Goal: Transaction & Acquisition: Book appointment/travel/reservation

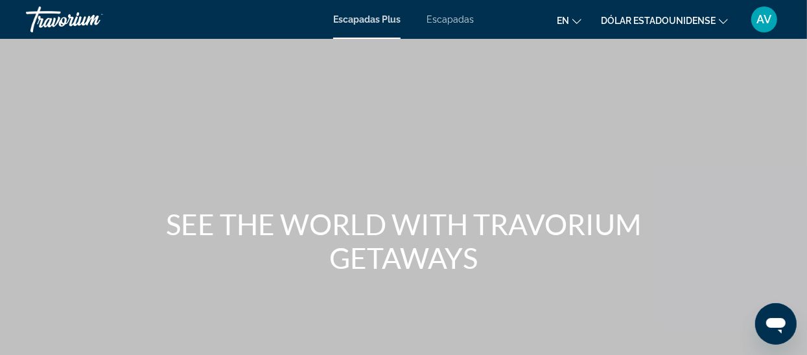
click at [448, 19] on font "Escapadas" at bounding box center [449, 19] width 47 height 10
click at [716, 17] on button "Dólar estadounidense USD ($) MXN (Mex$) CAD (Can$) GBP (£) EUR (€) AUD (A$) NZD…" at bounding box center [664, 20] width 127 height 19
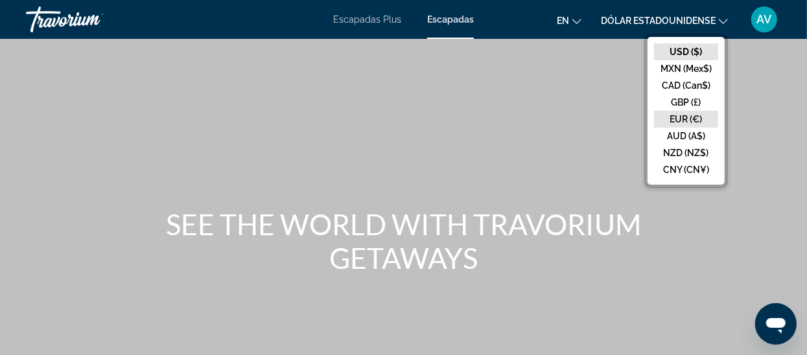
click at [680, 119] on button "EUR (€)" at bounding box center [686, 119] width 64 height 17
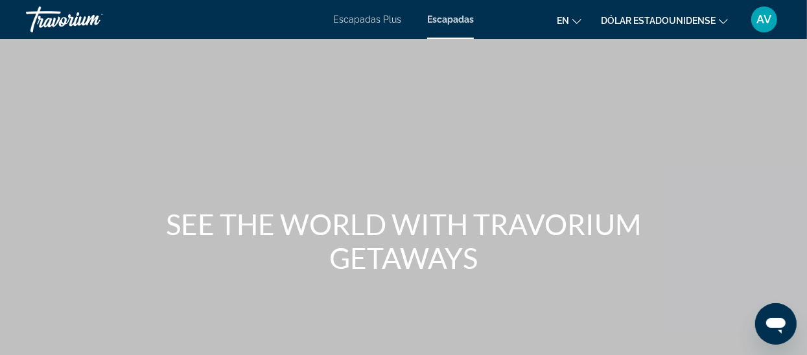
click at [577, 21] on icon "Cambiar idioma" at bounding box center [576, 21] width 9 height 9
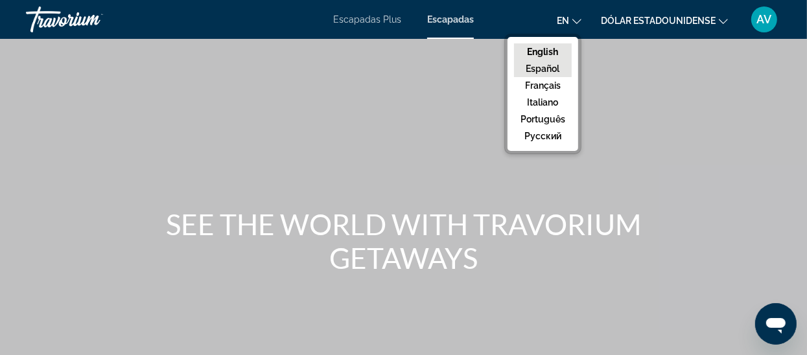
click at [545, 71] on button "Español" at bounding box center [543, 68] width 58 height 17
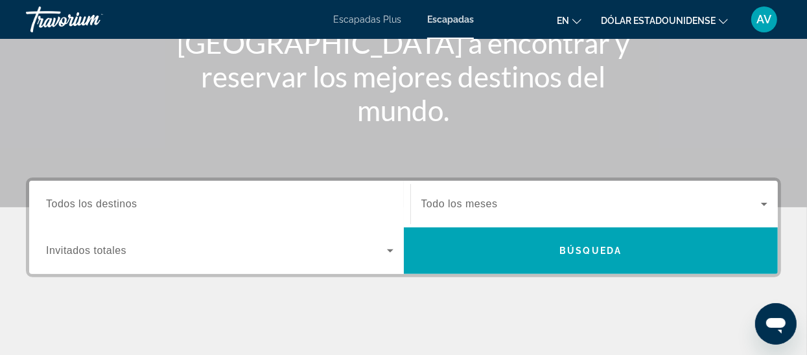
scroll to position [185, 0]
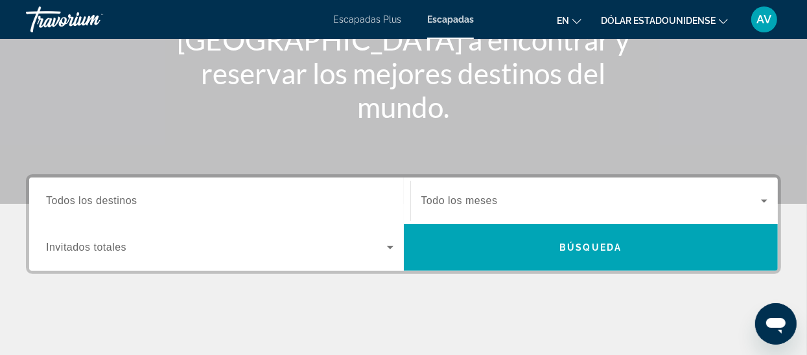
click at [74, 199] on span "Todos los destinos" at bounding box center [91, 200] width 91 height 11
click at [74, 199] on input "Destination Todos los destinos" at bounding box center [219, 202] width 347 height 16
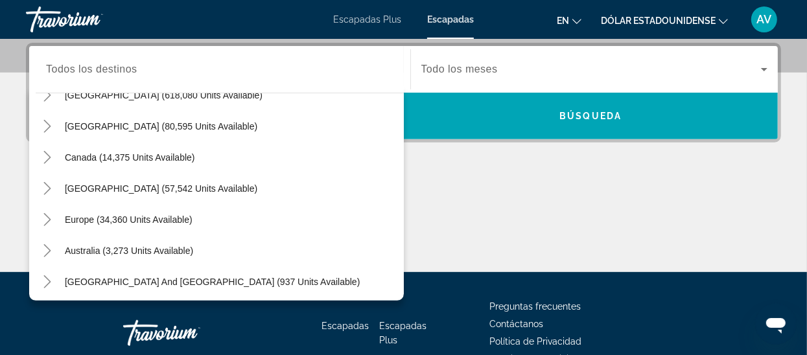
scroll to position [77, 0]
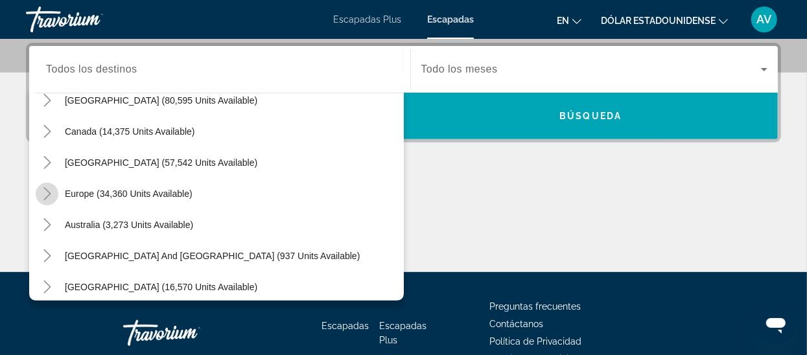
click at [49, 192] on icon "Toggle Europe (34,360 units available)" at bounding box center [46, 193] width 7 height 13
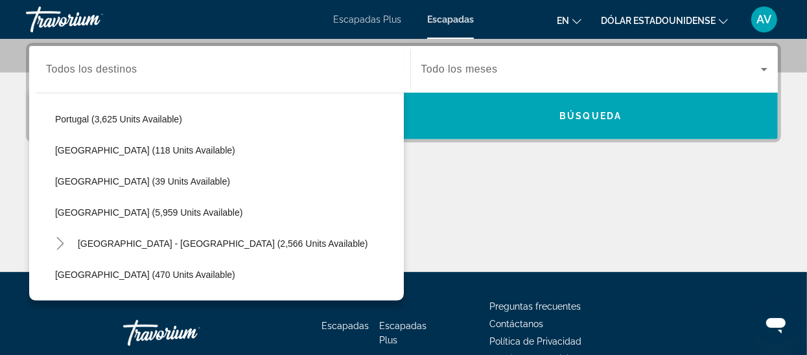
scroll to position [621, 0]
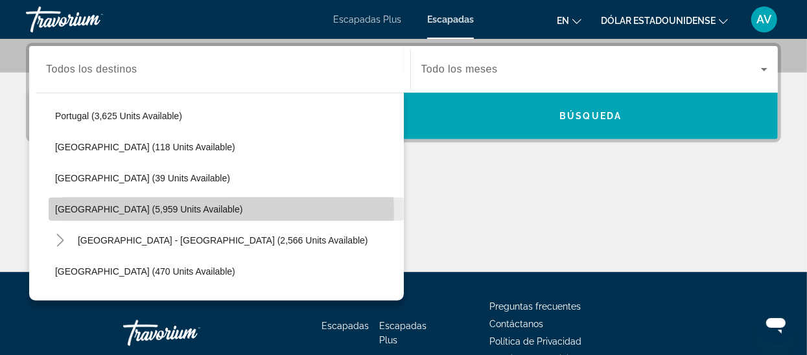
click at [63, 211] on span "Spain (5,959 units available)" at bounding box center [148, 209] width 187 height 10
type input "**********"
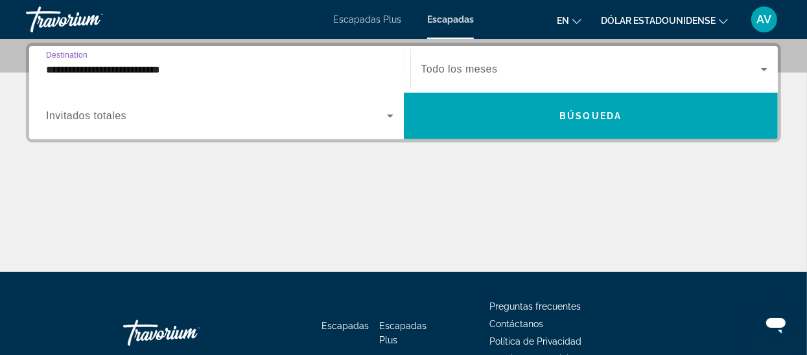
click at [78, 116] on span "Invitados totales" at bounding box center [86, 115] width 80 height 11
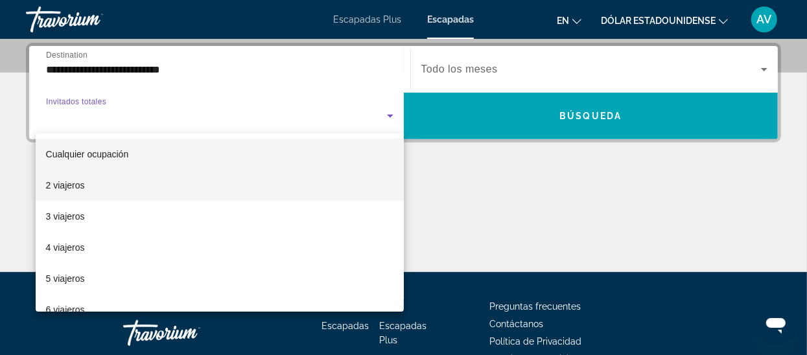
click at [56, 188] on font "2 viajeros" at bounding box center [65, 185] width 39 height 10
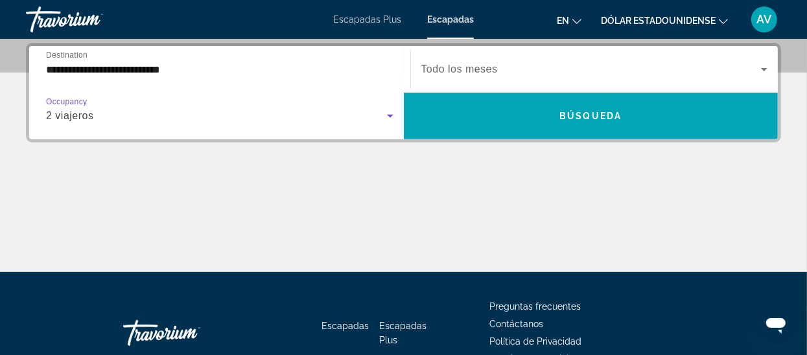
click at [386, 115] on icon "Search widget" at bounding box center [390, 116] width 16 height 16
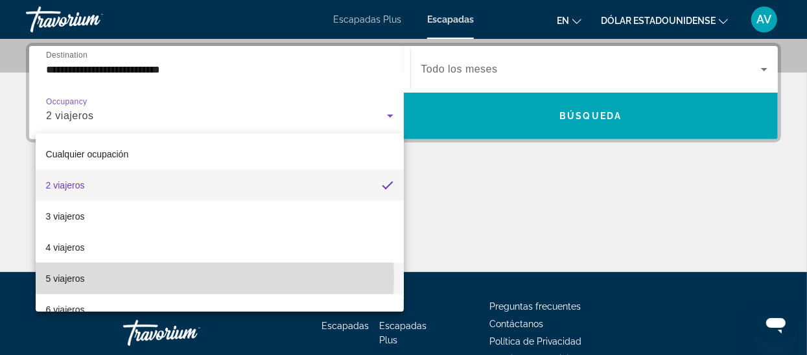
click at [62, 277] on font "5 viajeros" at bounding box center [65, 278] width 39 height 10
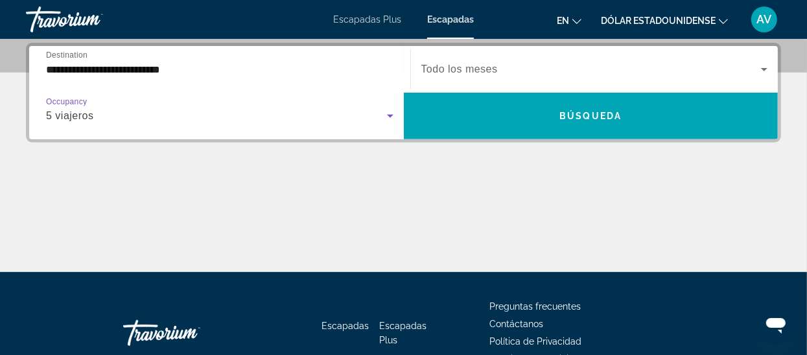
click at [479, 76] on span "Search widget" at bounding box center [591, 70] width 340 height 16
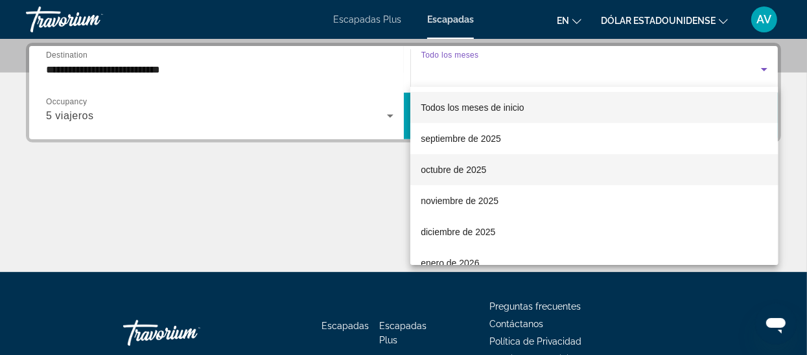
click at [439, 171] on font "octubre de 2025" at bounding box center [452, 170] width 65 height 10
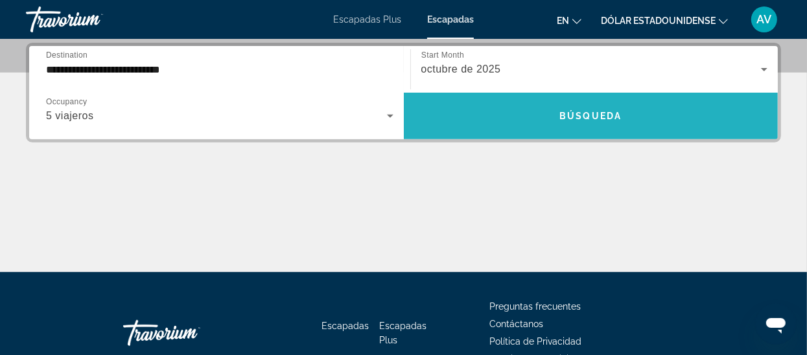
click at [587, 111] on span "Búsqueda" at bounding box center [590, 116] width 62 height 10
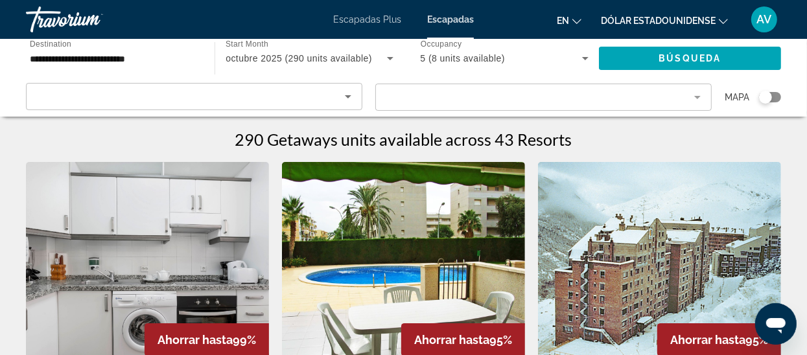
click at [723, 23] on icon "Cambiar moneda" at bounding box center [722, 21] width 9 height 5
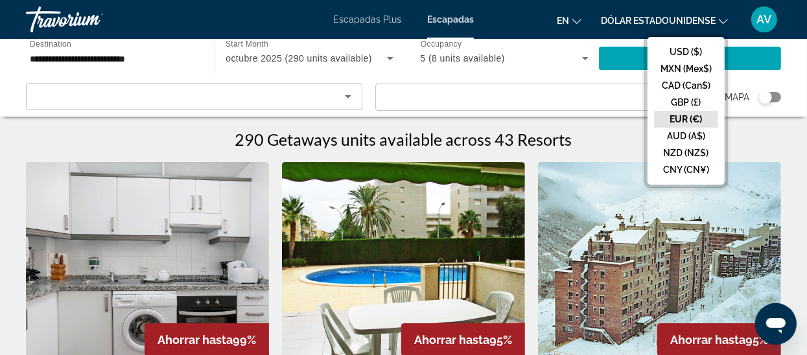
click at [683, 116] on button "EUR (€)" at bounding box center [686, 119] width 64 height 17
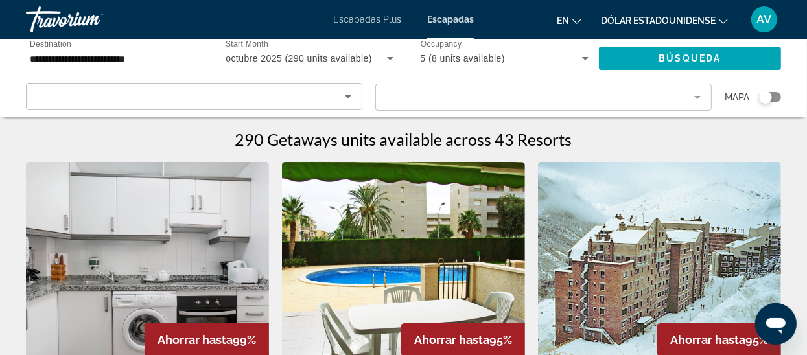
click at [572, 20] on icon "Cambiar idioma" at bounding box center [576, 21] width 9 height 9
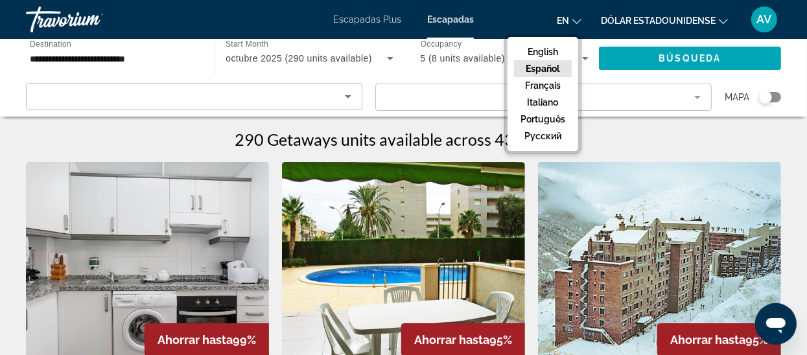
click at [545, 68] on button "Español" at bounding box center [543, 68] width 58 height 17
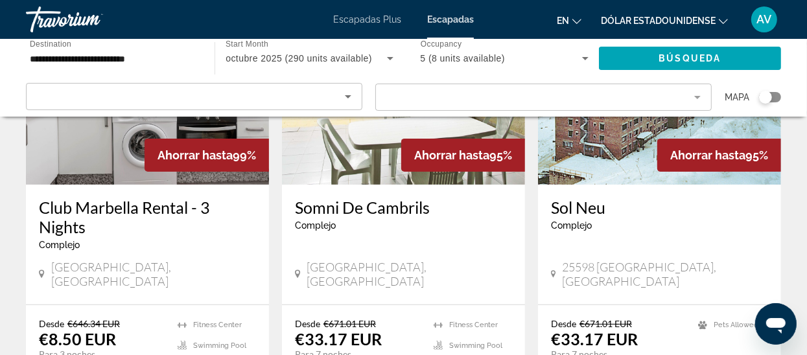
scroll to position [187, 0]
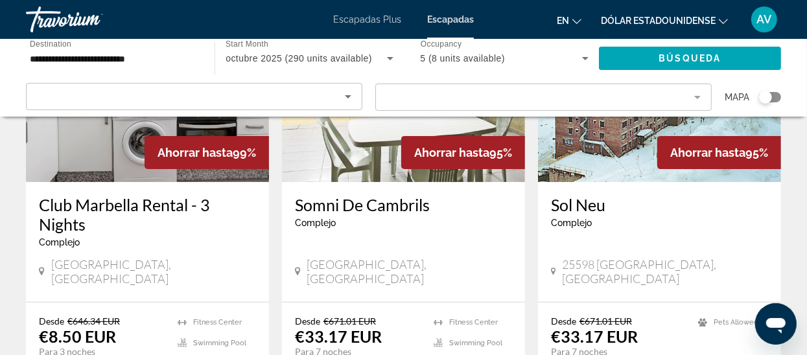
click at [572, 16] on mat-icon "Cambiar idioma" at bounding box center [576, 19] width 9 height 9
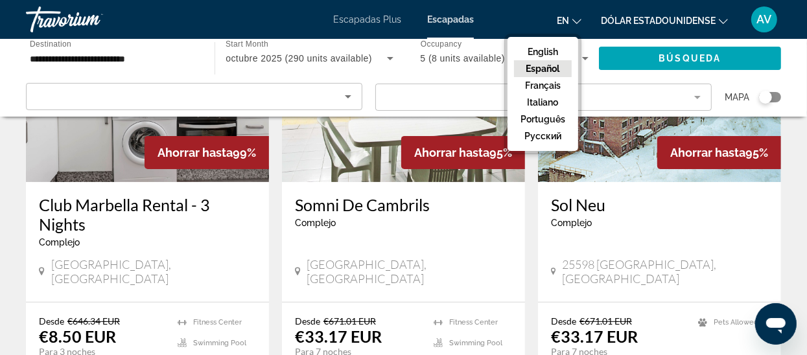
click at [551, 69] on button "Español" at bounding box center [543, 68] width 58 height 17
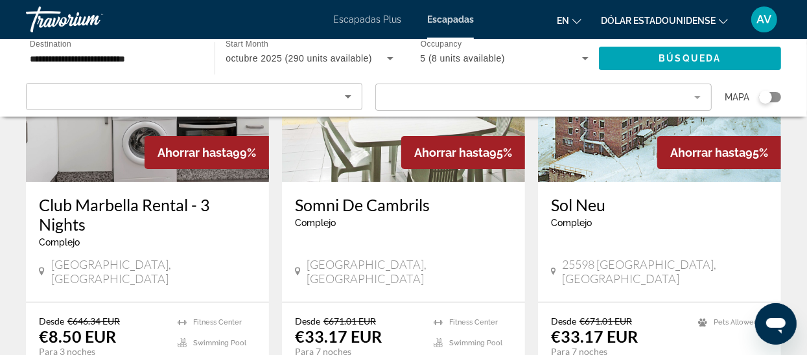
click at [573, 21] on icon "Cambiar idioma" at bounding box center [576, 21] width 9 height 9
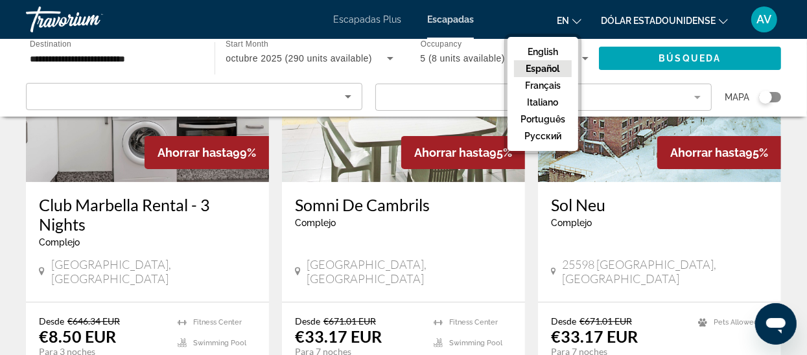
click at [542, 68] on button "Español" at bounding box center [543, 68] width 58 height 17
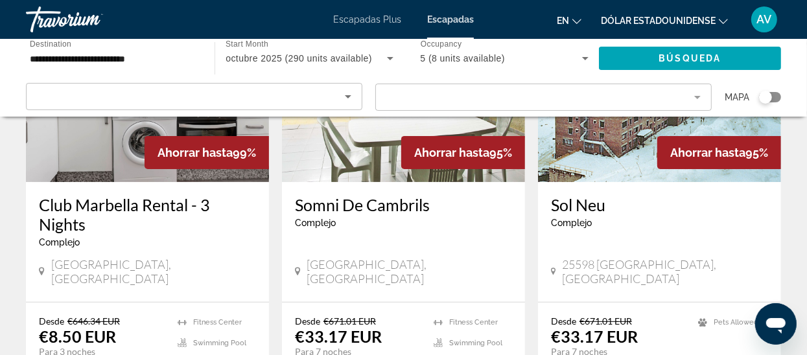
scroll to position [0, 0]
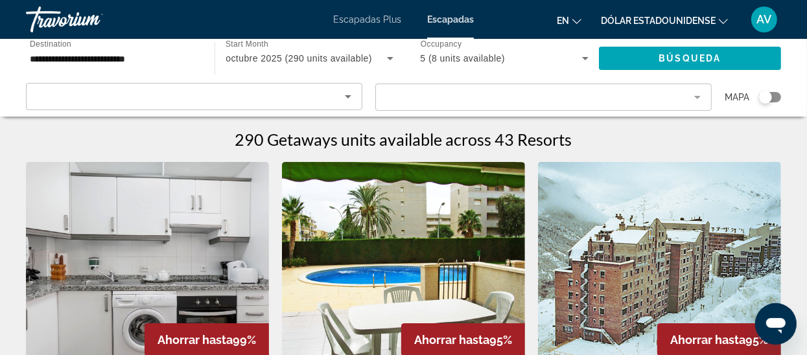
click at [696, 97] on mat-form-field "Filter" at bounding box center [543, 97] width 336 height 27
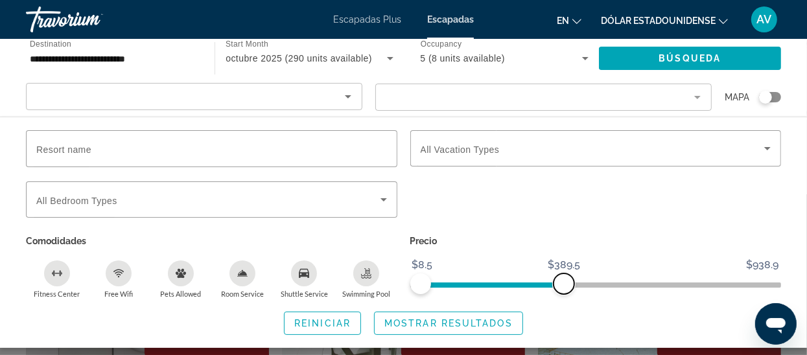
drag, startPoint x: 767, startPoint y: 282, endPoint x: 564, endPoint y: 286, distance: 203.5
click at [564, 286] on span "ngx-slider-max" at bounding box center [563, 283] width 21 height 21
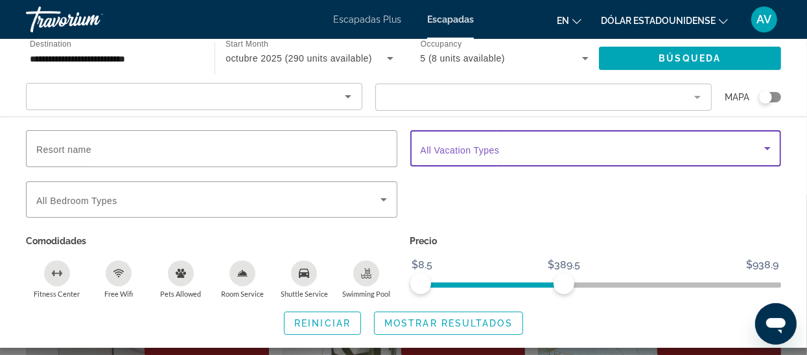
click at [770, 148] on icon "Search widget" at bounding box center [767, 149] width 16 height 16
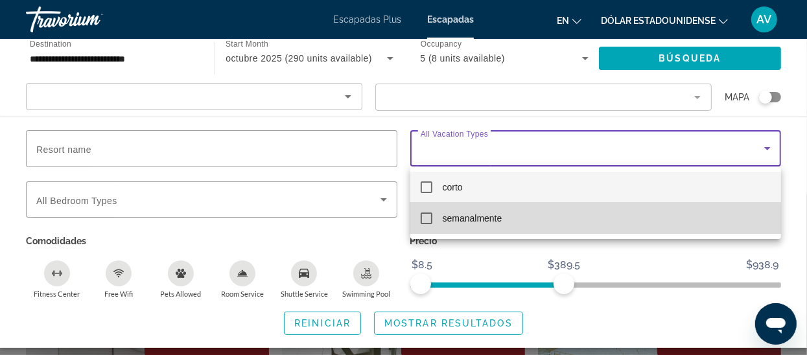
click at [428, 222] on mat-pseudo-checkbox at bounding box center [426, 218] width 12 height 12
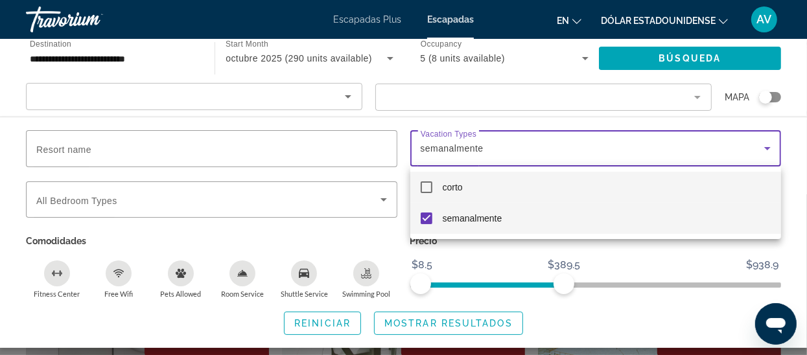
click at [428, 186] on mat-pseudo-checkbox at bounding box center [426, 187] width 12 height 12
click at [423, 220] on mat-pseudo-checkbox at bounding box center [426, 218] width 12 height 12
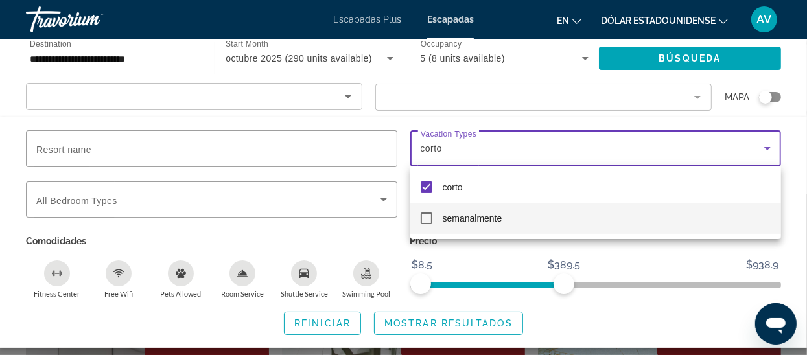
click at [388, 200] on div at bounding box center [403, 177] width 807 height 355
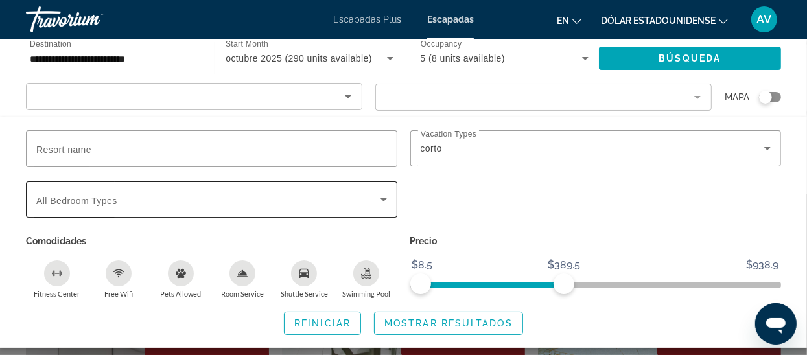
click at [385, 196] on icon "Search widget" at bounding box center [384, 200] width 16 height 16
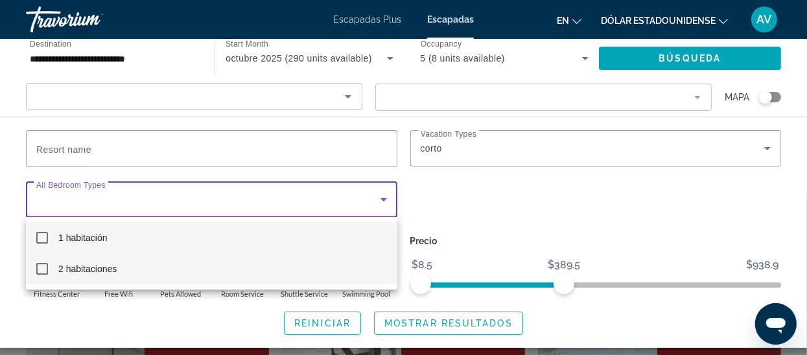
click at [49, 273] on mat-option "2 habitaciones" at bounding box center [211, 268] width 371 height 31
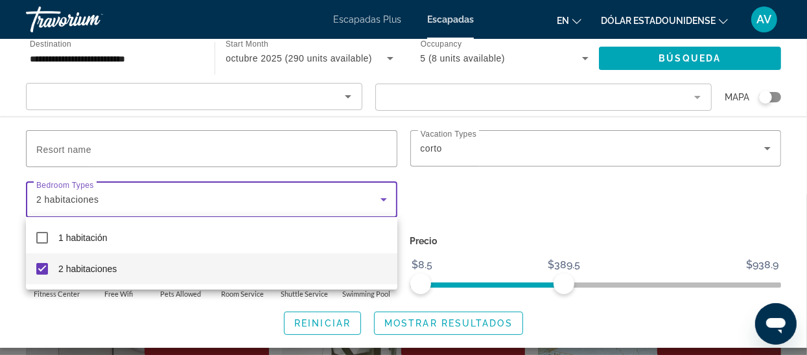
click at [450, 324] on div at bounding box center [403, 177] width 807 height 355
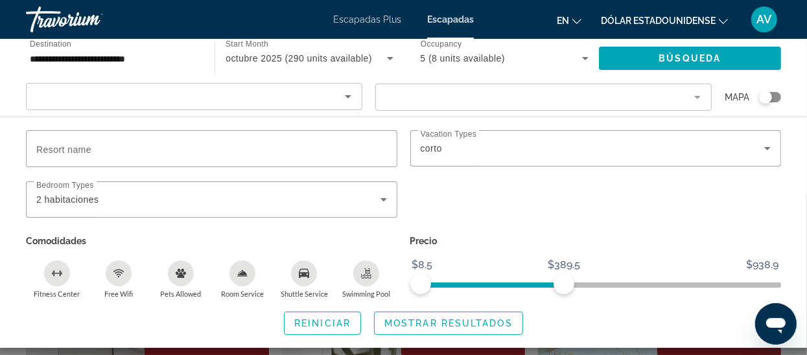
click at [450, 324] on span "Mostrar resultados" at bounding box center [448, 323] width 128 height 10
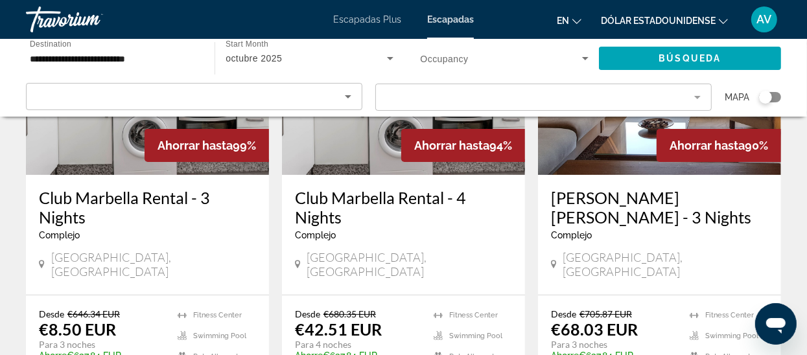
scroll to position [208, 0]
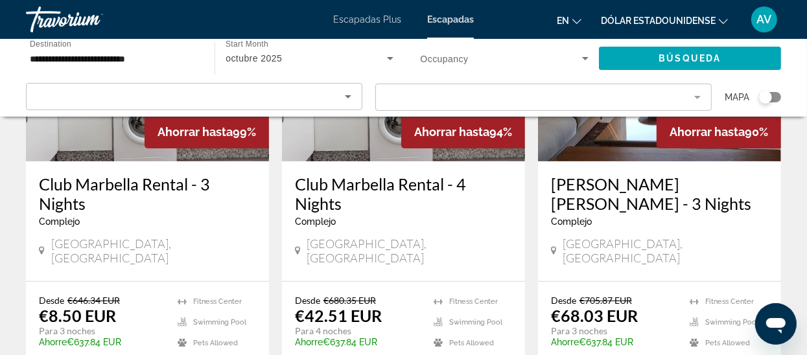
click at [87, 202] on h3 "Club Marbella Rental - 3 Nights" at bounding box center [147, 193] width 217 height 39
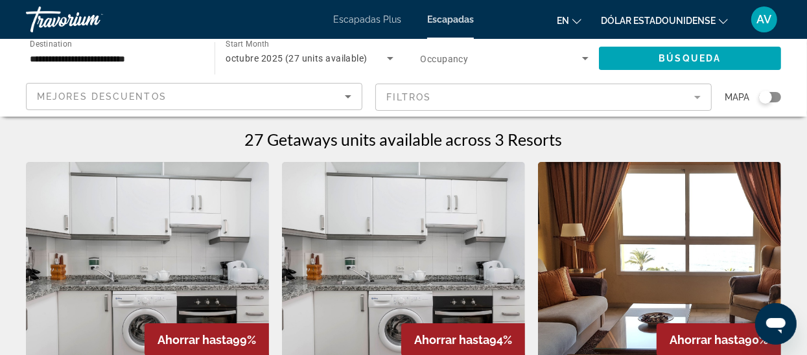
click at [581, 58] on icon "Search widget" at bounding box center [585, 59] width 16 height 16
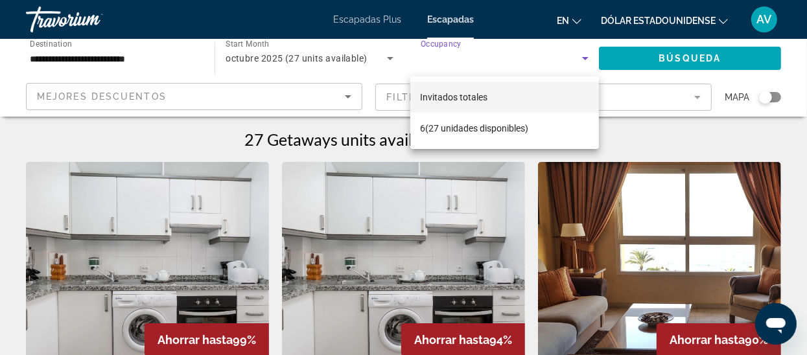
click at [459, 93] on font "Invitados totales" at bounding box center [453, 97] width 67 height 10
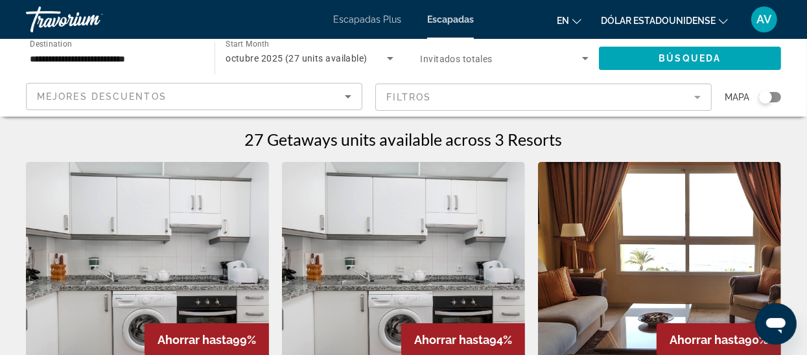
click at [459, 93] on mat-form-field "Filtros" at bounding box center [543, 97] width 336 height 27
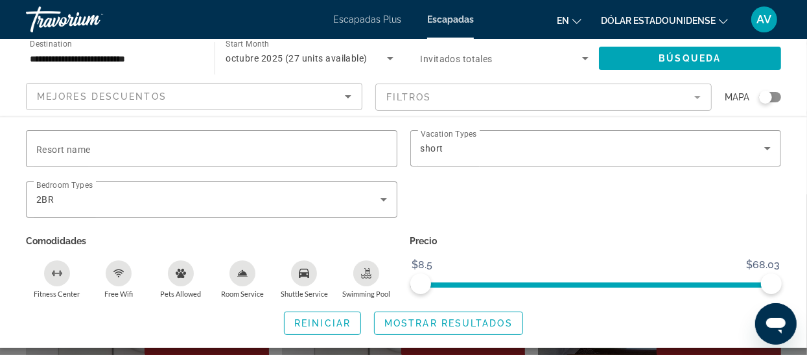
click at [586, 53] on icon "Search widget" at bounding box center [585, 59] width 16 height 16
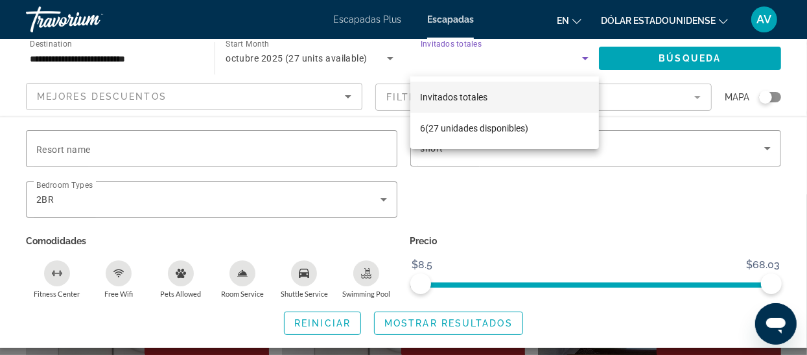
click at [442, 97] on font "Invitados totales" at bounding box center [453, 97] width 67 height 10
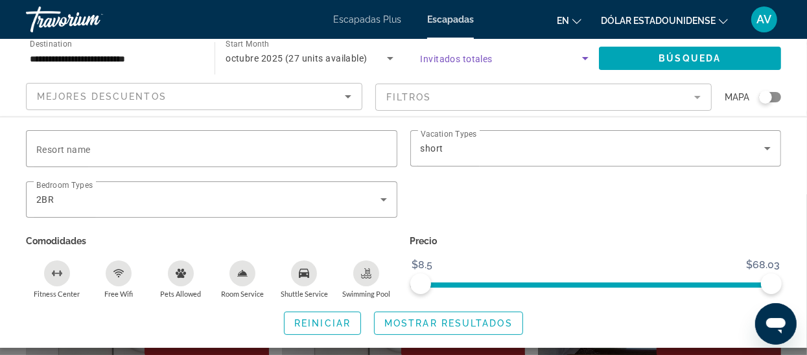
click at [297, 56] on span "octubre 2025 (27 units available)" at bounding box center [295, 58] width 141 height 10
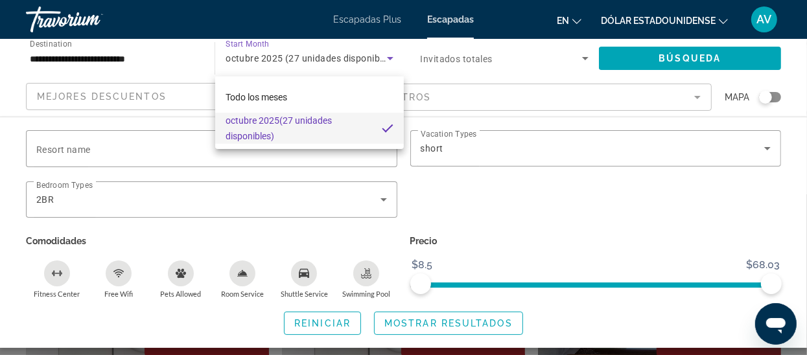
click at [297, 56] on div at bounding box center [403, 177] width 807 height 355
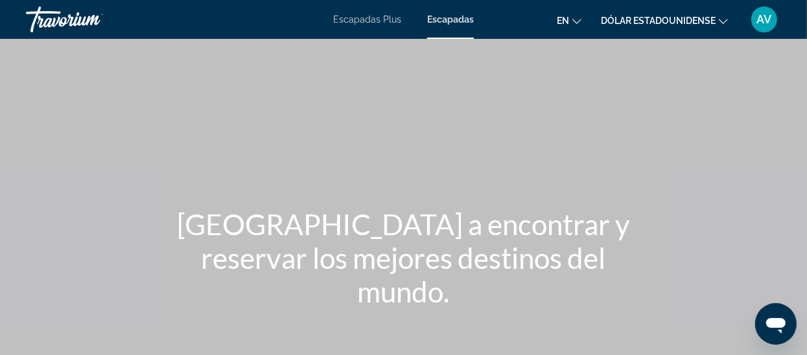
click at [448, 23] on font "Escapadas" at bounding box center [450, 19] width 47 height 10
click at [452, 22] on font "Escapadas" at bounding box center [449, 19] width 47 height 10
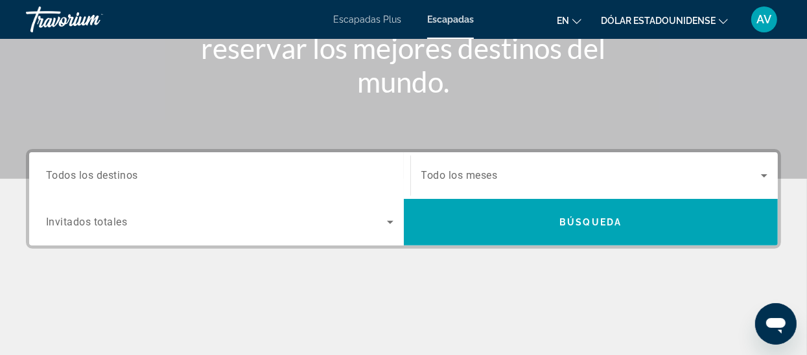
scroll to position [220, 0]
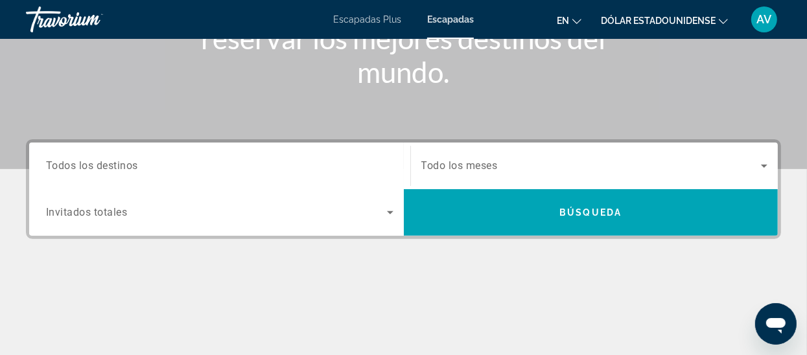
click at [111, 166] on span "Todos los destinos" at bounding box center [92, 165] width 92 height 12
click at [111, 166] on input "Destination Todos los destinos" at bounding box center [219, 167] width 347 height 16
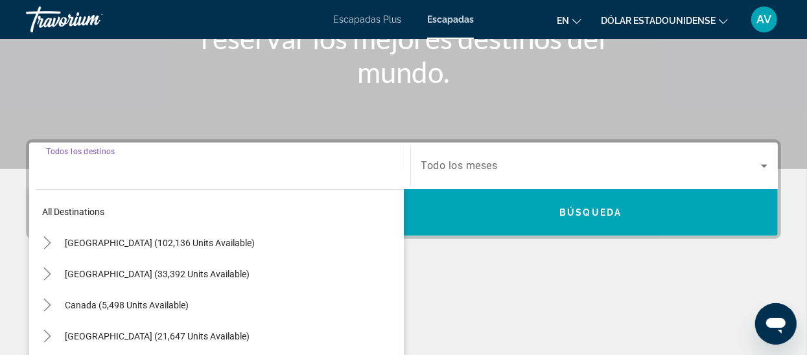
scroll to position [316, 0]
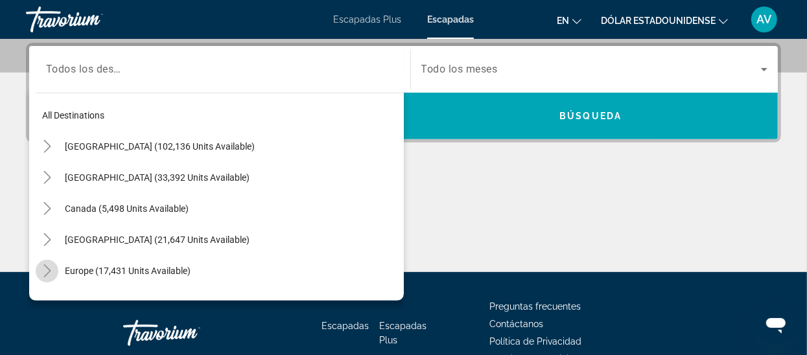
click at [45, 269] on icon "Toggle Europe (17,431 units available)" at bounding box center [47, 270] width 13 height 13
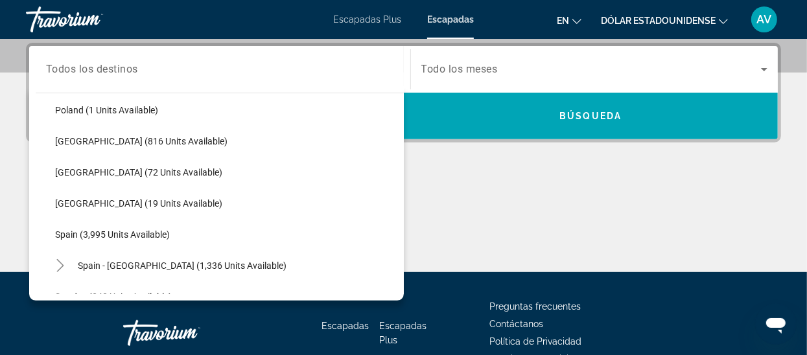
scroll to position [579, 0]
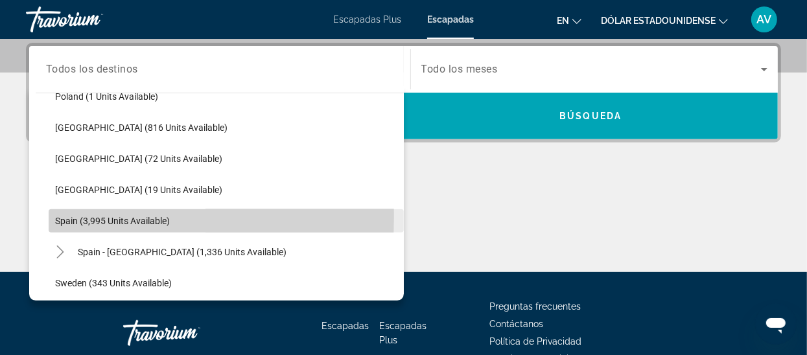
click at [52, 216] on span "Search widget" at bounding box center [226, 220] width 355 height 31
type input "**********"
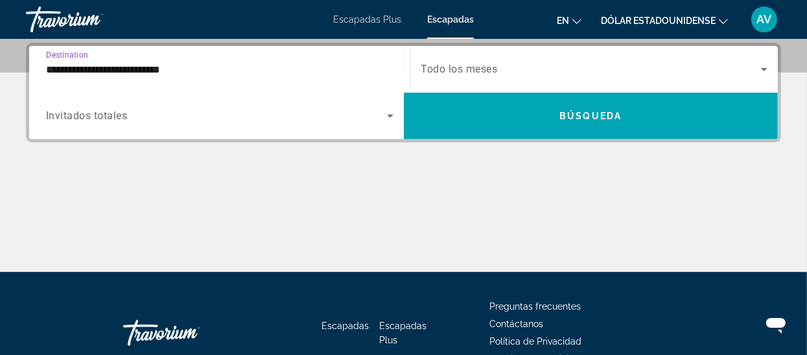
click at [62, 115] on span "Invitados totales" at bounding box center [87, 116] width 82 height 12
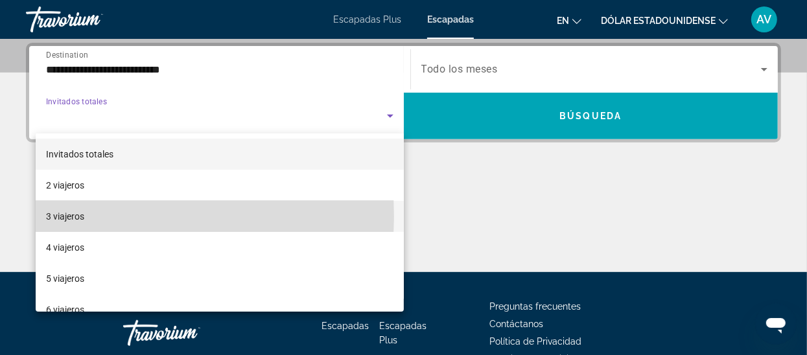
click at [69, 216] on font "3 viajeros" at bounding box center [65, 216] width 38 height 10
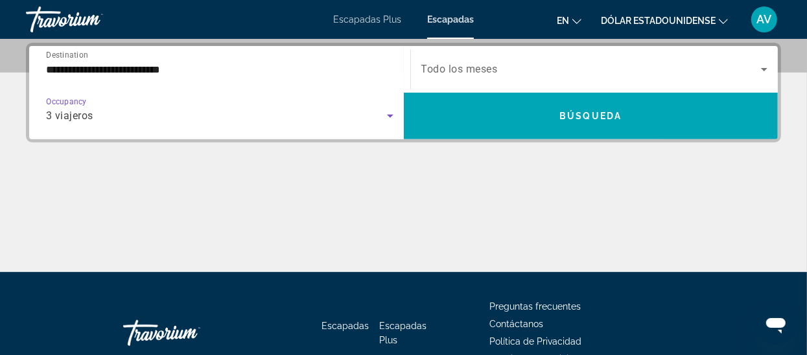
click at [474, 67] on span "Todo los meses" at bounding box center [459, 69] width 76 height 12
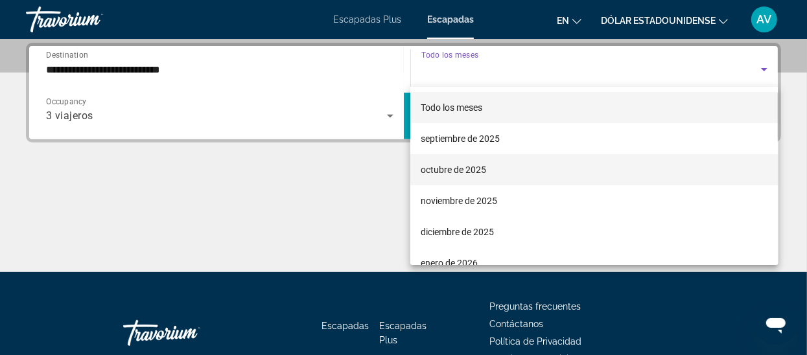
click at [458, 171] on font "octubre de 2025" at bounding box center [452, 170] width 65 height 10
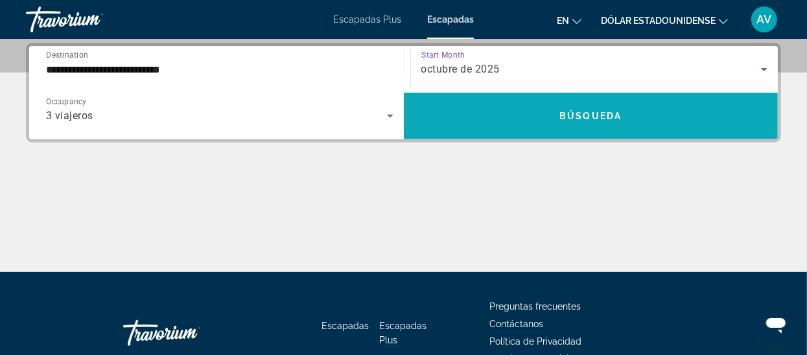
click at [566, 113] on span "Búsqueda" at bounding box center [590, 116] width 62 height 10
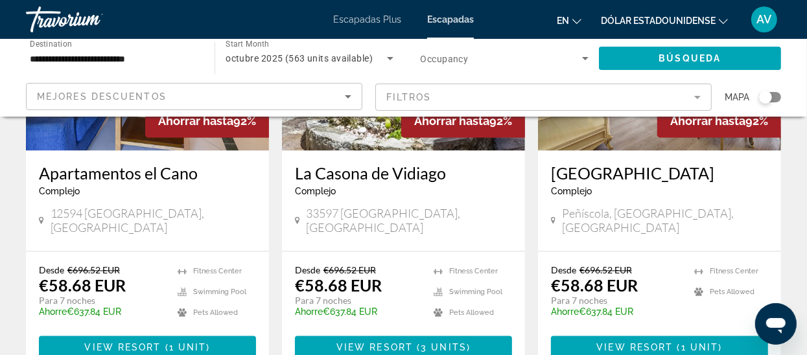
scroll to position [1683, 0]
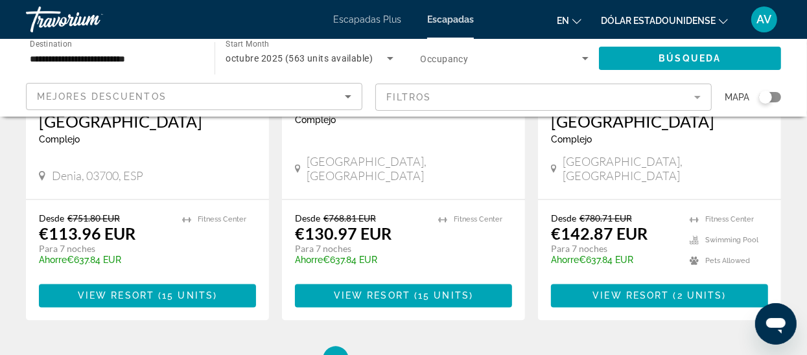
scroll to position [1733, 0]
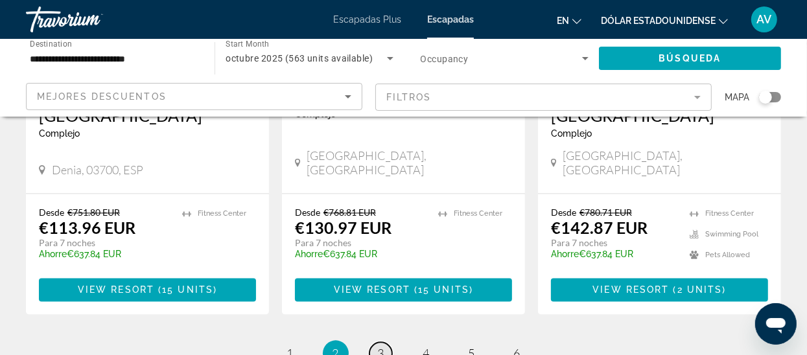
click at [384, 346] on span "3" at bounding box center [381, 353] width 6 height 14
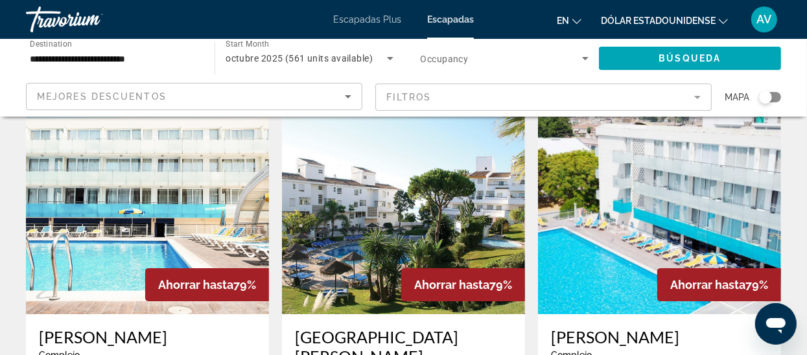
scroll to position [61, 0]
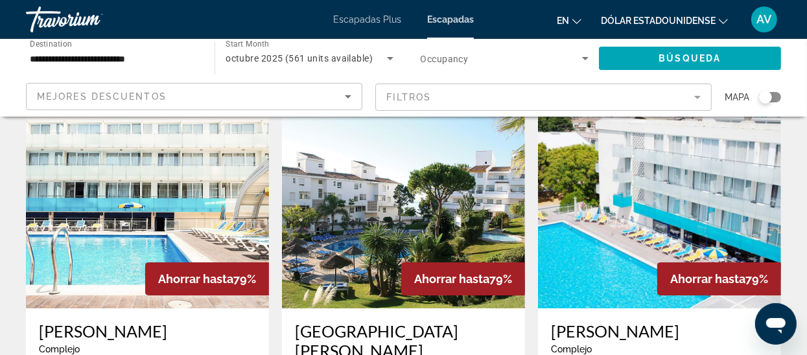
click at [367, 218] on img "Contenido principal" at bounding box center [403, 204] width 243 height 207
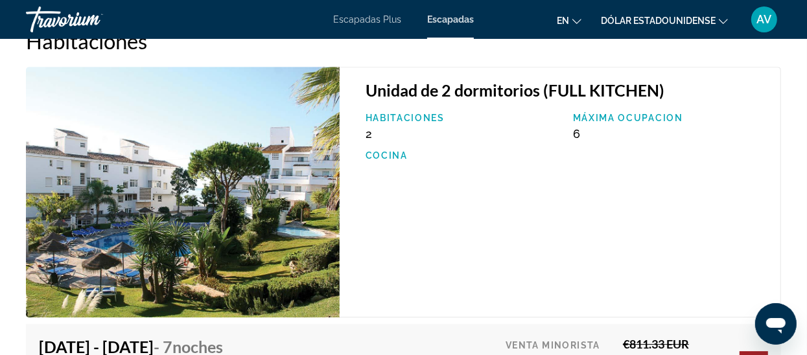
scroll to position [2507, 0]
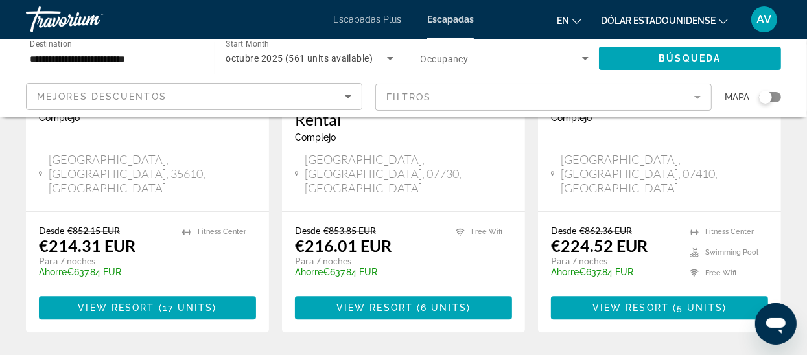
scroll to position [1783, 0]
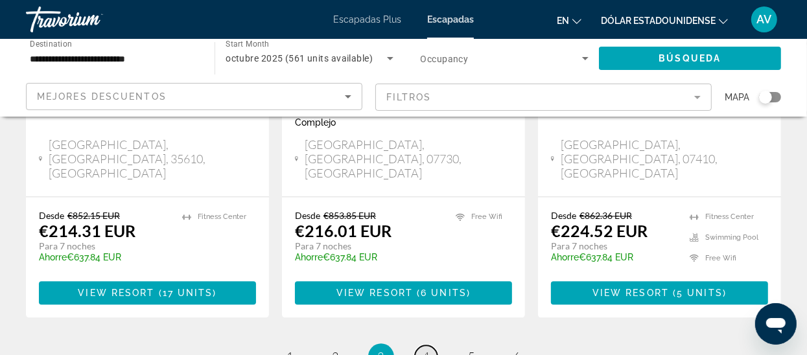
click at [430, 345] on link "page 4" at bounding box center [426, 356] width 23 height 23
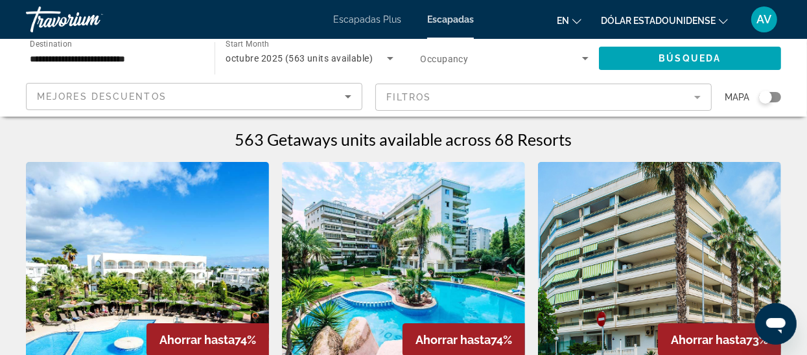
click at [450, 51] on span "Search widget" at bounding box center [500, 59] width 161 height 16
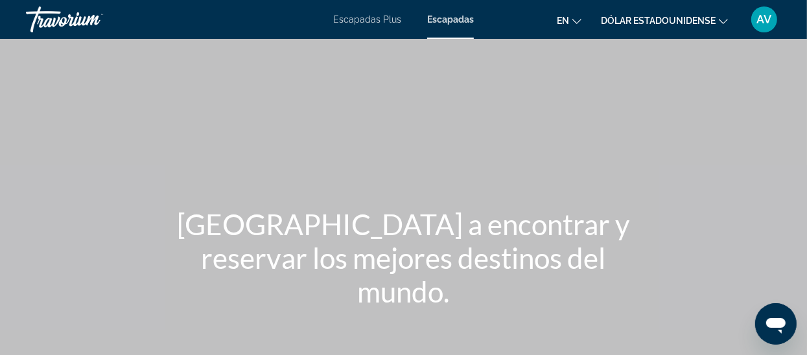
click at [360, 20] on font "Escapadas Plus" at bounding box center [367, 19] width 68 height 10
click at [360, 20] on font "Escapadas Plus" at bounding box center [366, 19] width 67 height 10
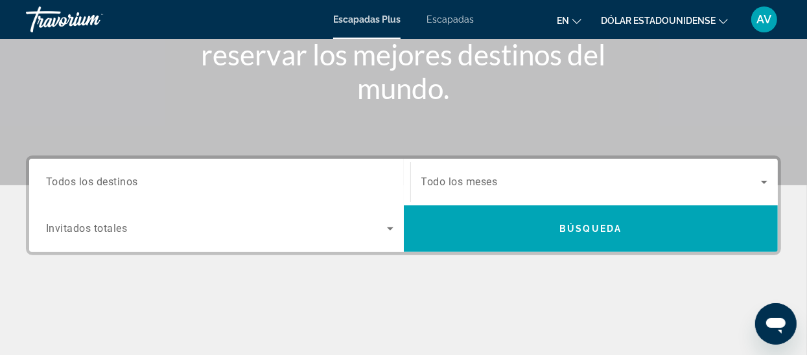
scroll to position [206, 0]
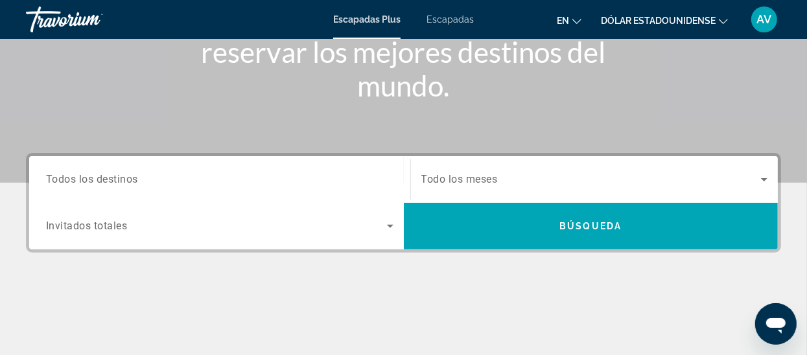
click at [73, 182] on span "Todos los destinos" at bounding box center [92, 179] width 92 height 12
click at [73, 182] on input "Destination Todos los destinos" at bounding box center [219, 180] width 347 height 16
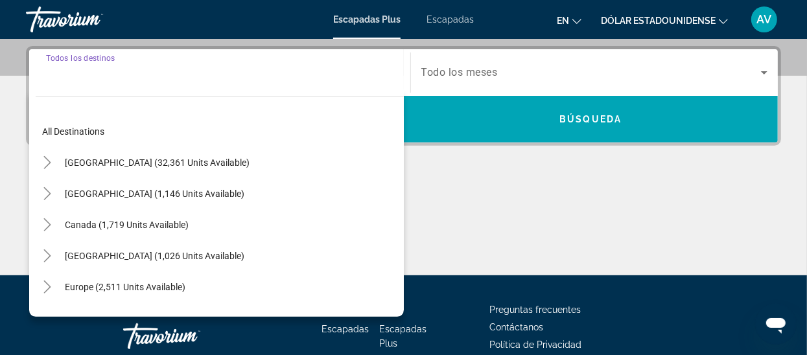
scroll to position [316, 0]
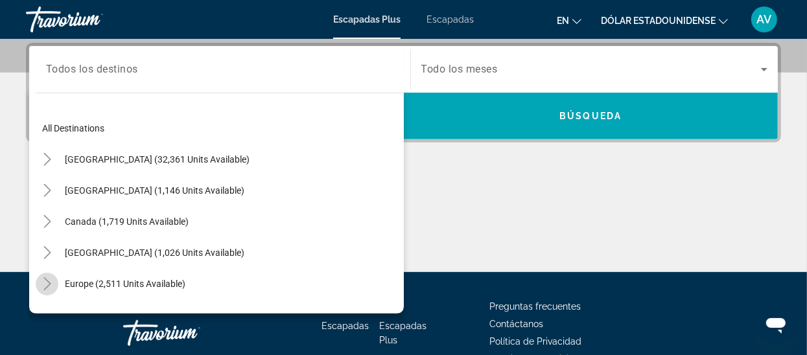
click at [39, 285] on mat-icon "Toggle Europe (2,511 units available)" at bounding box center [47, 284] width 23 height 23
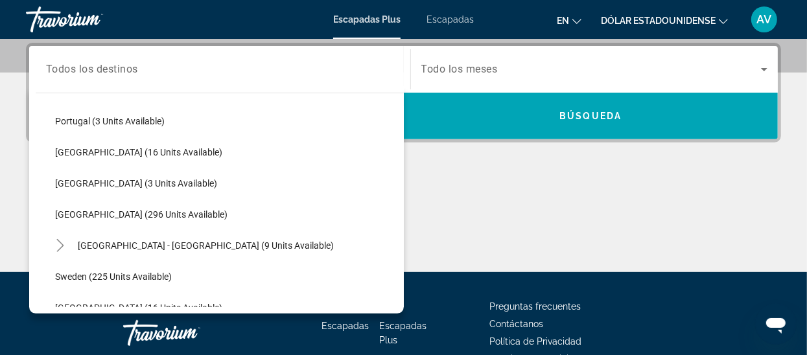
scroll to position [546, 0]
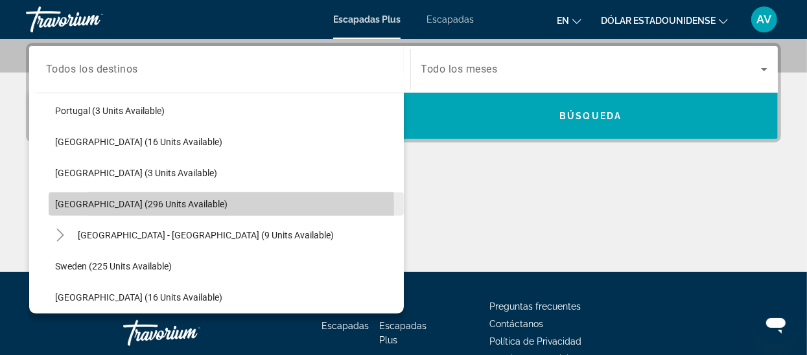
click at [76, 205] on span "Spain (296 units available)" at bounding box center [141, 204] width 172 height 10
type input "**********"
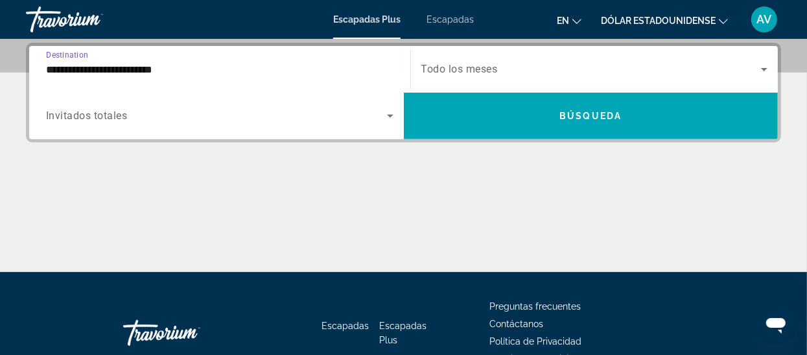
click at [79, 114] on span "Invitados totales" at bounding box center [87, 116] width 82 height 12
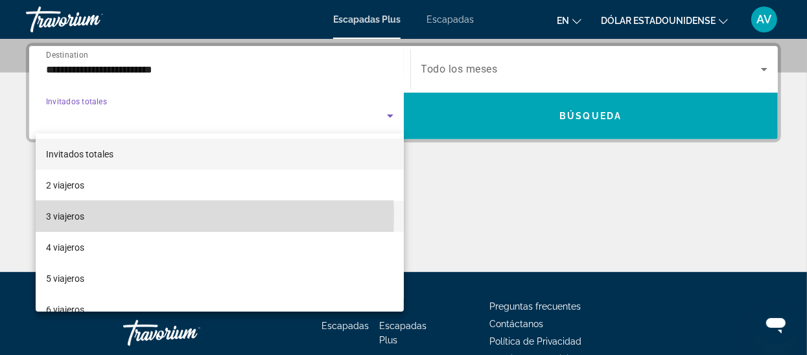
click at [58, 216] on font "3 viajeros" at bounding box center [65, 216] width 38 height 10
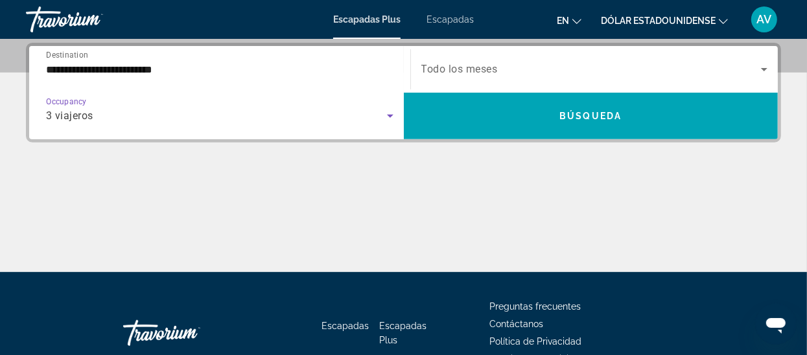
click at [456, 68] on span "Todo los meses" at bounding box center [459, 69] width 76 height 12
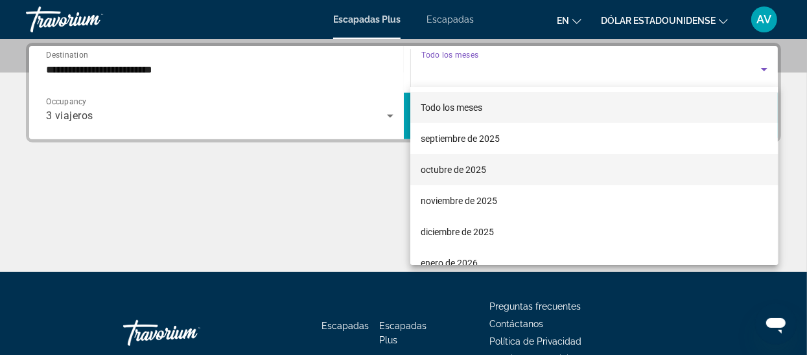
click at [456, 171] on font "octubre de 2025" at bounding box center [452, 170] width 65 height 10
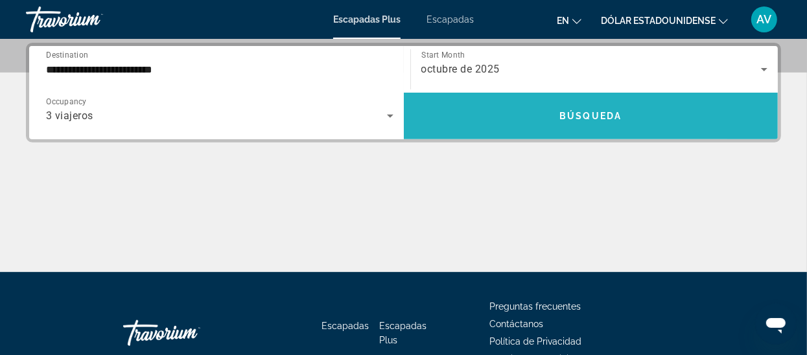
click at [588, 117] on span "Búsqueda" at bounding box center [590, 116] width 62 height 10
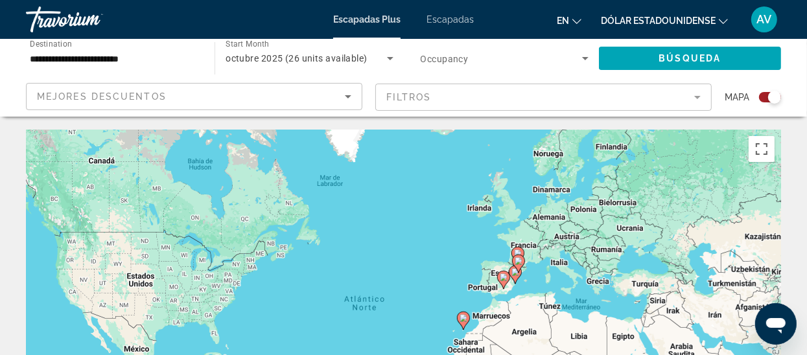
drag, startPoint x: 764, startPoint y: 97, endPoint x: 779, endPoint y: 100, distance: 14.8
click at [779, 100] on div "Search widget" at bounding box center [774, 97] width 13 height 13
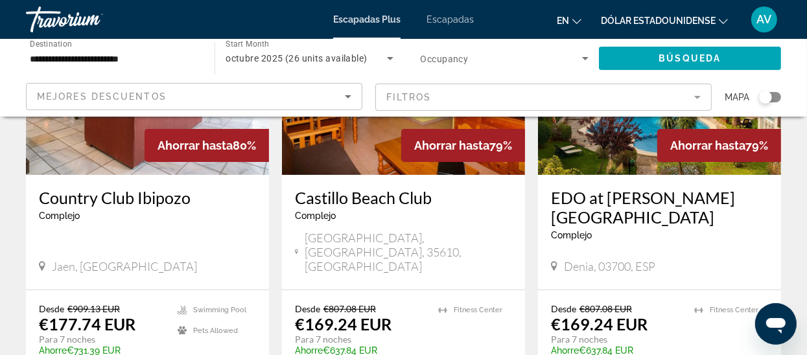
scroll to position [202, 0]
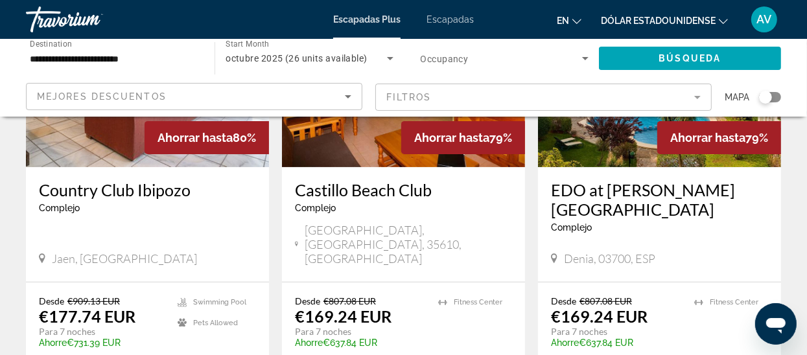
click at [499, 98] on mat-form-field "Filtros" at bounding box center [543, 97] width 336 height 27
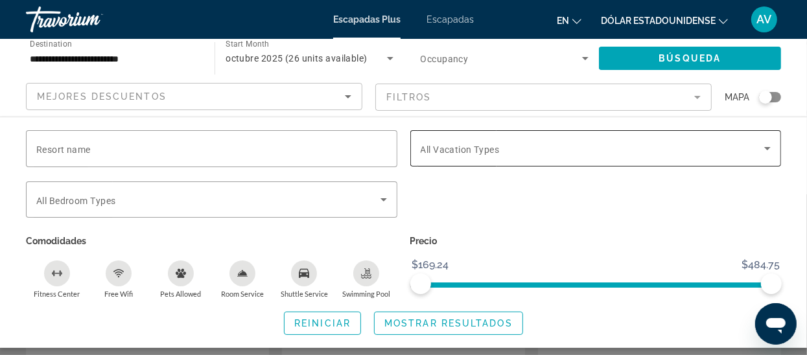
click at [564, 146] on span "Search widget" at bounding box center [592, 149] width 344 height 16
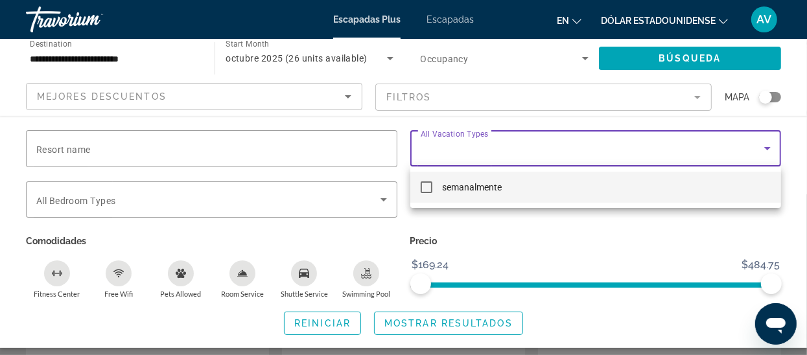
drag, startPoint x: 772, startPoint y: 284, endPoint x: 581, endPoint y: 293, distance: 190.6
click at [581, 293] on div at bounding box center [403, 177] width 807 height 355
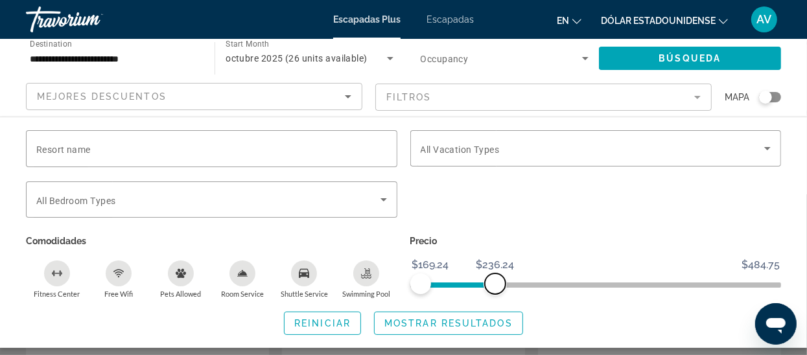
drag, startPoint x: 775, startPoint y: 281, endPoint x: 494, endPoint y: 279, distance: 281.2
click at [494, 279] on span "ngx-slider-max" at bounding box center [495, 283] width 21 height 21
click at [768, 144] on icon "Search widget" at bounding box center [767, 149] width 16 height 16
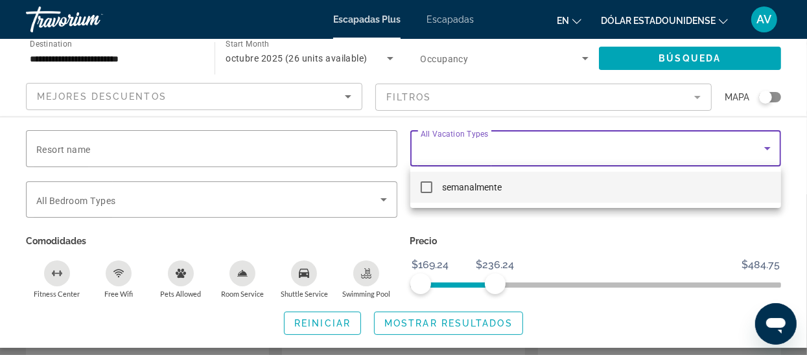
click at [430, 188] on mat-pseudo-checkbox at bounding box center [426, 187] width 12 height 12
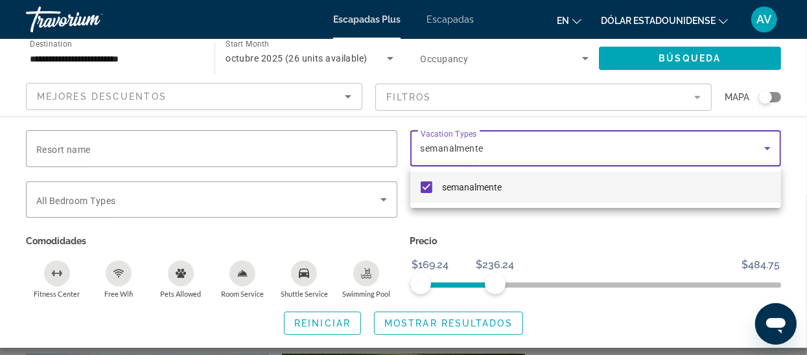
scroll to position [282, 0]
click at [387, 198] on div at bounding box center [403, 177] width 807 height 355
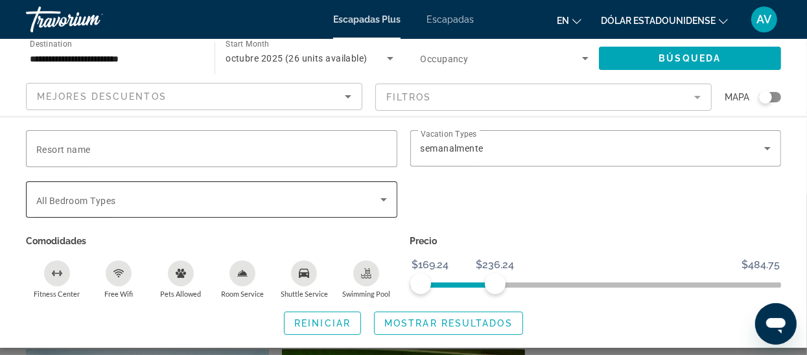
click at [386, 203] on icon "Search widget" at bounding box center [384, 200] width 16 height 16
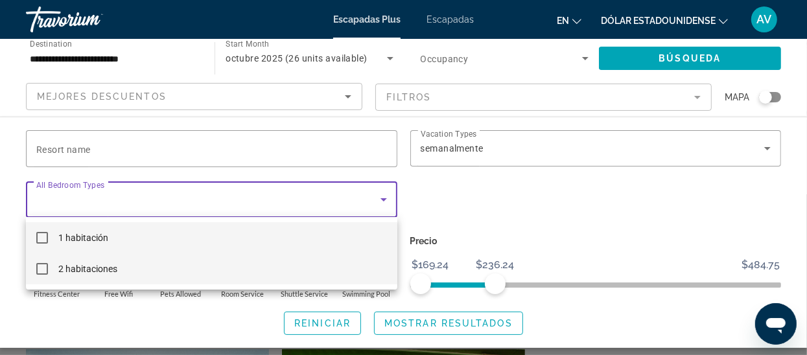
click at [48, 270] on mat-option "2 habitaciones" at bounding box center [211, 268] width 371 height 31
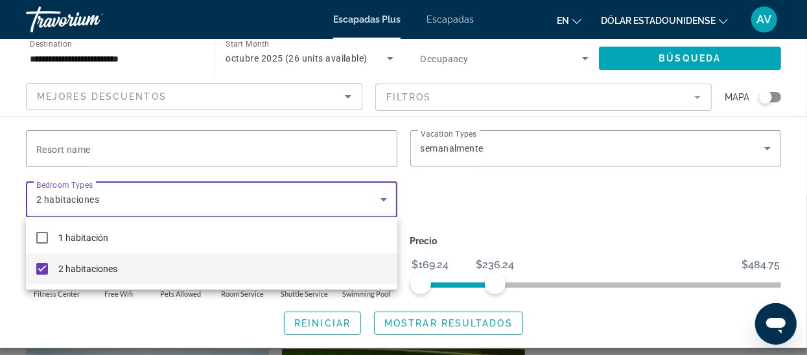
click at [457, 325] on div at bounding box center [403, 177] width 807 height 355
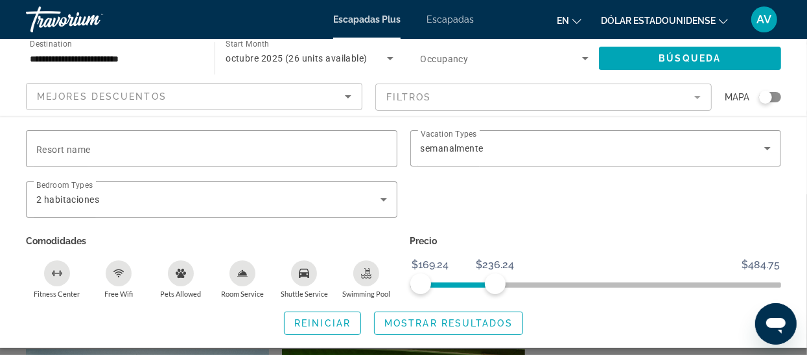
click at [457, 325] on span "Mostrar resultados" at bounding box center [448, 323] width 128 height 10
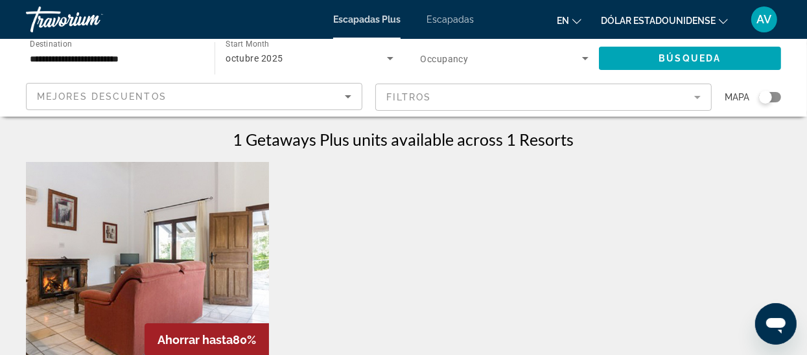
click at [459, 97] on mat-form-field "Filtros" at bounding box center [543, 97] width 336 height 27
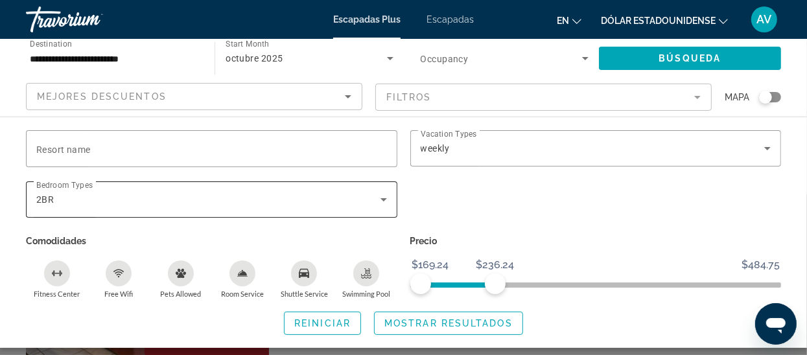
click at [378, 204] on icon "Search widget" at bounding box center [384, 200] width 16 height 16
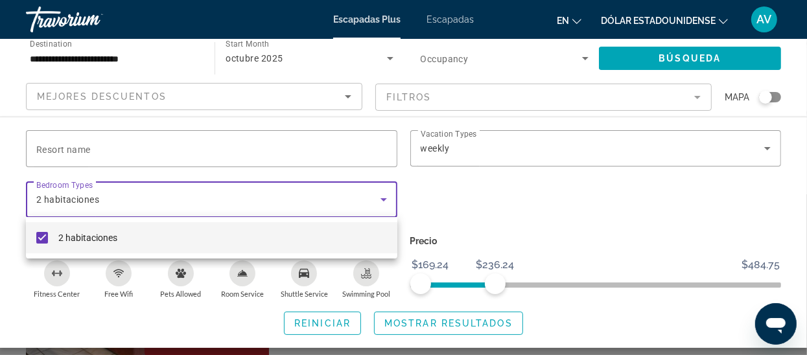
click at [36, 241] on mat-pseudo-checkbox at bounding box center [42, 238] width 12 height 12
click at [424, 318] on div at bounding box center [403, 177] width 807 height 355
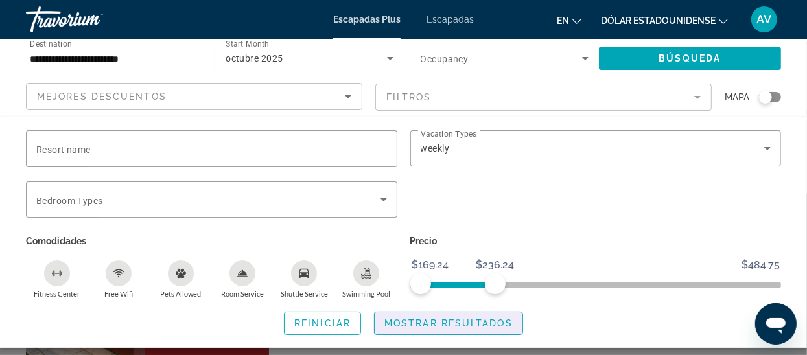
click at [424, 318] on span "Mostrar resultados" at bounding box center [448, 323] width 128 height 10
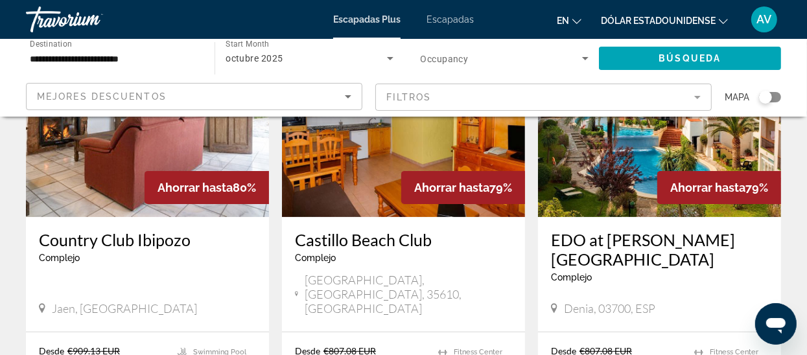
scroll to position [149, 0]
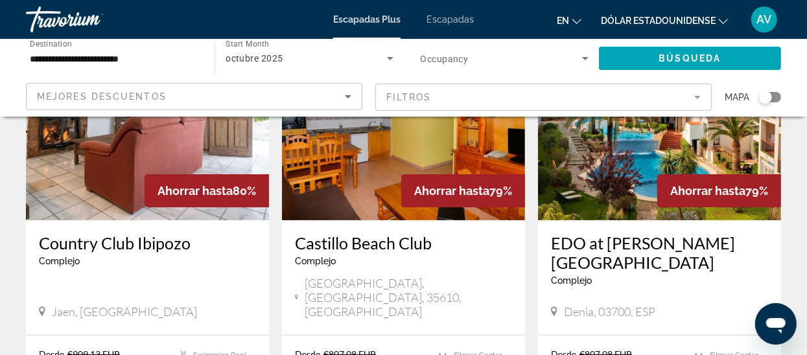
click at [402, 154] on img "Contenido principal" at bounding box center [403, 116] width 243 height 207
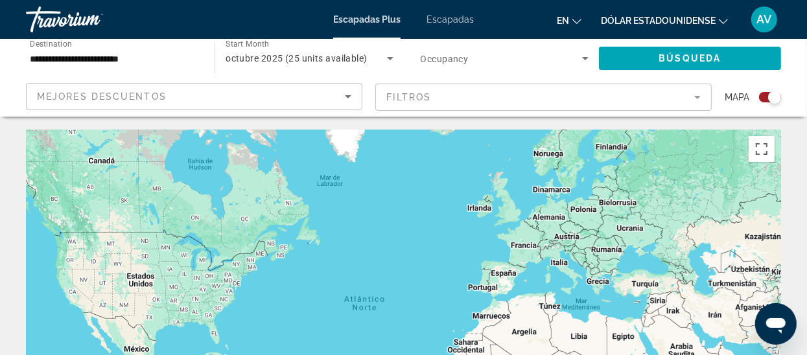
click at [764, 100] on div "Search widget" at bounding box center [770, 97] width 22 height 10
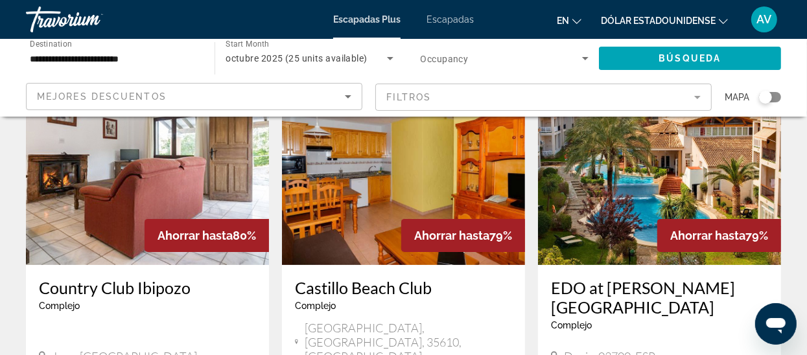
scroll to position [129, 0]
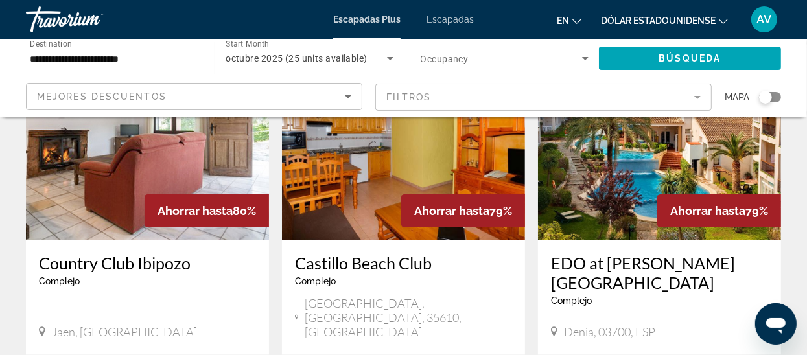
click at [411, 164] on img "Contenido principal" at bounding box center [403, 136] width 243 height 207
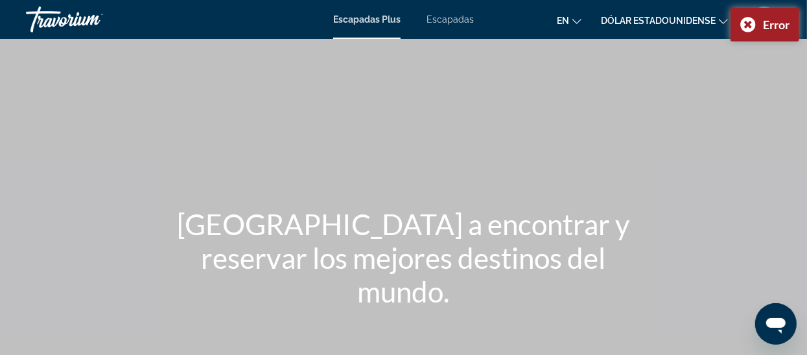
click at [445, 21] on font "Escapadas" at bounding box center [449, 19] width 47 height 10
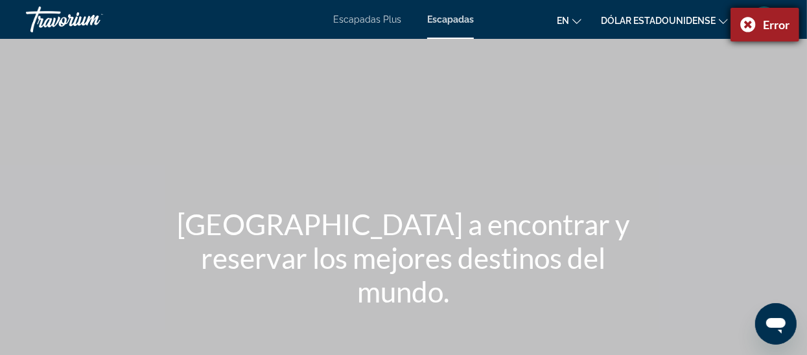
click at [745, 27] on div "Error" at bounding box center [764, 25] width 69 height 34
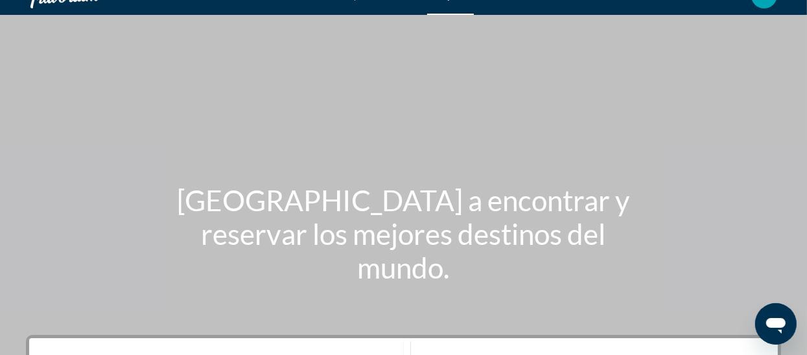
scroll to position [19, 0]
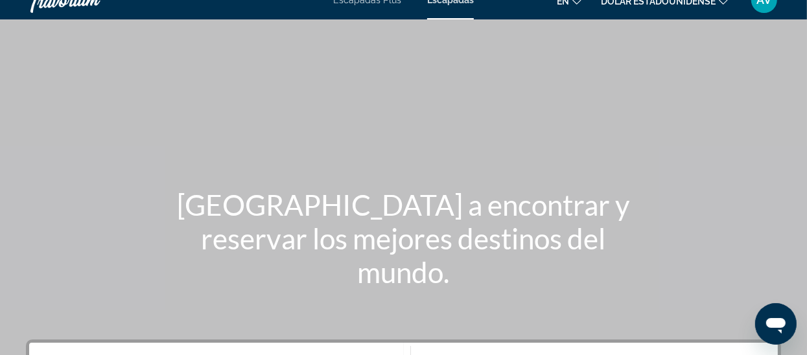
click at [764, 13] on button "AV" at bounding box center [764, -1] width 34 height 27
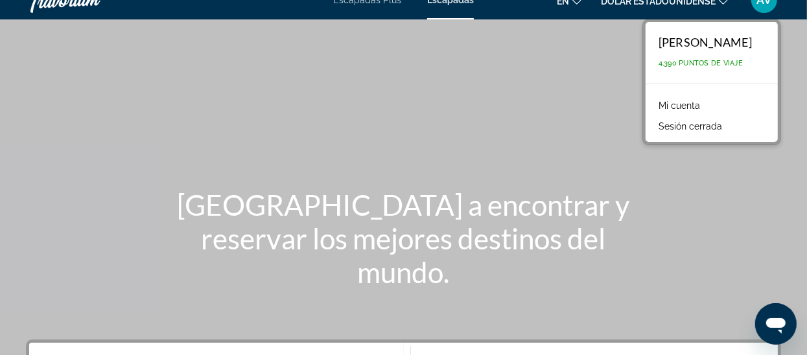
click at [658, 100] on font "Mi cuenta" at bounding box center [678, 105] width 41 height 10
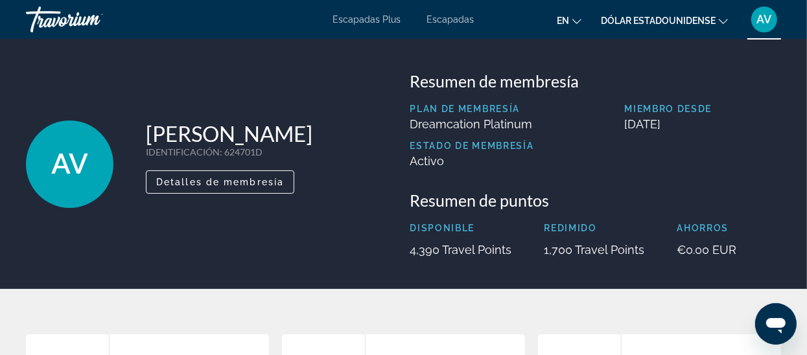
click at [459, 17] on font "Escapadas" at bounding box center [450, 19] width 47 height 10
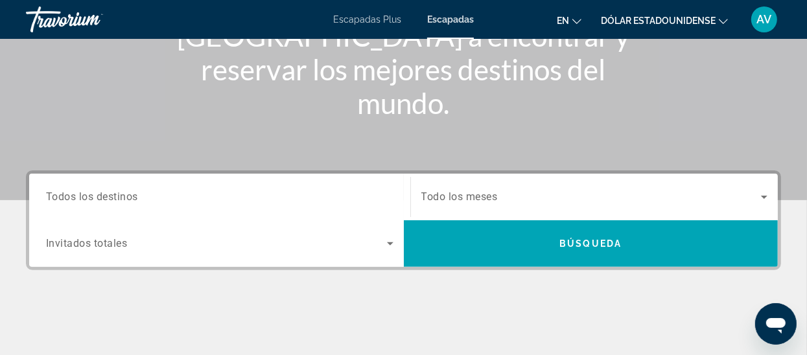
scroll to position [191, 0]
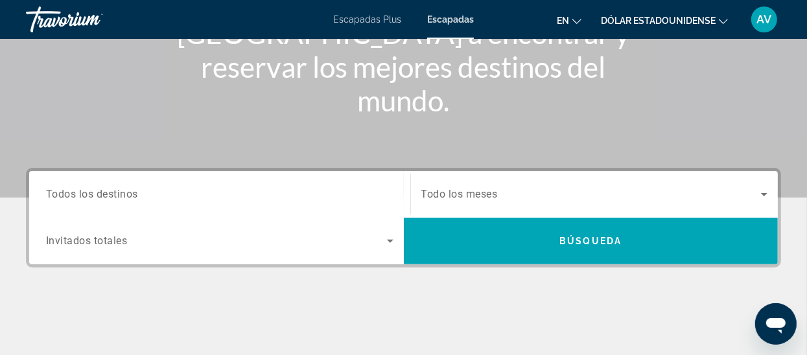
click at [111, 195] on span "Todos los destinos" at bounding box center [92, 194] width 92 height 12
click at [111, 195] on input "Destination Todos los destinos" at bounding box center [219, 195] width 347 height 16
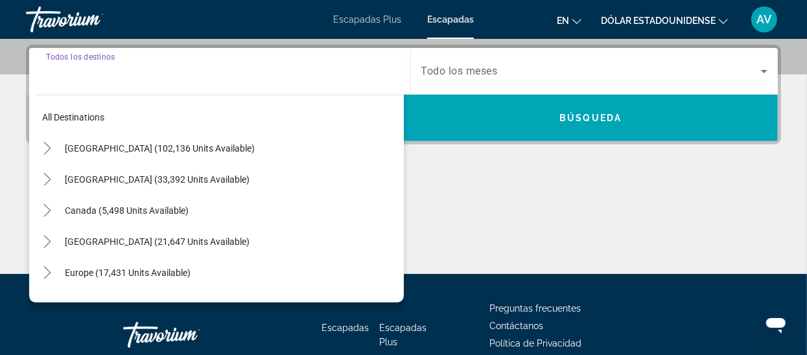
scroll to position [316, 0]
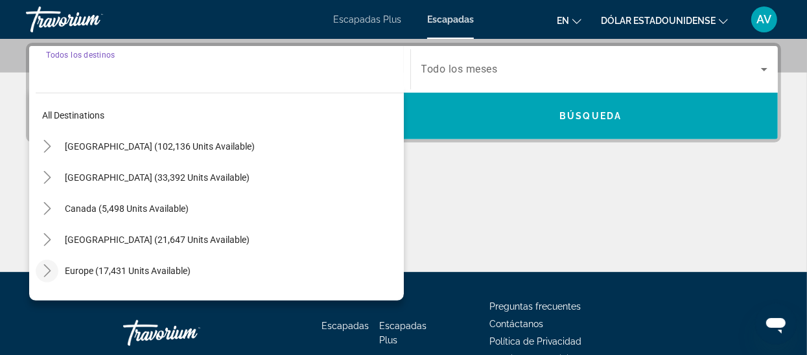
click at [47, 271] on icon "Toggle Europe (17,431 units available)" at bounding box center [47, 270] width 13 height 13
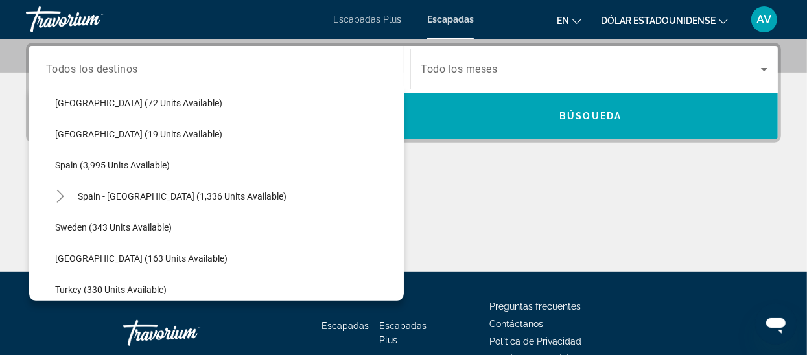
scroll to position [656, 0]
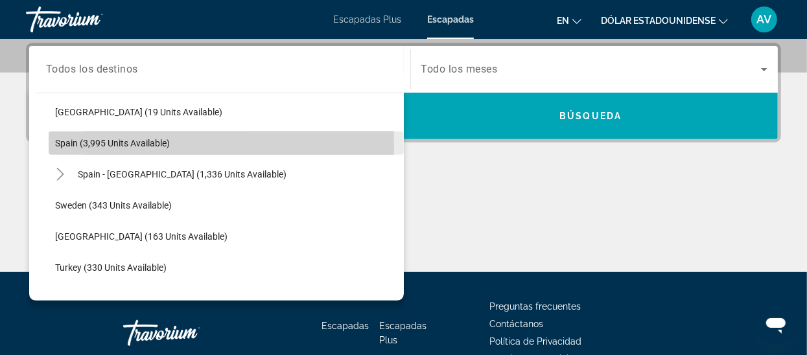
click at [74, 143] on span "Spain (3,995 units available)" at bounding box center [112, 143] width 115 height 10
type input "**********"
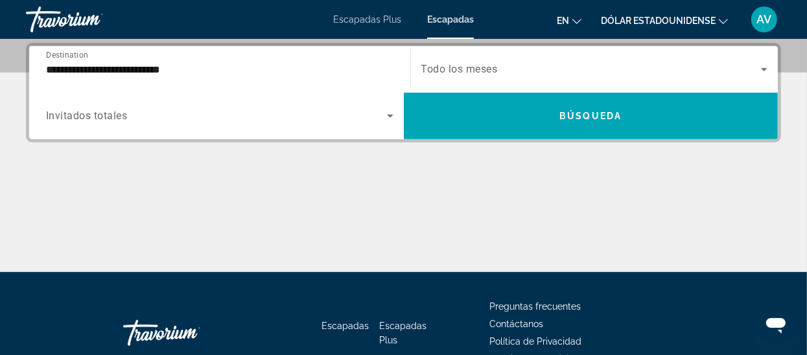
click at [82, 124] on div "Search widget" at bounding box center [219, 116] width 347 height 36
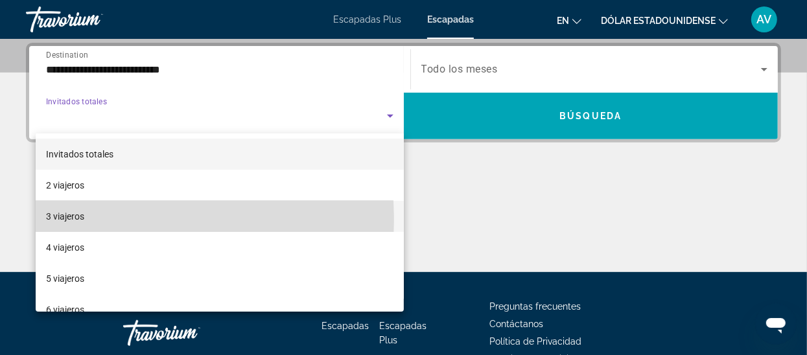
click at [59, 220] on font "3 viajeros" at bounding box center [65, 216] width 38 height 10
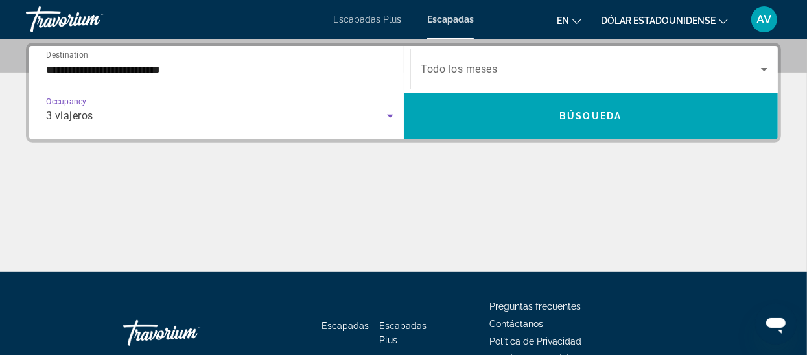
click at [461, 67] on span "Todo los meses" at bounding box center [459, 69] width 76 height 12
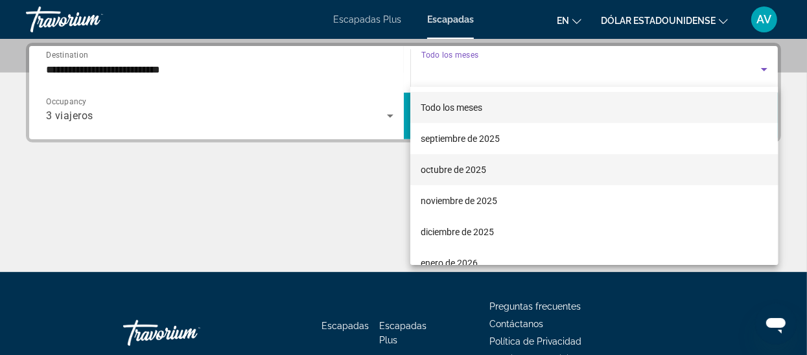
click at [466, 167] on font "octubre de 2025" at bounding box center [452, 170] width 65 height 10
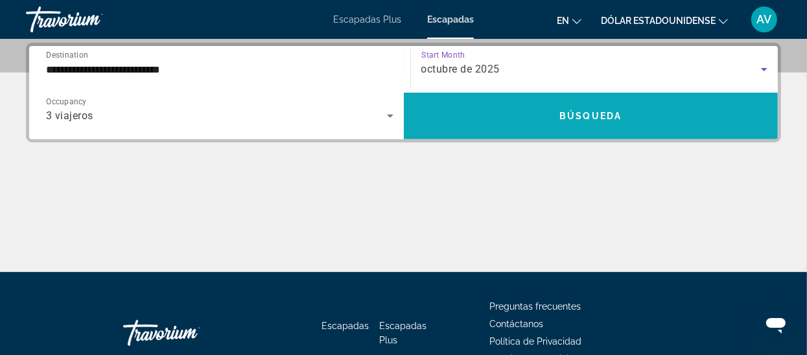
click at [592, 111] on span "Búsqueda" at bounding box center [590, 116] width 62 height 10
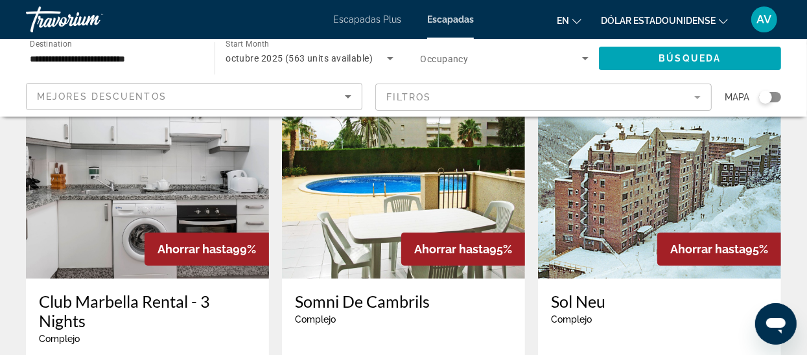
scroll to position [158, 0]
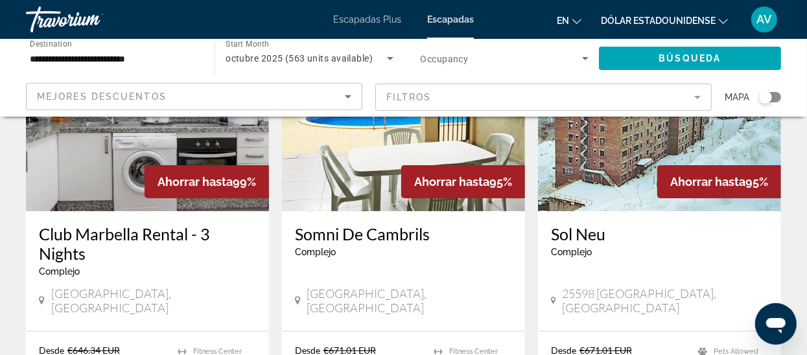
click at [121, 154] on img "Contenido principal" at bounding box center [147, 107] width 243 height 207
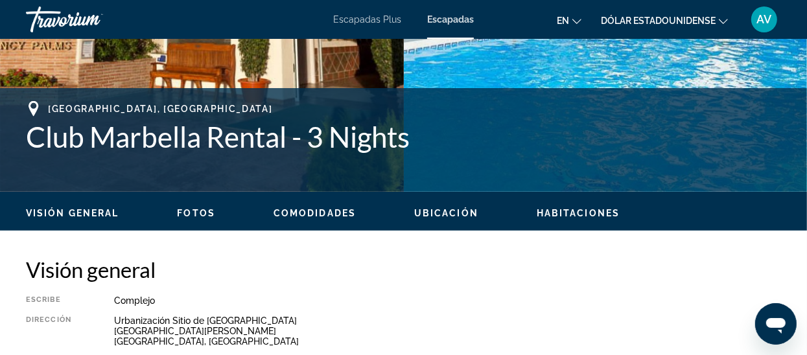
scroll to position [216, 0]
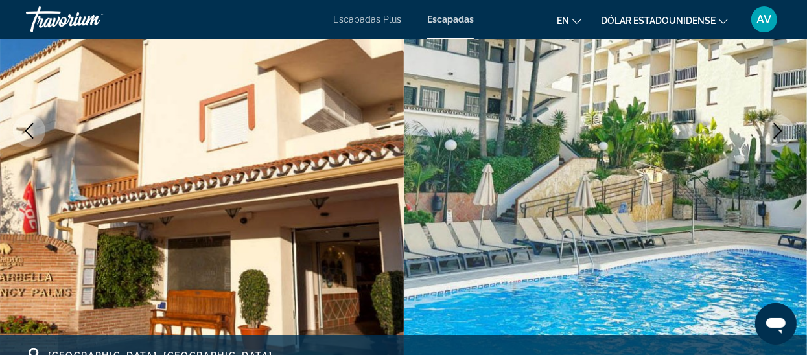
click at [783, 128] on icon "Next image" at bounding box center [778, 131] width 16 height 16
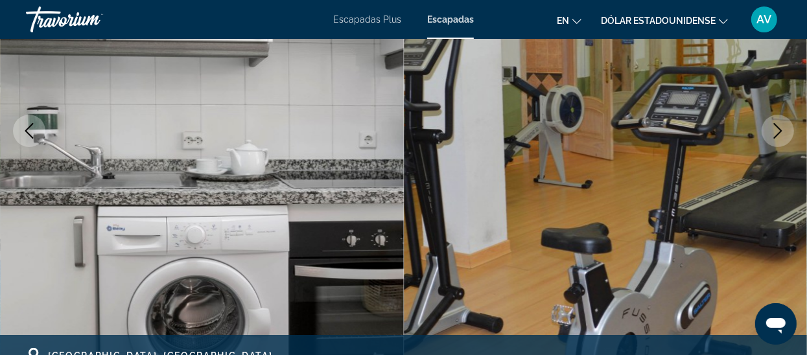
click at [777, 127] on icon "Next image" at bounding box center [778, 131] width 8 height 16
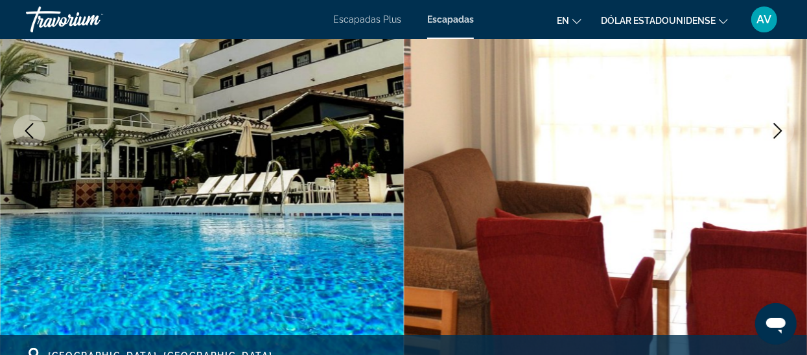
click at [779, 130] on icon "Next image" at bounding box center [778, 131] width 16 height 16
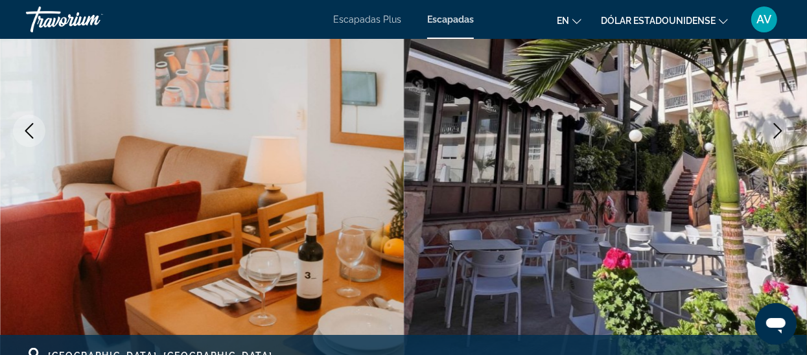
click at [779, 130] on icon "Next image" at bounding box center [778, 131] width 16 height 16
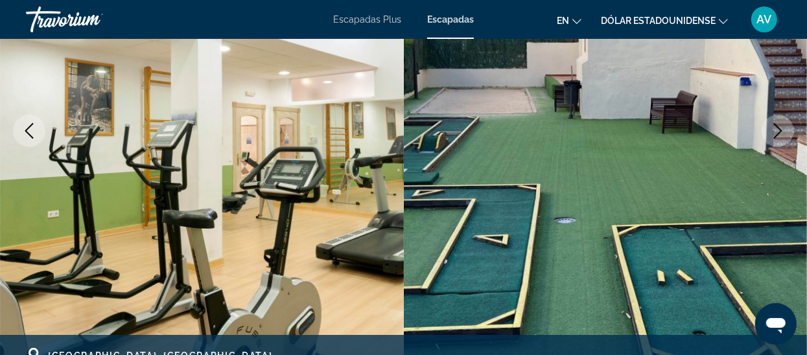
click at [779, 130] on icon "Next image" at bounding box center [778, 131] width 16 height 16
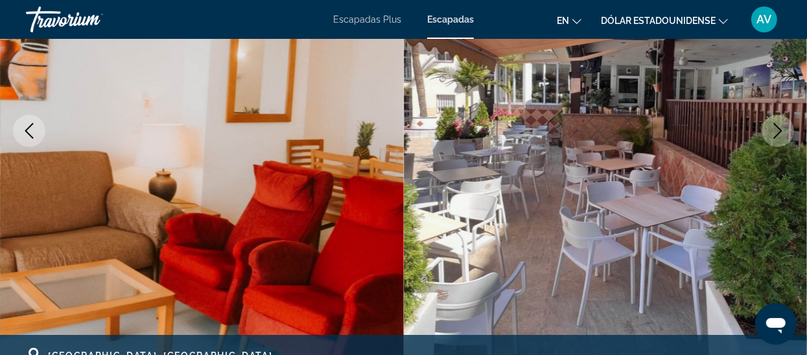
click at [779, 130] on icon "Next image" at bounding box center [778, 131] width 16 height 16
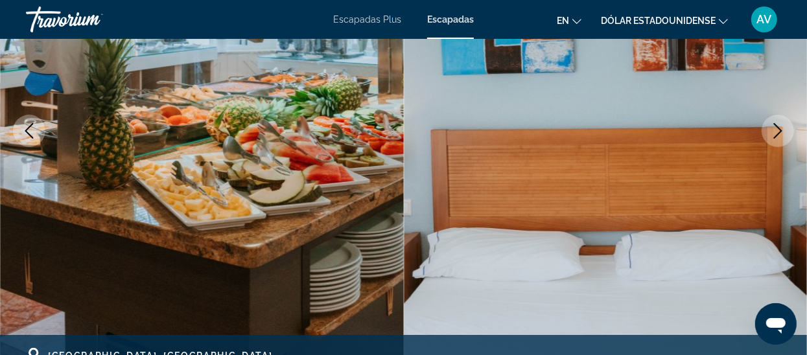
click at [779, 130] on icon "Next image" at bounding box center [778, 131] width 16 height 16
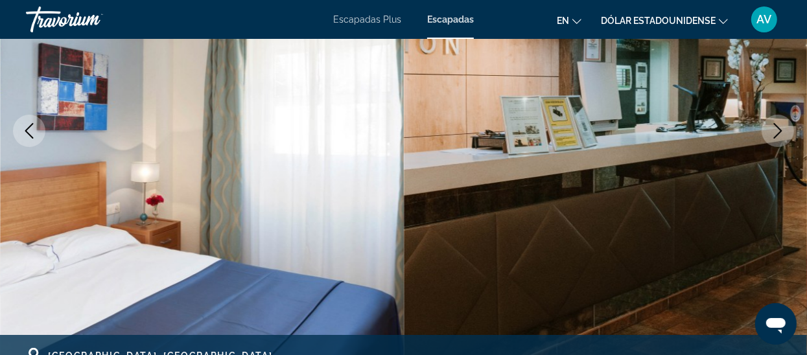
click at [779, 130] on icon "Next image" at bounding box center [778, 131] width 16 height 16
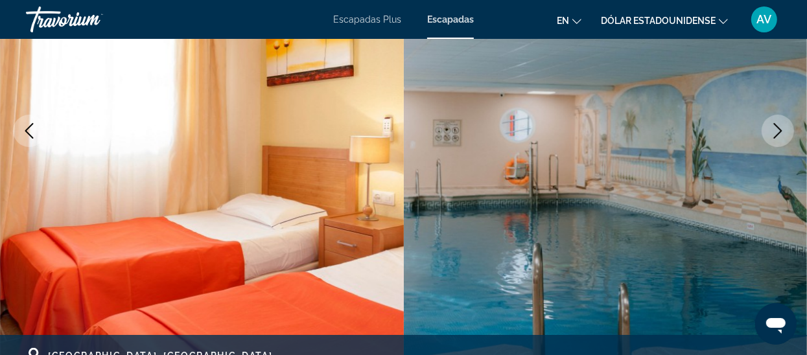
click at [781, 130] on icon "Next image" at bounding box center [778, 131] width 8 height 16
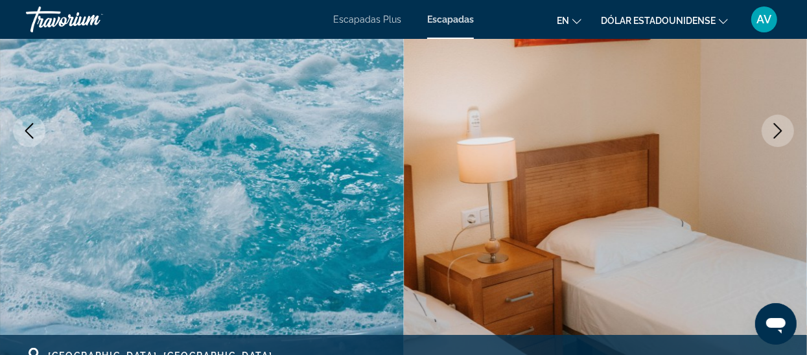
click at [781, 131] on icon "Next image" at bounding box center [778, 131] width 16 height 16
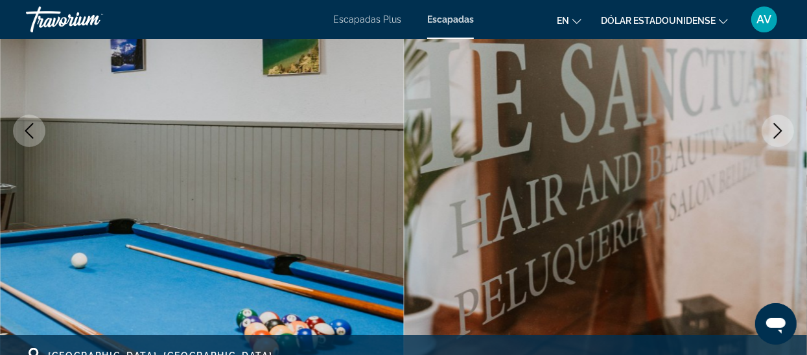
click at [781, 131] on icon "Next image" at bounding box center [778, 131] width 16 height 16
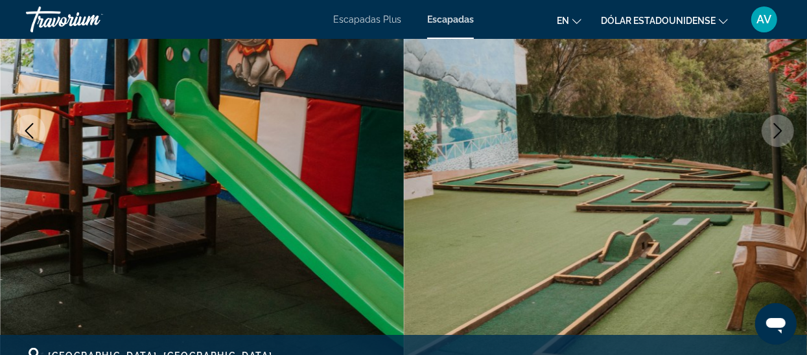
click at [774, 134] on icon "Next image" at bounding box center [778, 131] width 16 height 16
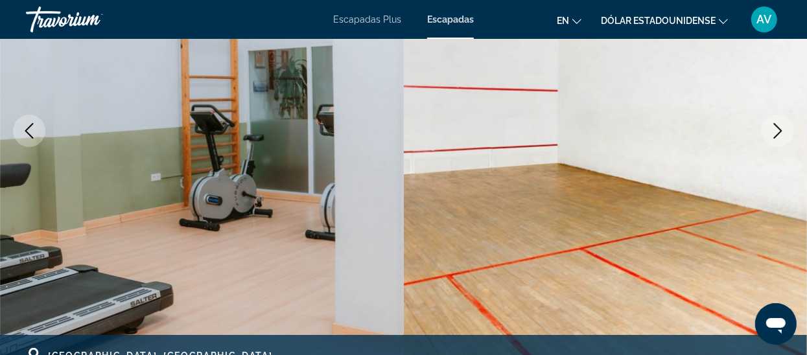
click at [774, 134] on icon "Next image" at bounding box center [778, 131] width 16 height 16
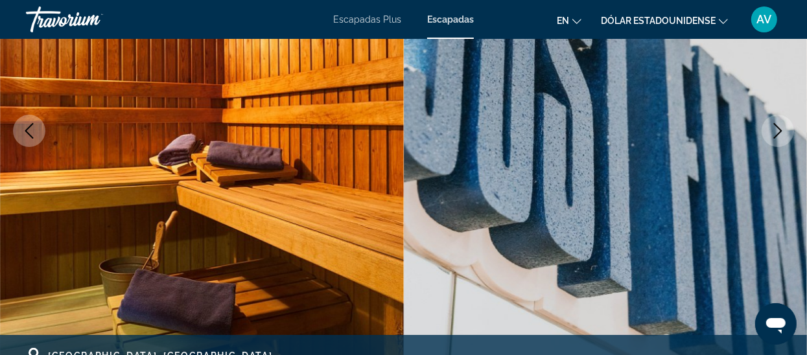
click at [774, 135] on icon "Next image" at bounding box center [778, 131] width 16 height 16
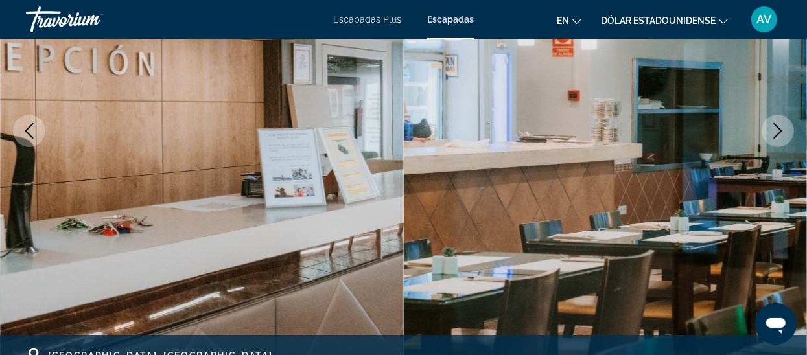
click at [774, 135] on icon "Next image" at bounding box center [778, 131] width 16 height 16
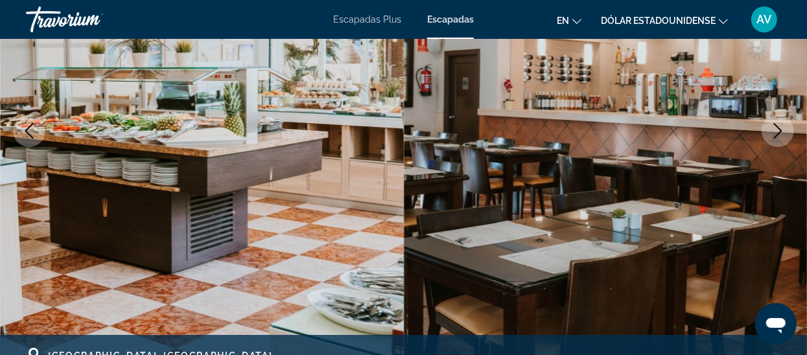
click at [774, 135] on icon "Next image" at bounding box center [778, 131] width 16 height 16
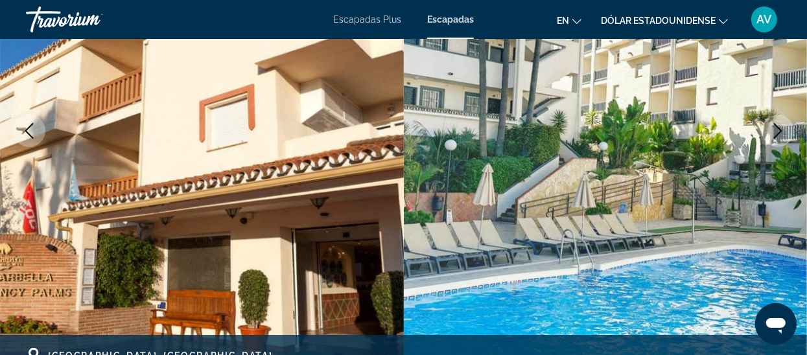
click at [779, 132] on icon "Next image" at bounding box center [778, 131] width 8 height 16
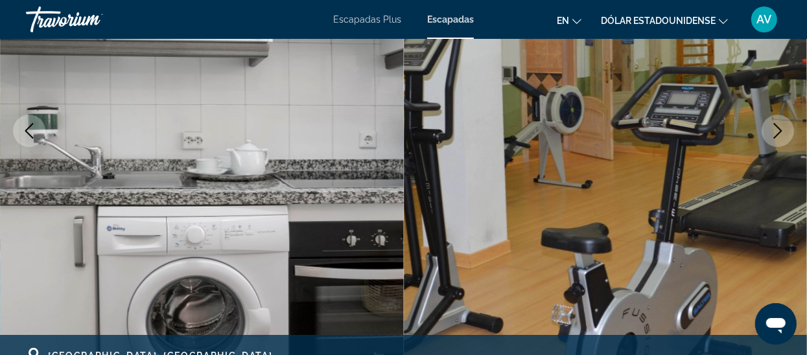
click at [779, 132] on icon "Next image" at bounding box center [778, 131] width 8 height 16
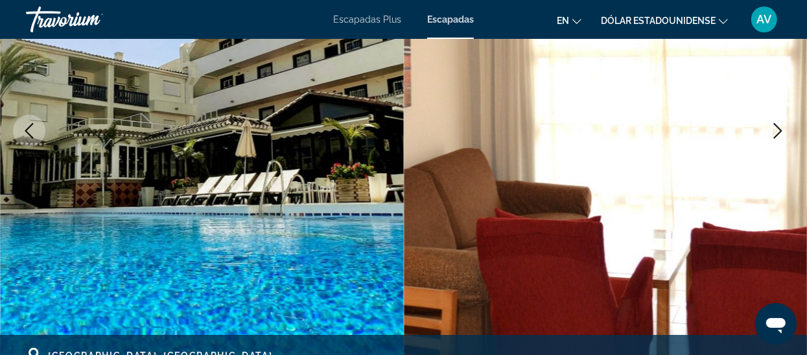
click at [779, 132] on icon "Next image" at bounding box center [778, 131] width 8 height 16
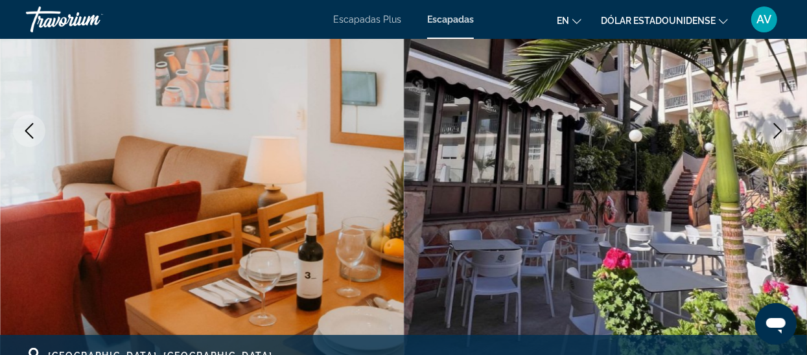
click at [779, 132] on icon "Next image" at bounding box center [778, 131] width 8 height 16
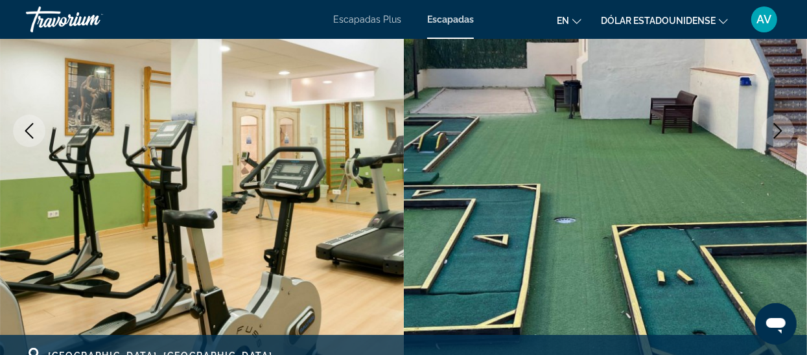
click at [776, 137] on icon "Next image" at bounding box center [778, 131] width 16 height 16
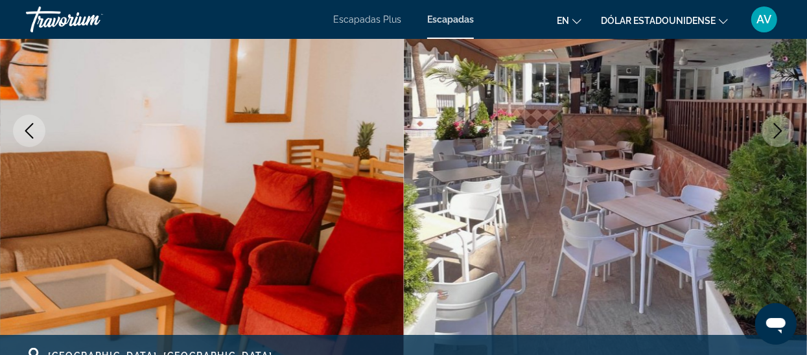
click at [776, 137] on icon "Next image" at bounding box center [778, 131] width 16 height 16
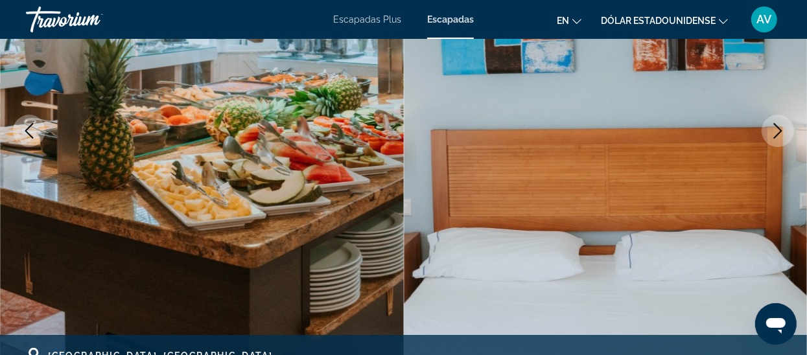
click at [776, 137] on icon "Next image" at bounding box center [778, 131] width 16 height 16
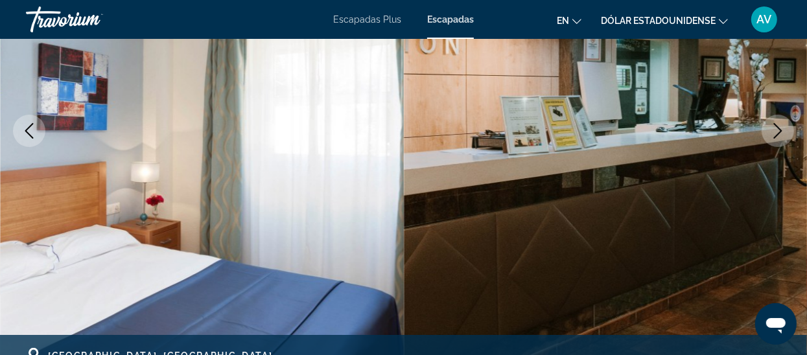
click at [776, 140] on button "Next image" at bounding box center [777, 131] width 32 height 32
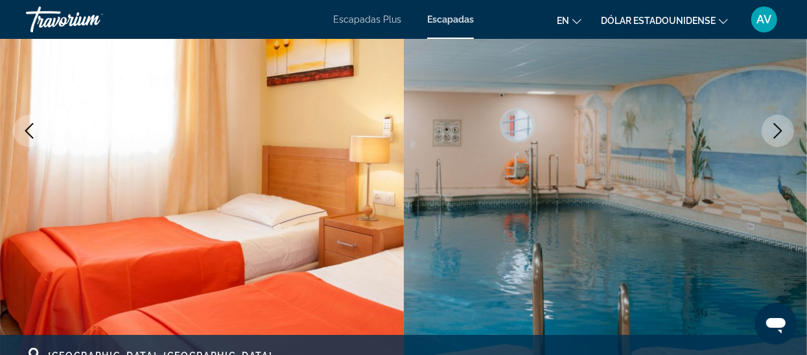
click at [776, 140] on button "Next image" at bounding box center [777, 131] width 32 height 32
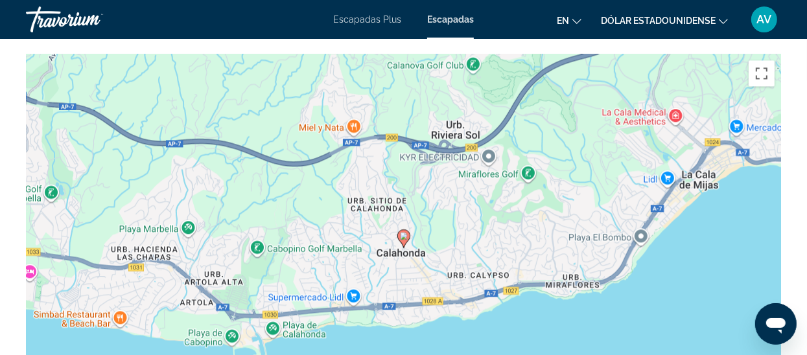
scroll to position [1890, 0]
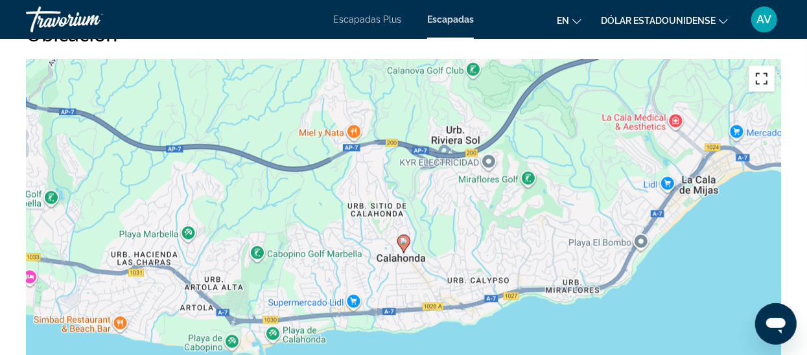
click at [762, 69] on button "Cambiar a la vista en pantalla completa" at bounding box center [761, 78] width 26 height 26
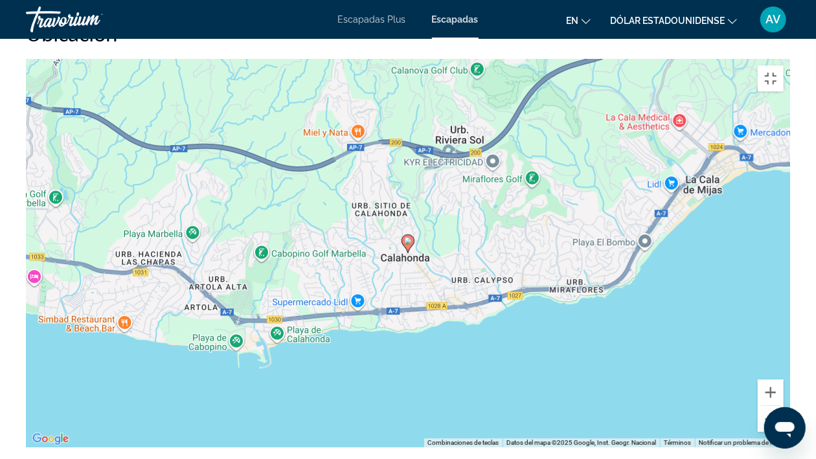
click at [417, 227] on div "Para activar la función de arrastre con el teclado, pulsa Alt + Intro. Cuando h…" at bounding box center [408, 253] width 764 height 389
click at [784, 65] on button "Cambiar a la vista en pantalla completa" at bounding box center [771, 78] width 26 height 26
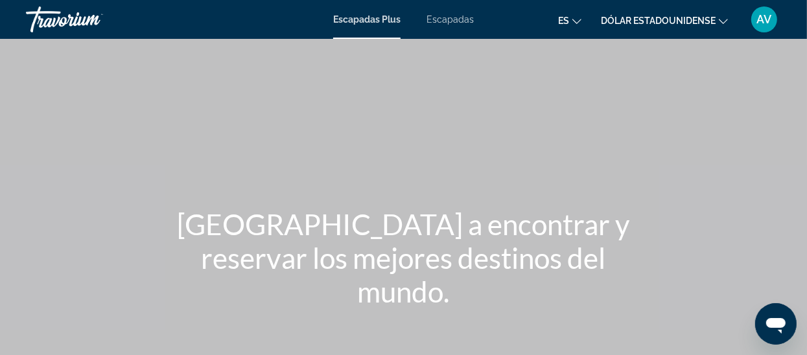
click at [448, 23] on font "Escapadas" at bounding box center [449, 19] width 47 height 10
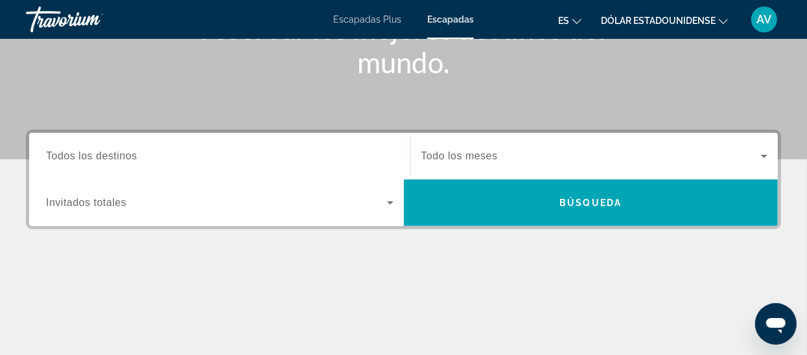
scroll to position [247, 0]
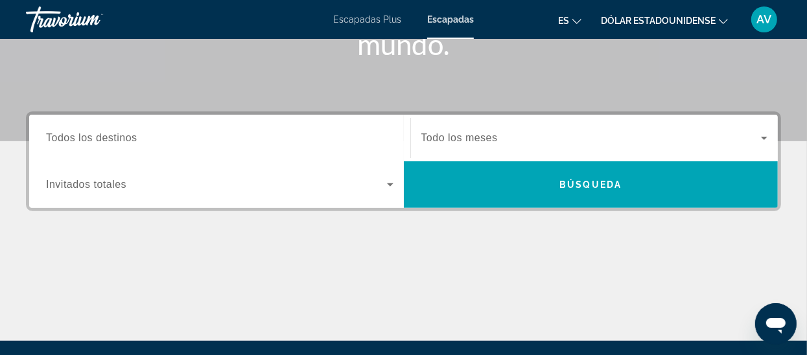
click at [75, 138] on span "Todos los destinos" at bounding box center [91, 137] width 91 height 11
click at [75, 138] on input "Destination Todos los destinos" at bounding box center [219, 139] width 347 height 16
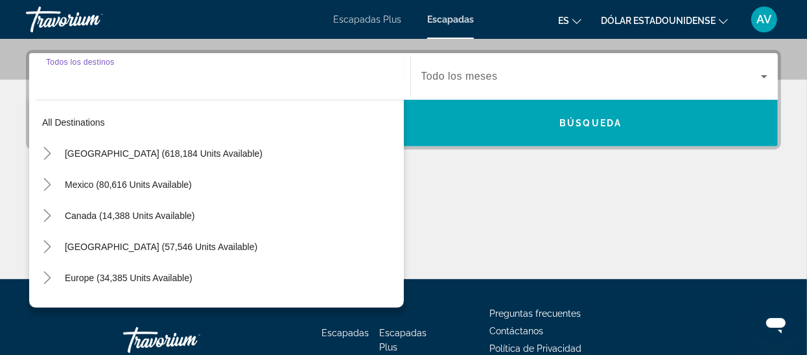
scroll to position [316, 0]
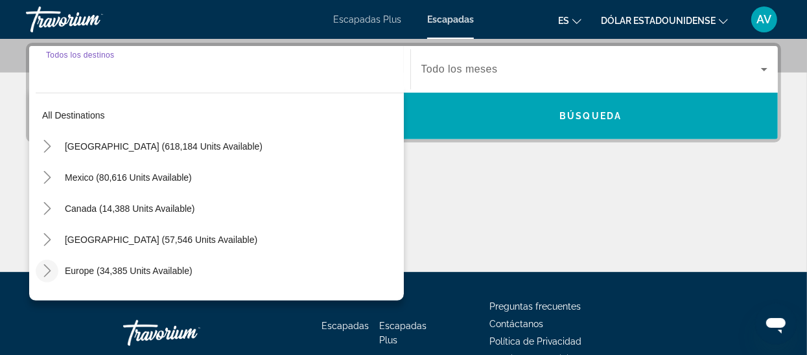
click at [49, 276] on icon "Toggle Europe (34,385 units available)" at bounding box center [47, 270] width 13 height 13
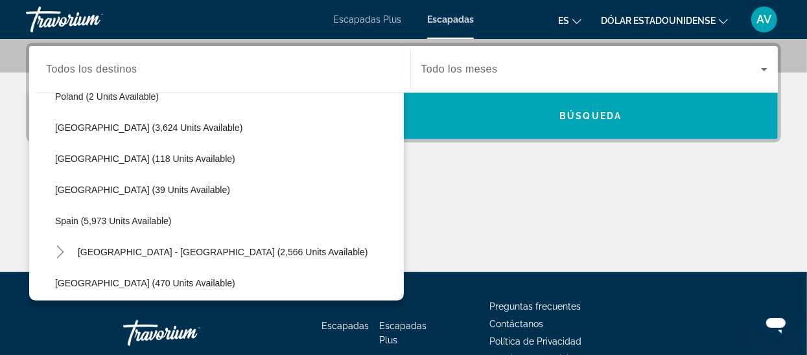
scroll to position [613, 0]
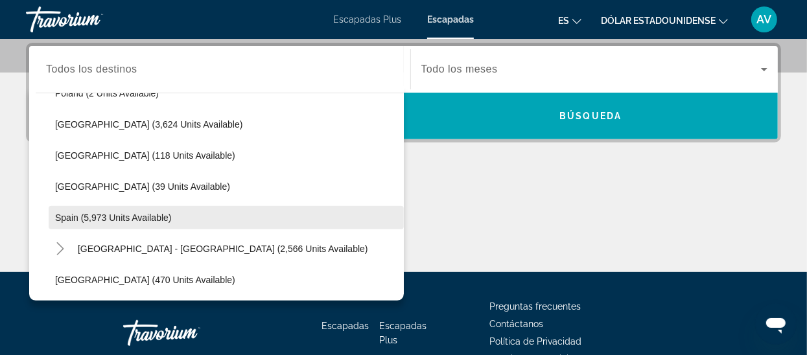
click at [70, 214] on span "Spain (5,973 units available)" at bounding box center [113, 217] width 117 height 10
type input "**********"
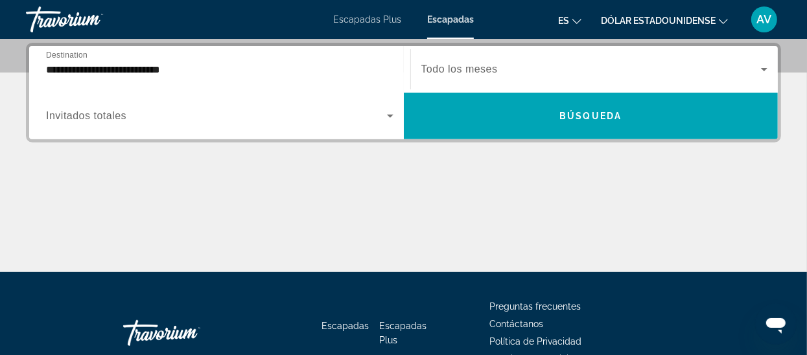
drag, startPoint x: 80, startPoint y: 120, endPoint x: 56, endPoint y: 132, distance: 26.4
click at [56, 132] on div "Search widget" at bounding box center [219, 116] width 347 height 36
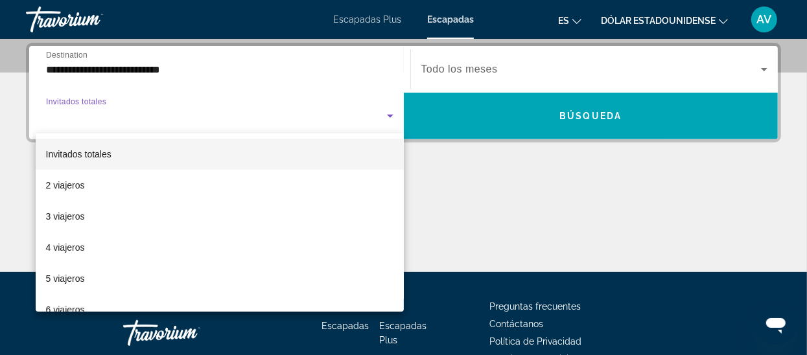
click at [56, 132] on div at bounding box center [403, 177] width 807 height 355
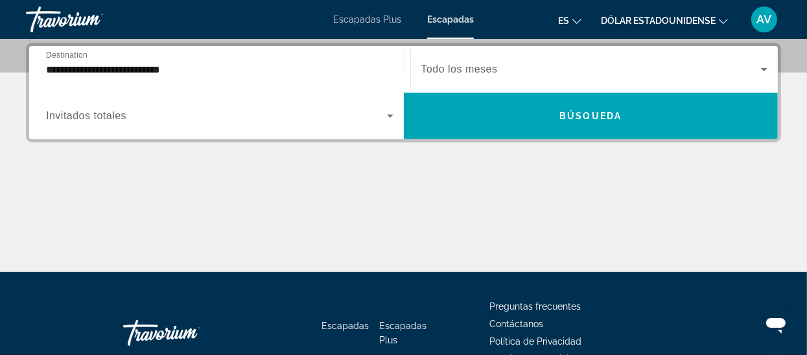
click at [62, 117] on span "Invitados totales" at bounding box center [86, 115] width 80 height 11
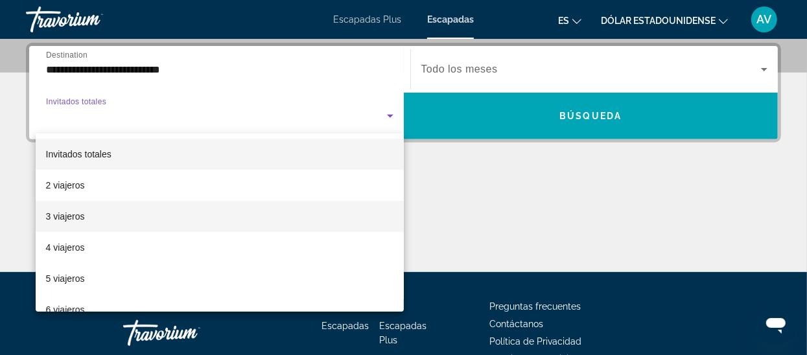
click at [64, 216] on font "3 viajeros" at bounding box center [65, 216] width 39 height 10
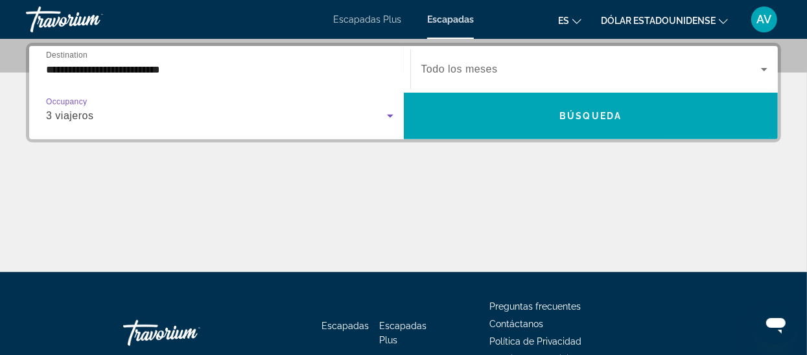
click at [471, 69] on span "Todo los meses" at bounding box center [459, 68] width 76 height 11
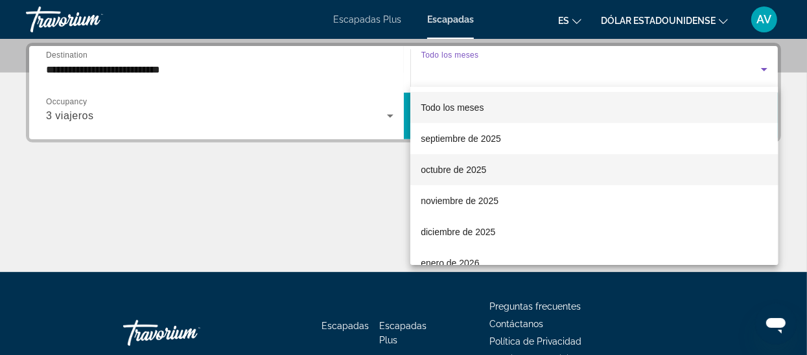
click at [433, 178] on mat-option "octubre de 2025" at bounding box center [593, 169] width 367 height 31
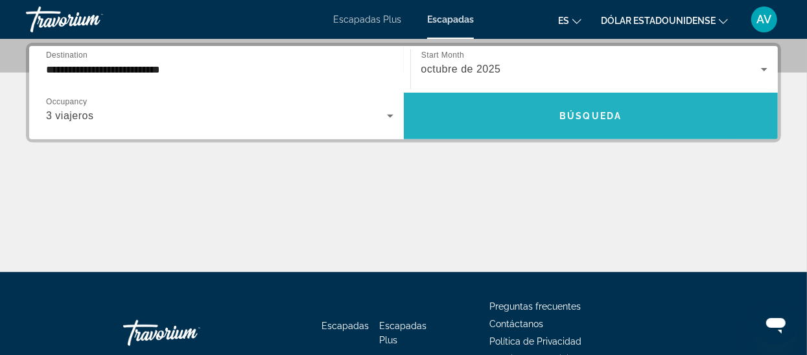
click at [590, 115] on span "Búsqueda" at bounding box center [590, 116] width 62 height 10
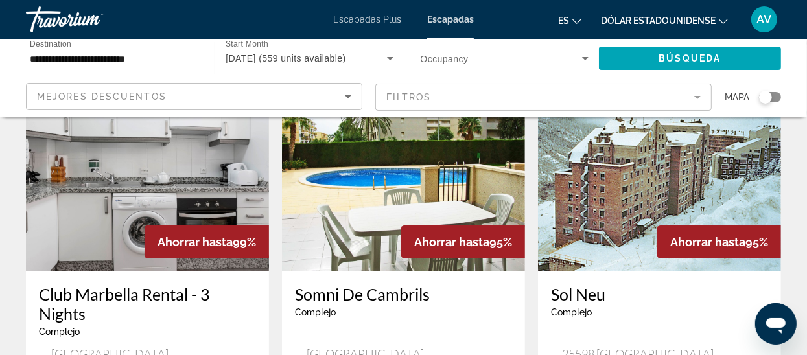
scroll to position [92, 0]
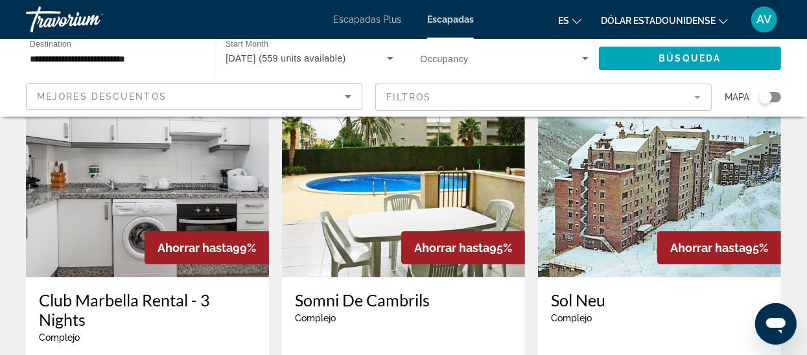
click at [165, 168] on img "Contenido principal" at bounding box center [147, 173] width 243 height 207
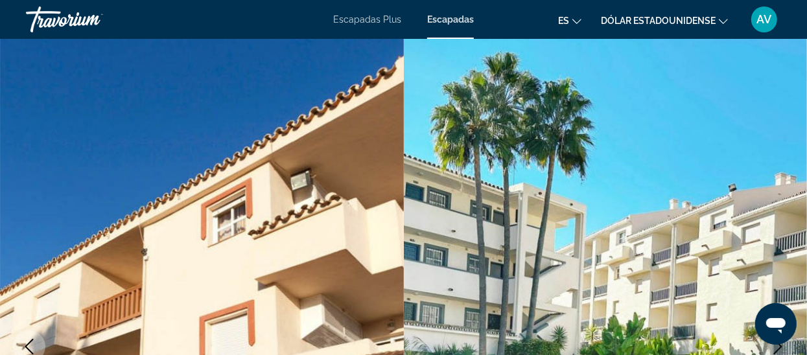
click at [724, 25] on button "Dólar estadounidense USD ($) MXN (Mex$) CAD (dólares canadienses) Libra esterli…" at bounding box center [664, 20] width 127 height 19
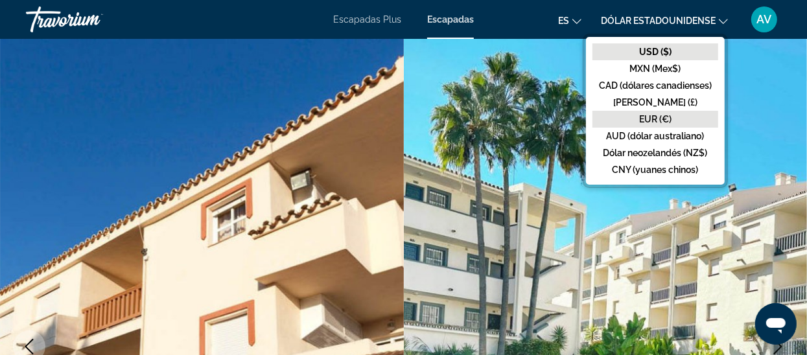
click at [650, 119] on font "EUR (€)" at bounding box center [655, 119] width 32 height 10
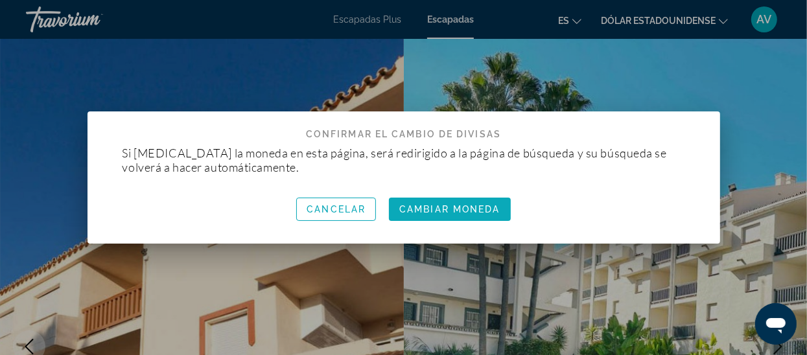
click at [457, 204] on font "Cambiar moneda" at bounding box center [449, 209] width 100 height 10
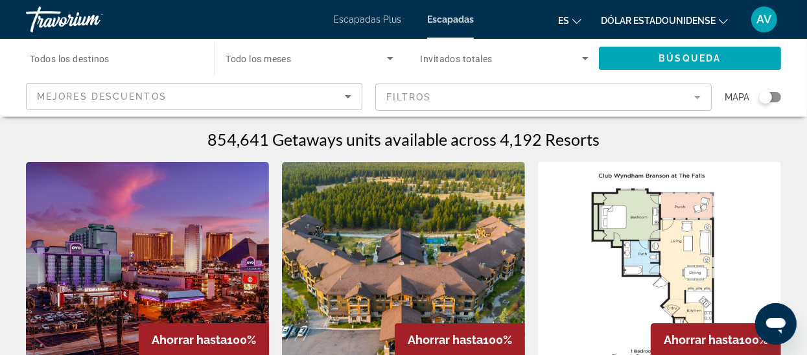
click at [58, 100] on span "Mejores descuentos" at bounding box center [102, 96] width 130 height 10
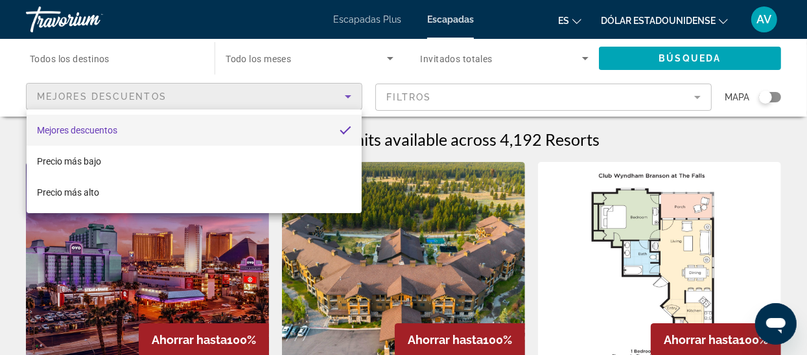
click at [84, 56] on div at bounding box center [403, 177] width 807 height 355
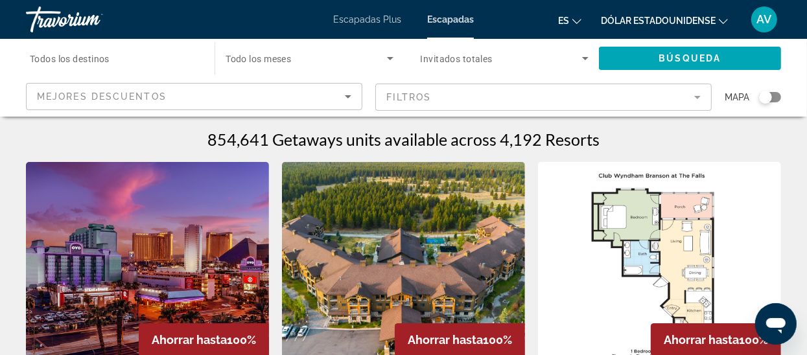
click at [84, 56] on span "Todos los destinos" at bounding box center [70, 59] width 80 height 10
click at [84, 56] on input "Destination Todos los destinos" at bounding box center [114, 59] width 168 height 16
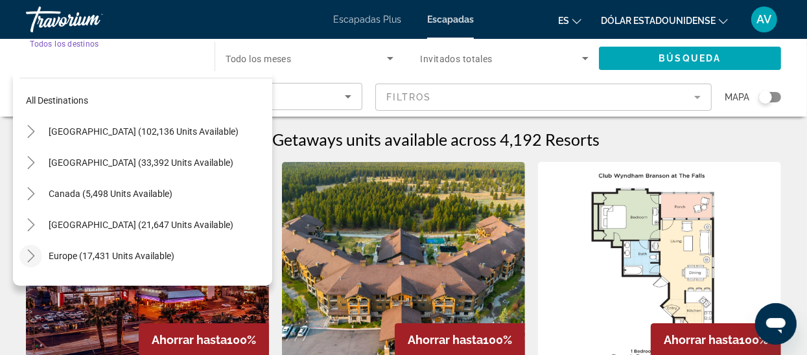
click at [32, 257] on icon "Toggle Europe (17,431 units available)" at bounding box center [30, 255] width 7 height 13
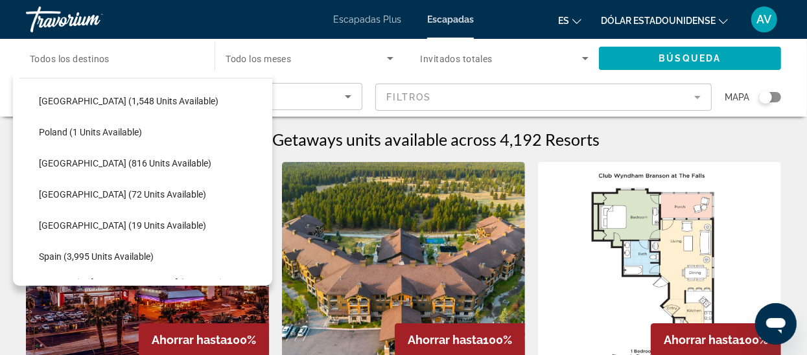
scroll to position [572, 0]
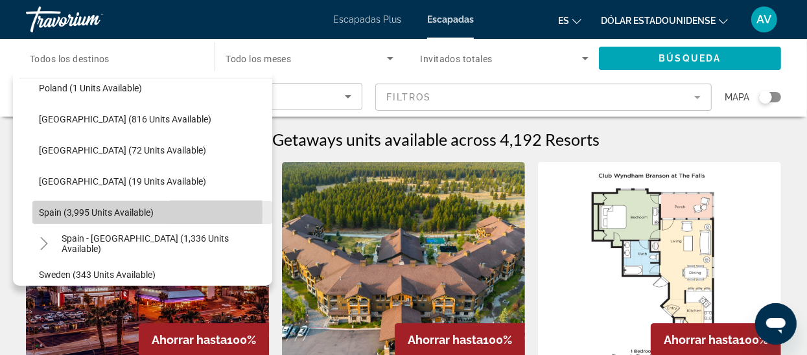
click at [51, 212] on span "Spain (3,995 units available)" at bounding box center [96, 212] width 115 height 10
type input "**********"
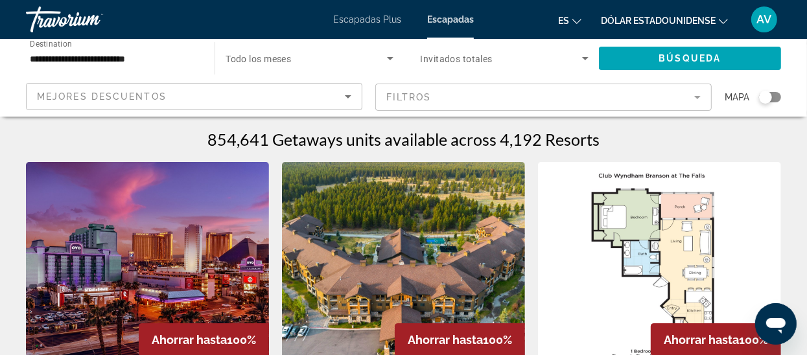
click at [261, 58] on span "Todo los meses" at bounding box center [257, 59] width 65 height 10
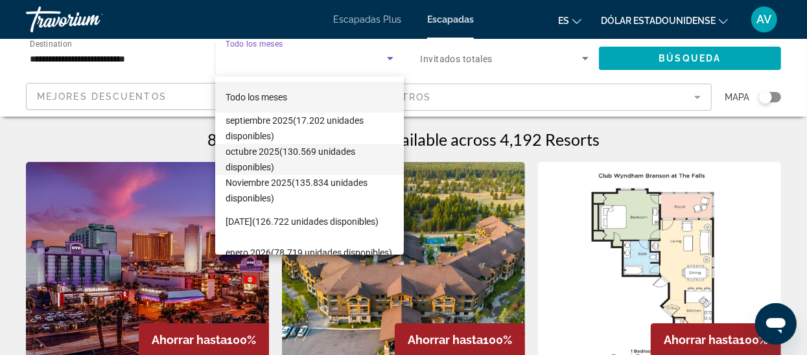
click at [249, 158] on span "octubre 2025 (130.569 unidades disponibles)" at bounding box center [309, 159] width 168 height 31
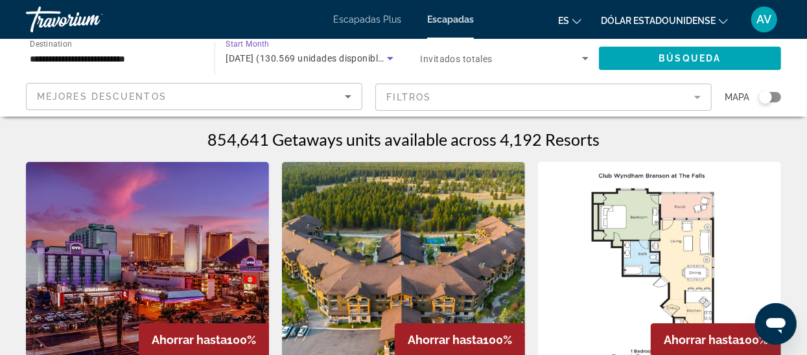
click at [461, 56] on span "Invitados totales" at bounding box center [456, 59] width 72 height 10
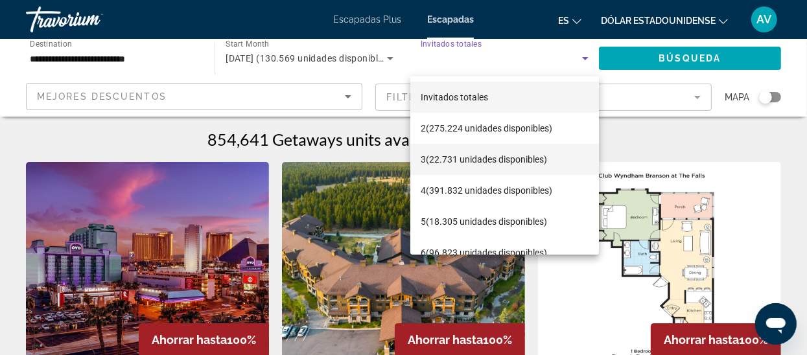
click at [418, 163] on mat-option "3 (22.731 unidades disponibles)" at bounding box center [504, 159] width 189 height 31
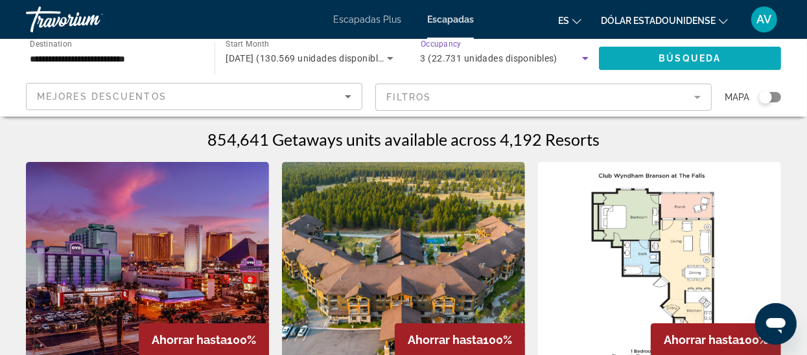
click at [683, 56] on span "Búsqueda" at bounding box center [689, 58] width 62 height 10
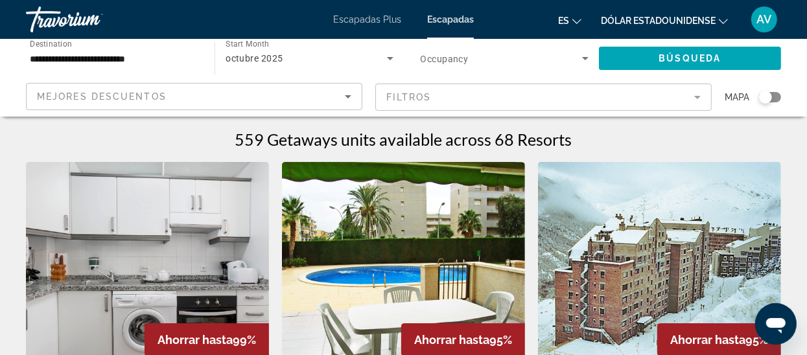
click at [710, 17] on font "Dólar estadounidense" at bounding box center [658, 21] width 115 height 10
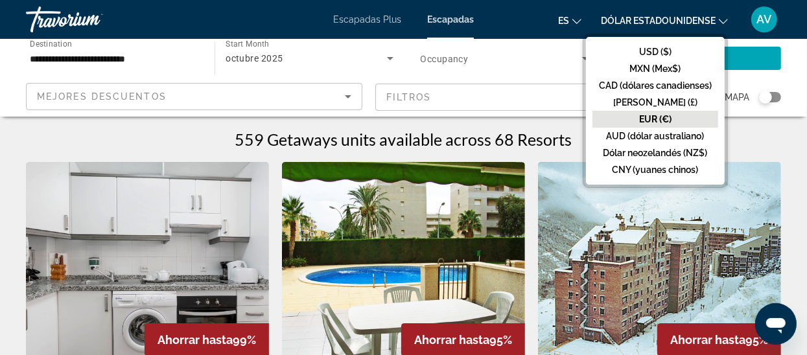
click at [648, 122] on font "EUR (€)" at bounding box center [655, 119] width 32 height 10
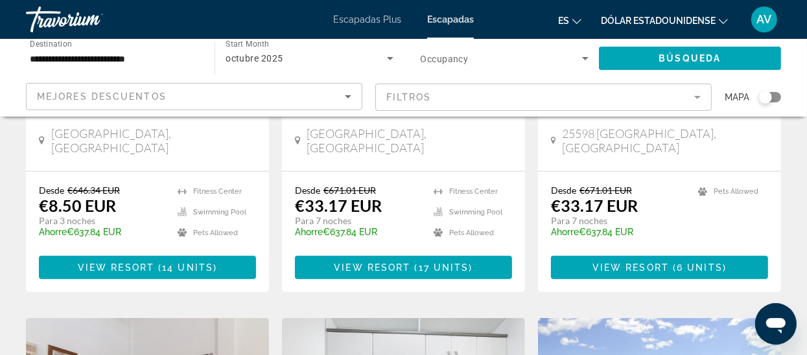
scroll to position [321, 0]
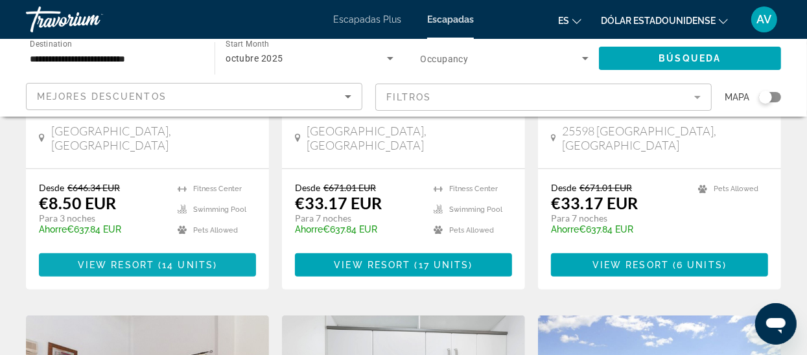
click at [130, 260] on span "View Resort" at bounding box center [116, 265] width 76 height 10
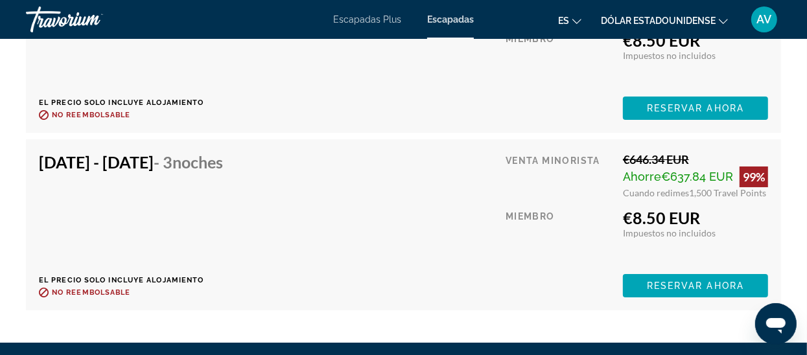
scroll to position [3224, 0]
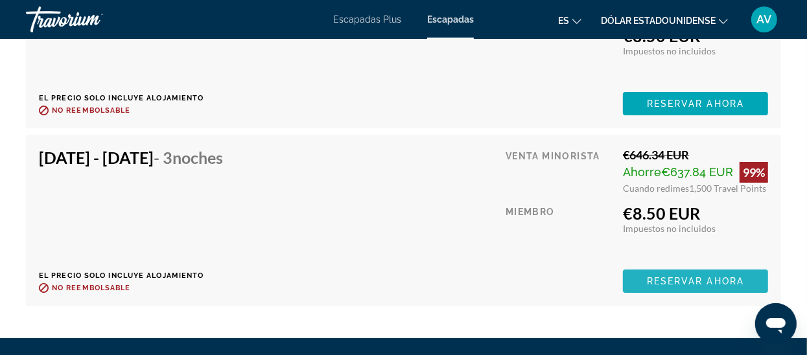
click at [708, 276] on span "Reservar ahora" at bounding box center [695, 281] width 97 height 10
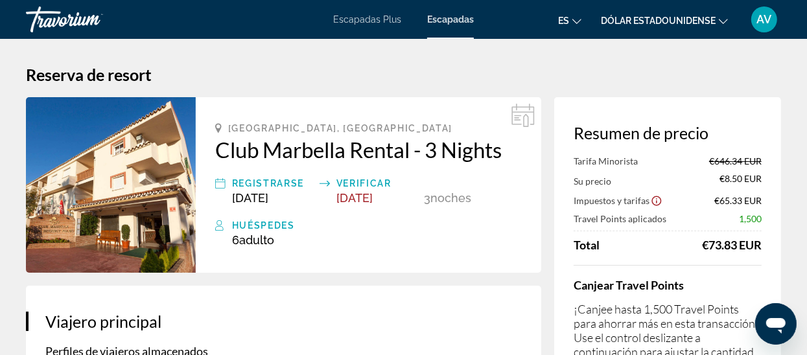
click at [104, 242] on img "Contenido principal" at bounding box center [111, 185] width 170 height 176
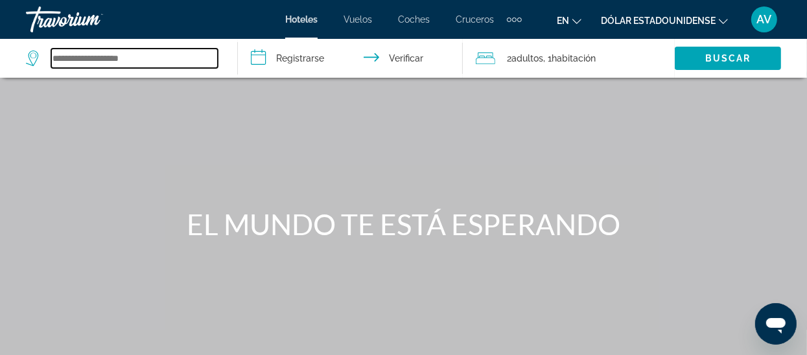
click at [79, 64] on input "Widget de búsqueda" at bounding box center [134, 58] width 166 height 19
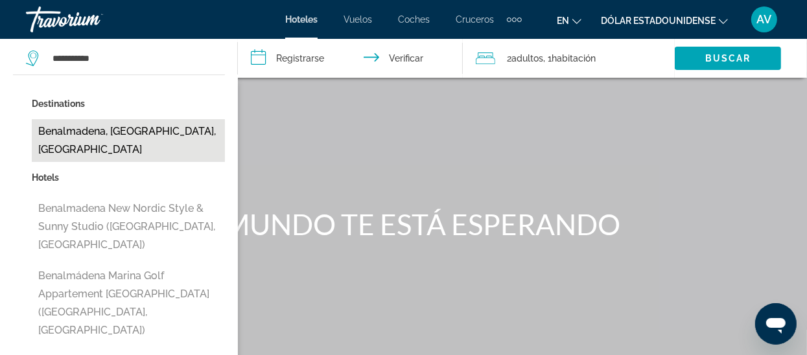
click at [80, 136] on button "Benalmadena, [GEOGRAPHIC_DATA], [GEOGRAPHIC_DATA]" at bounding box center [128, 140] width 193 height 43
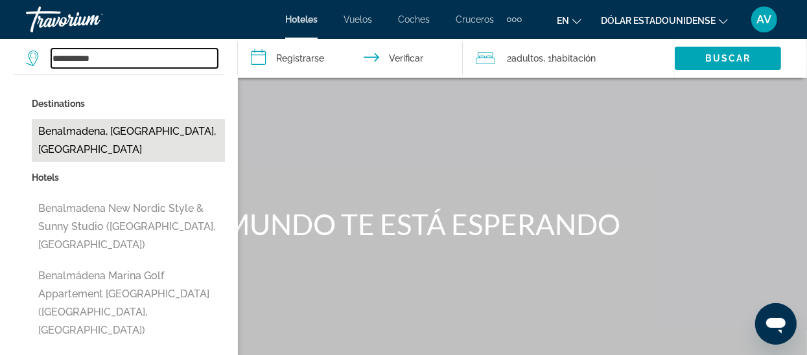
type input "**********"
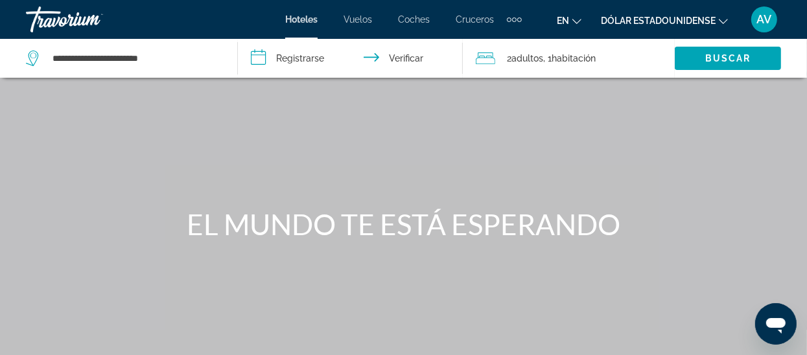
click at [297, 57] on input "**********" at bounding box center [353, 60] width 230 height 43
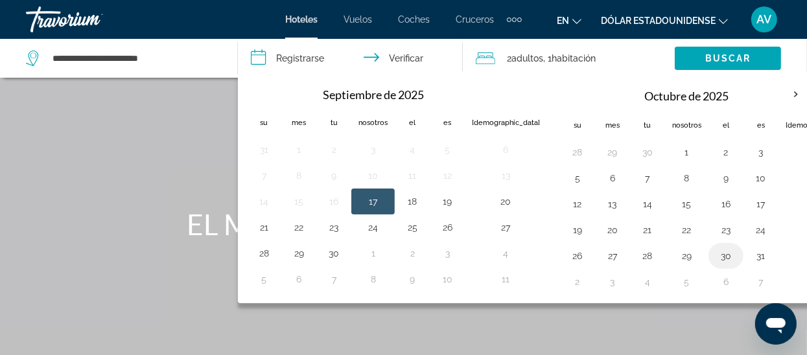
click at [715, 257] on button "30" at bounding box center [725, 256] width 21 height 18
click at [778, 95] on th "Mes próximo" at bounding box center [795, 94] width 35 height 29
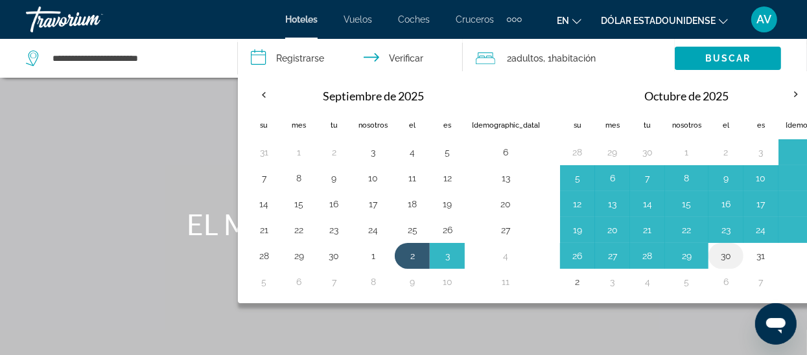
click at [715, 256] on button "30" at bounding box center [725, 256] width 21 height 18
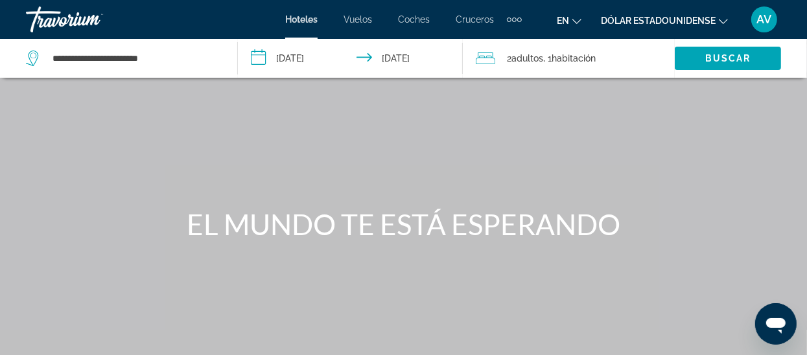
click at [295, 55] on input "**********" at bounding box center [353, 60] width 230 height 43
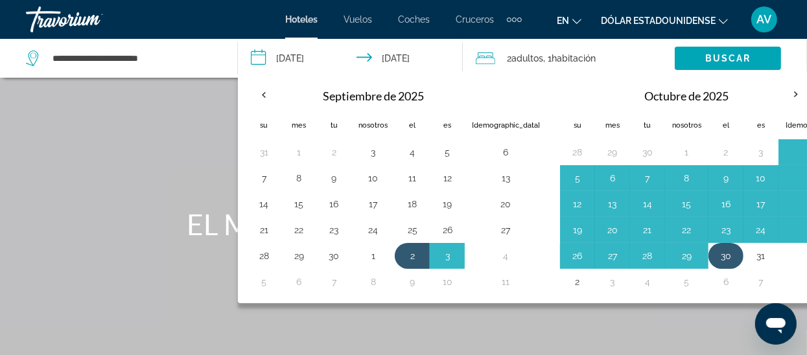
click at [715, 255] on button "30" at bounding box center [725, 256] width 21 height 18
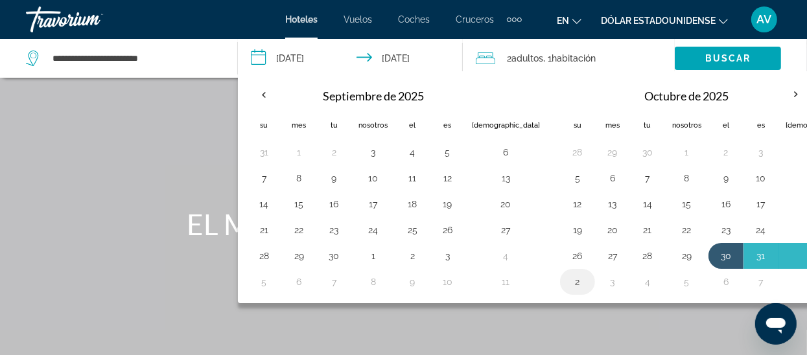
click at [567, 281] on button "2" at bounding box center [577, 282] width 21 height 18
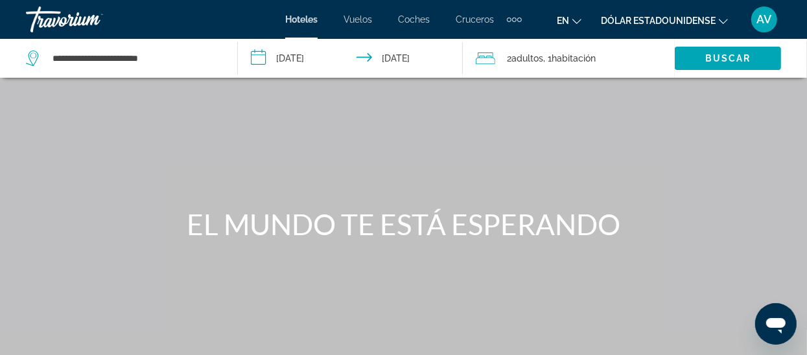
click at [297, 57] on input "**********" at bounding box center [353, 60] width 230 height 43
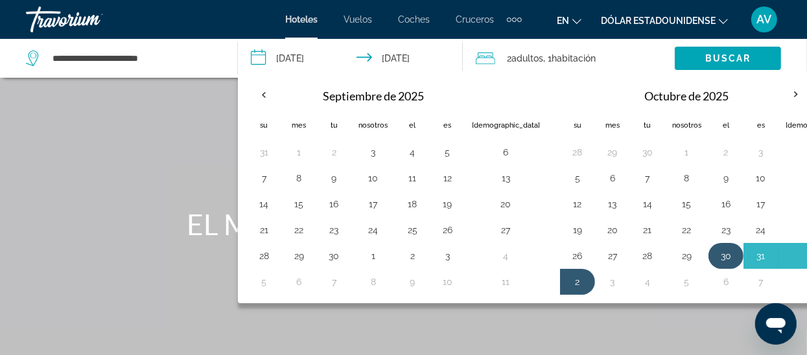
click at [715, 255] on button "30" at bounding box center [725, 256] width 21 height 18
click at [750, 255] on button "31" at bounding box center [760, 256] width 21 height 18
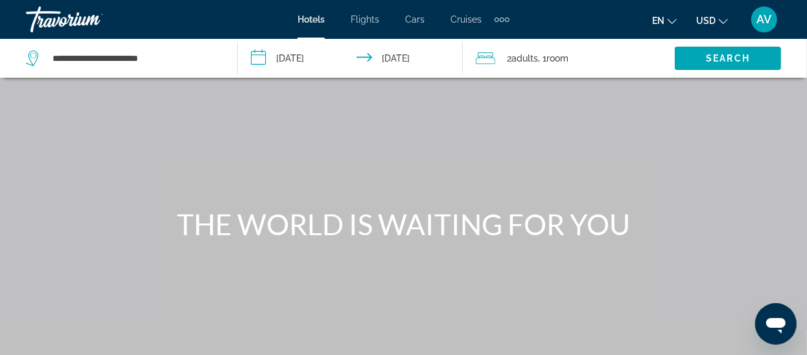
click at [304, 65] on input "**********" at bounding box center [353, 60] width 230 height 43
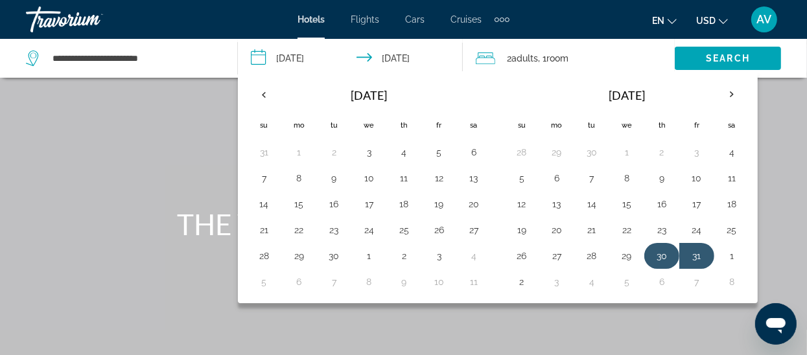
click at [657, 253] on button "30" at bounding box center [661, 256] width 21 height 18
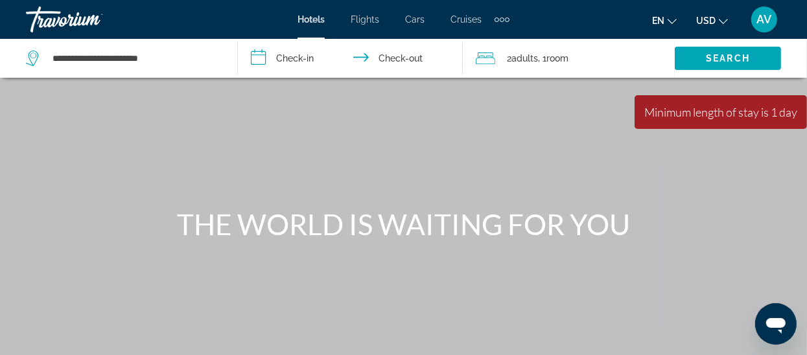
click at [297, 57] on input "**********" at bounding box center [353, 60] width 230 height 43
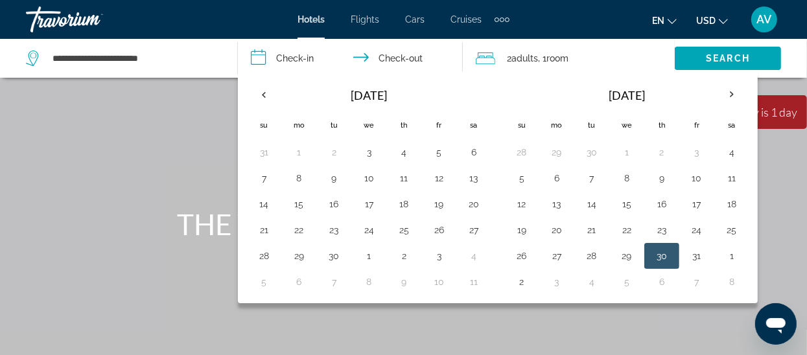
click at [658, 255] on button "30" at bounding box center [661, 256] width 21 height 18
click at [519, 279] on button "2" at bounding box center [521, 282] width 21 height 18
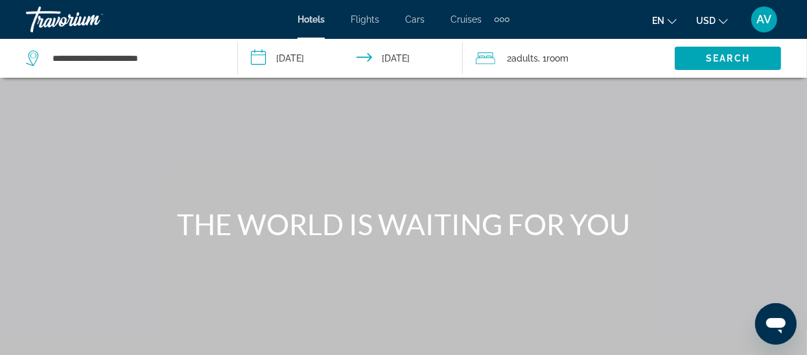
click at [422, 53] on input "**********" at bounding box center [353, 60] width 230 height 43
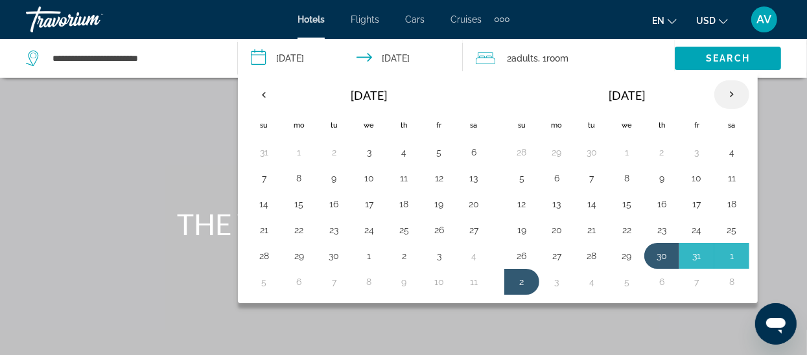
click at [731, 94] on th "Next month" at bounding box center [731, 94] width 35 height 29
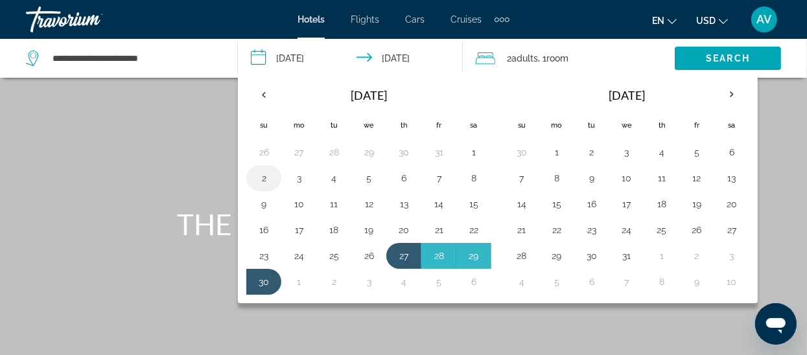
click at [265, 179] on button "2" at bounding box center [263, 178] width 21 height 18
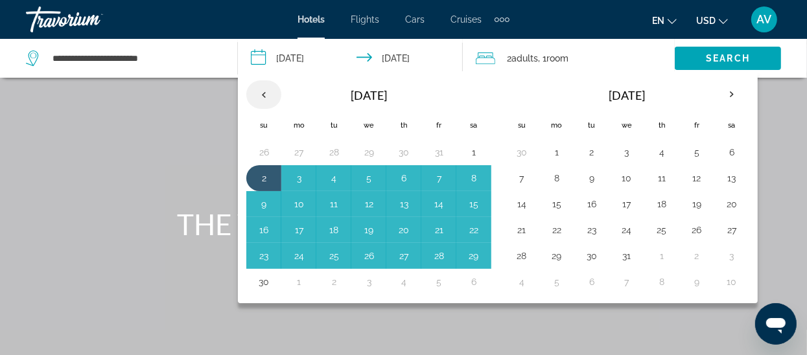
click at [262, 90] on th "Previous month" at bounding box center [263, 94] width 35 height 29
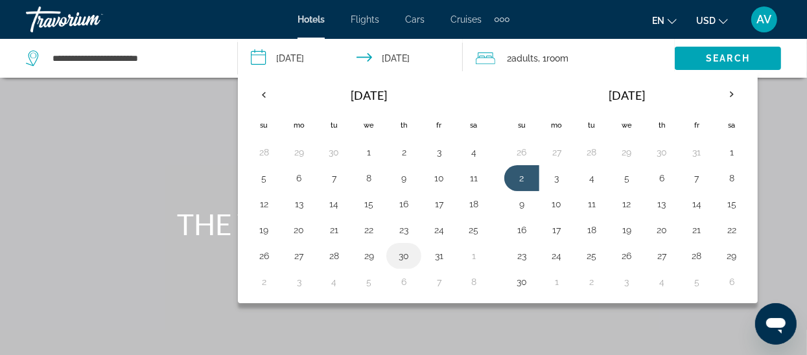
click at [404, 255] on button "30" at bounding box center [403, 256] width 21 height 18
type input "**********"
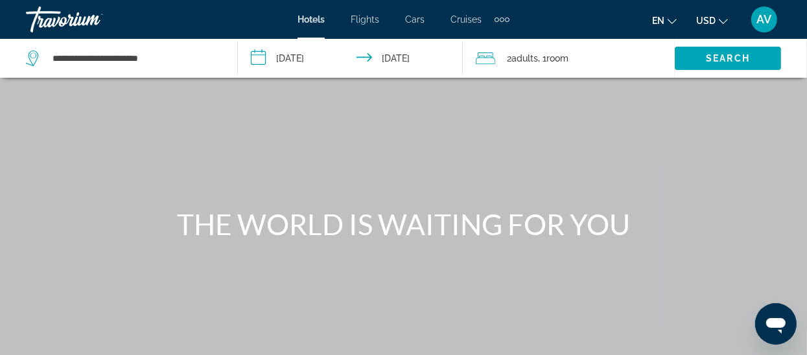
click at [516, 60] on span "Adults" at bounding box center [524, 58] width 27 height 10
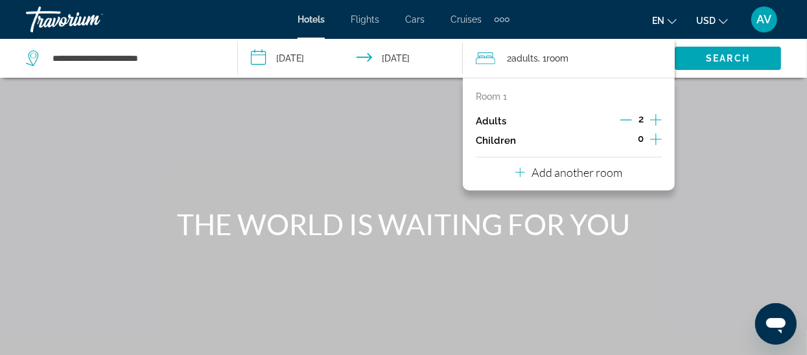
click at [657, 139] on icon "Increment children" at bounding box center [656, 139] width 12 height 12
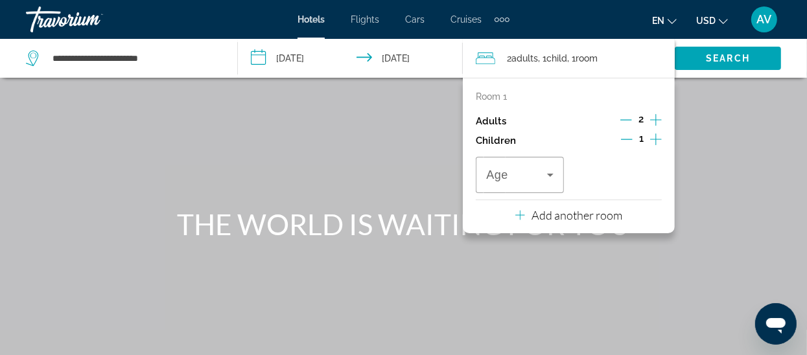
click at [657, 139] on icon "Increment children" at bounding box center [656, 139] width 12 height 12
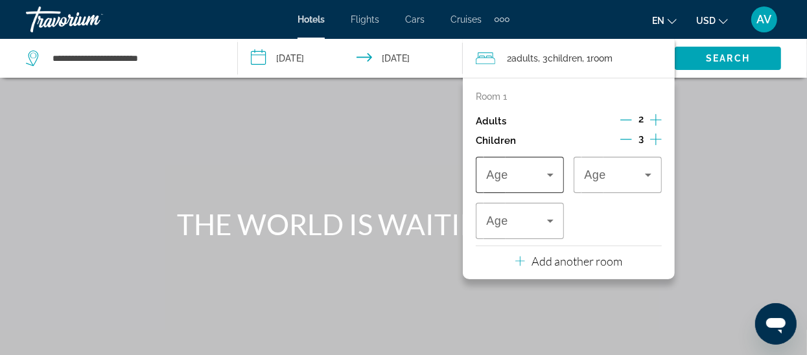
click at [549, 178] on icon "Travelers: 2 adults, 3 children" at bounding box center [550, 175] width 16 height 16
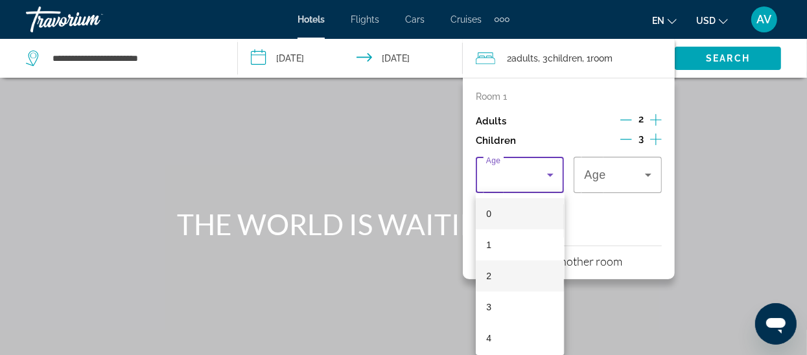
click at [490, 280] on span "2" at bounding box center [488, 276] width 5 height 16
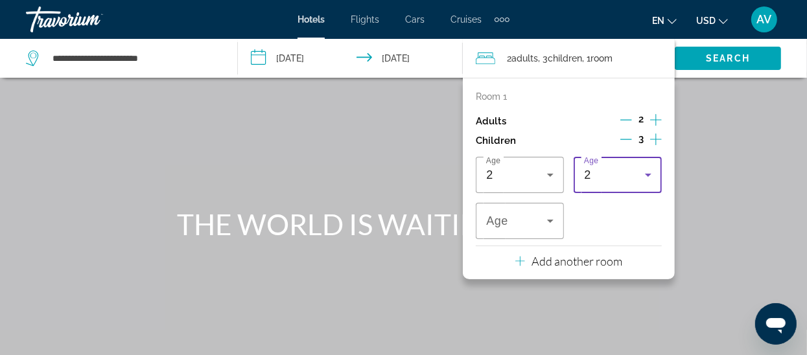
click at [653, 174] on icon "Travelers: 2 adults, 3 children" at bounding box center [648, 175] width 16 height 16
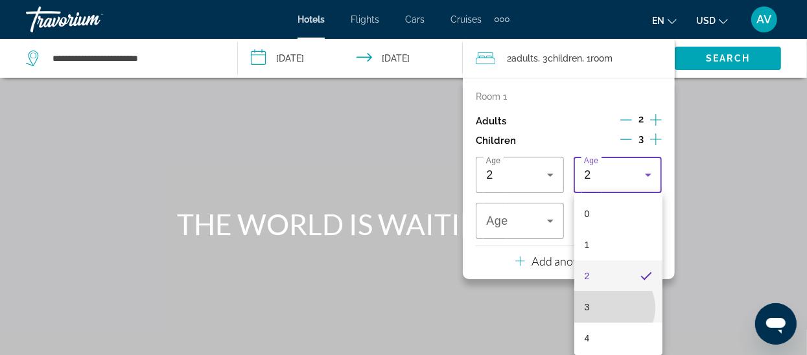
click at [608, 308] on mat-option "3" at bounding box center [618, 307] width 88 height 31
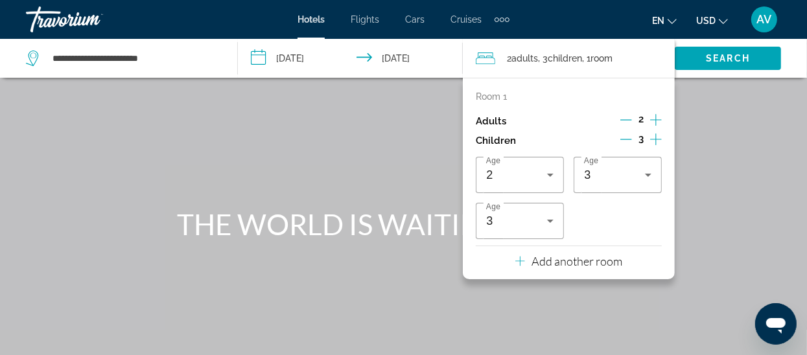
drag, startPoint x: 534, startPoint y: 217, endPoint x: 512, endPoint y: 277, distance: 63.5
click at [512, 277] on div "Room 1 Adults 2 Children 3 Age [DEMOGRAPHIC_DATA] Age [DEMOGRAPHIC_DATA] Age [D…" at bounding box center [569, 178] width 212 height 201
click at [547, 222] on icon "Travelers: 2 adults, 3 children" at bounding box center [550, 221] width 16 height 16
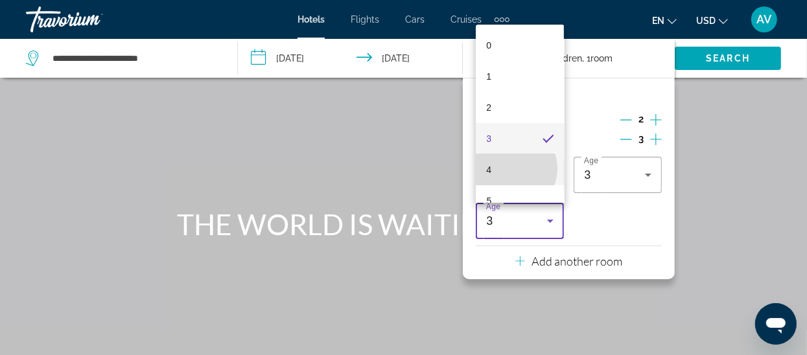
click at [510, 168] on mat-option "4" at bounding box center [520, 169] width 88 height 31
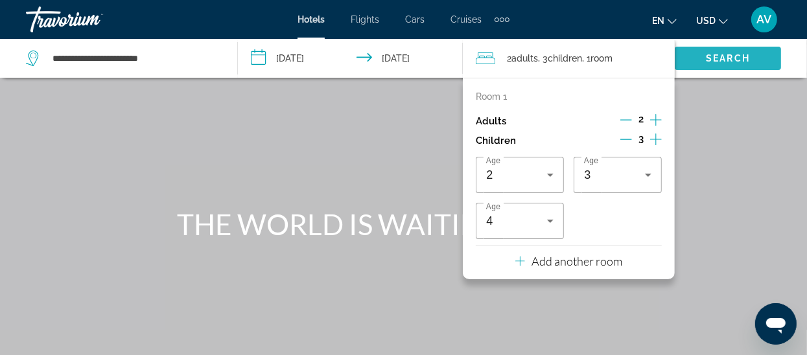
click at [729, 57] on span "Search" at bounding box center [727, 58] width 44 height 10
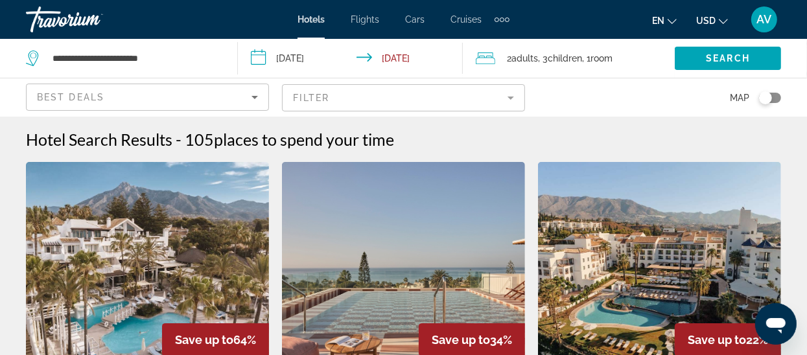
click at [505, 102] on mat-form-field "Filter" at bounding box center [403, 97] width 243 height 27
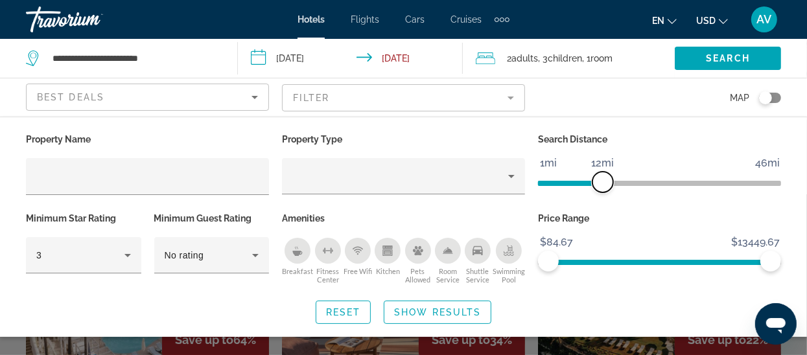
drag, startPoint x: 696, startPoint y: 184, endPoint x: 603, endPoint y: 178, distance: 92.8
click at [603, 178] on span "ngx-slider" at bounding box center [602, 182] width 21 height 21
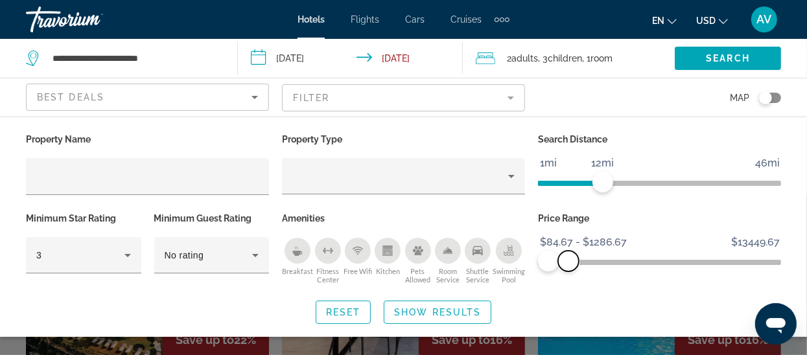
drag, startPoint x: 774, startPoint y: 257, endPoint x: 569, endPoint y: 260, distance: 204.7
click at [569, 260] on span "ngx-slider-max" at bounding box center [568, 261] width 21 height 21
click at [247, 246] on div "No rating" at bounding box center [212, 255] width 95 height 36
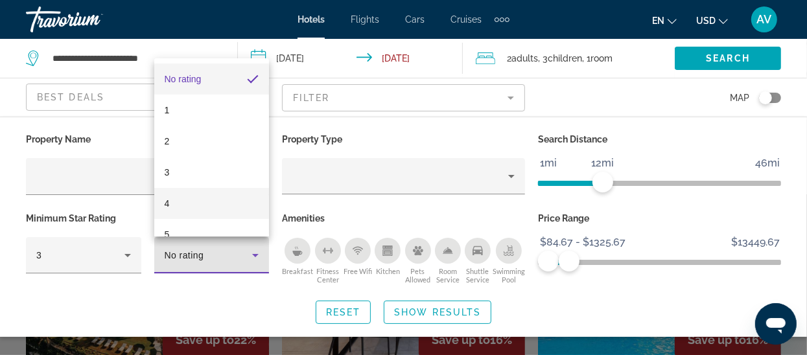
click at [175, 204] on mat-option "4" at bounding box center [211, 203] width 115 height 31
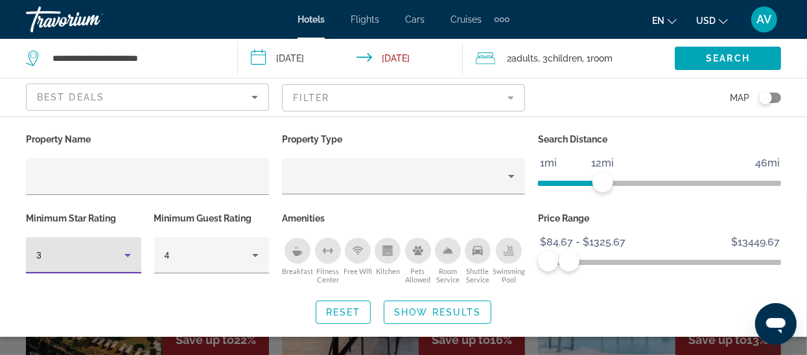
click at [128, 260] on icon "Hotel Filters" at bounding box center [128, 255] width 16 height 16
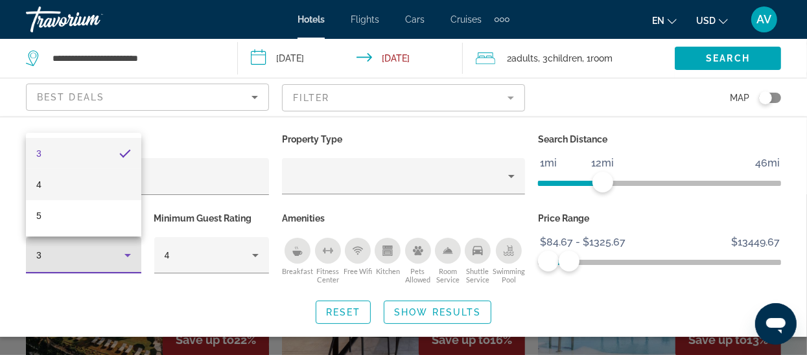
click at [49, 183] on mat-option "4" at bounding box center [83, 184] width 115 height 31
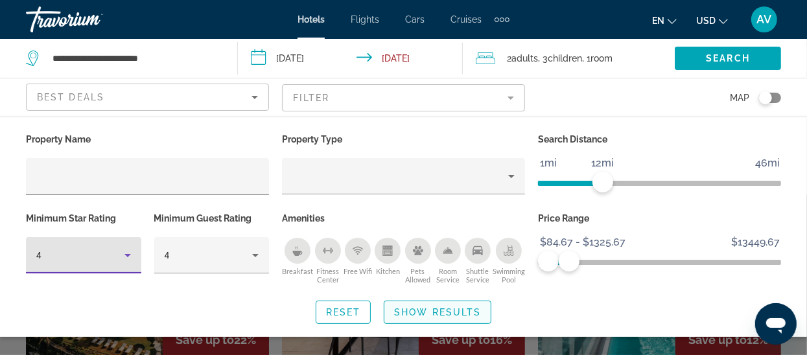
click at [423, 319] on span "Search widget" at bounding box center [437, 312] width 106 height 31
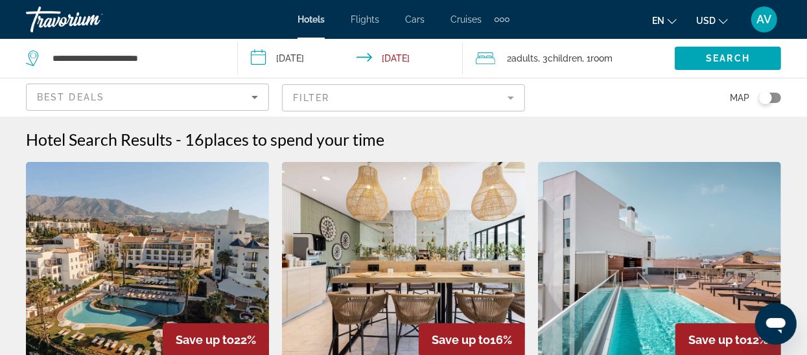
click at [254, 95] on icon "Sort by" at bounding box center [255, 97] width 16 height 16
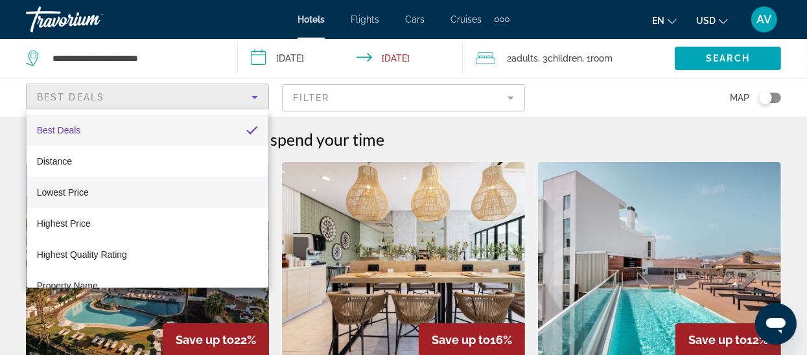
click at [71, 194] on span "Lowest Price" at bounding box center [63, 192] width 52 height 10
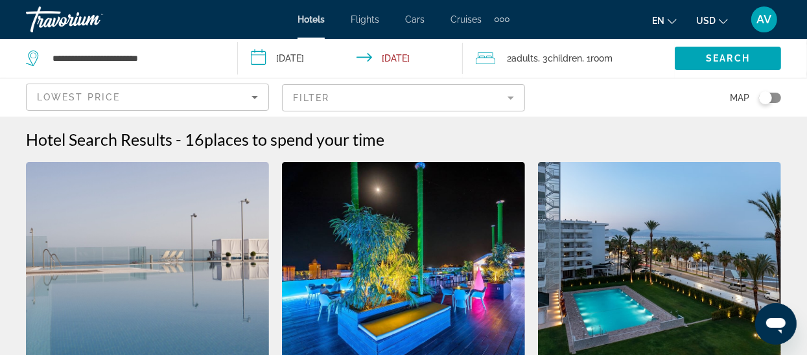
click at [720, 27] on button "USD USD ($) MXN (Mex$) CAD (Can$) GBP (£) EUR (€) AUD (A$) NZD (NZ$) CNY (CN¥)" at bounding box center [712, 20] width 32 height 19
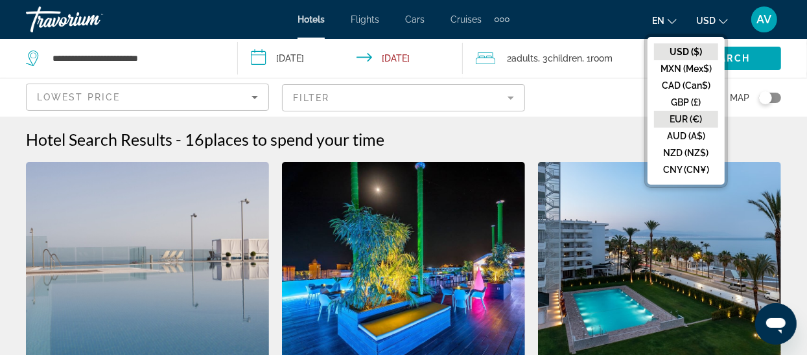
click at [687, 114] on button "EUR (€)" at bounding box center [686, 119] width 64 height 17
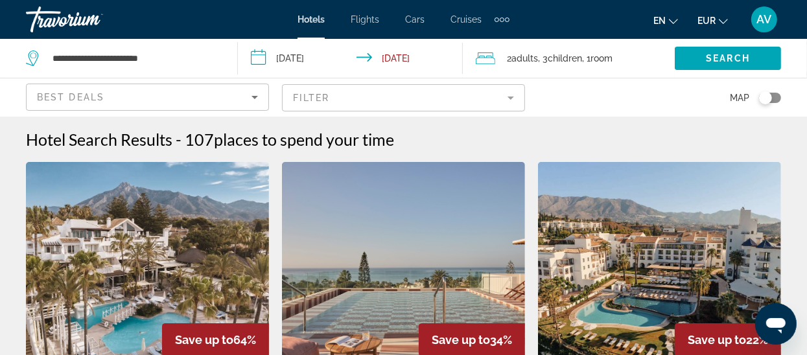
click at [243, 102] on div "Best Deals" at bounding box center [144, 97] width 214 height 16
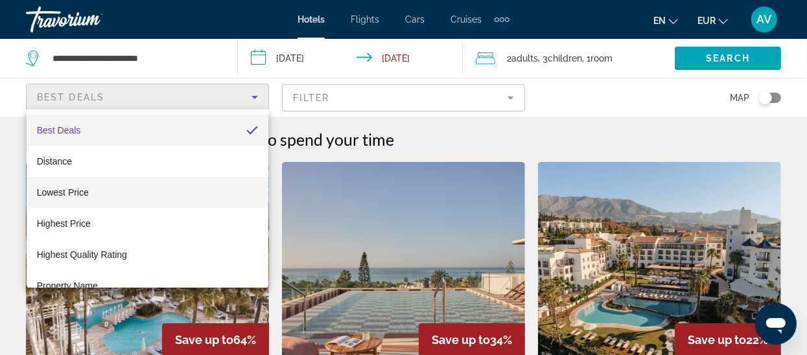
click at [63, 194] on span "Lowest Price" at bounding box center [63, 192] width 52 height 10
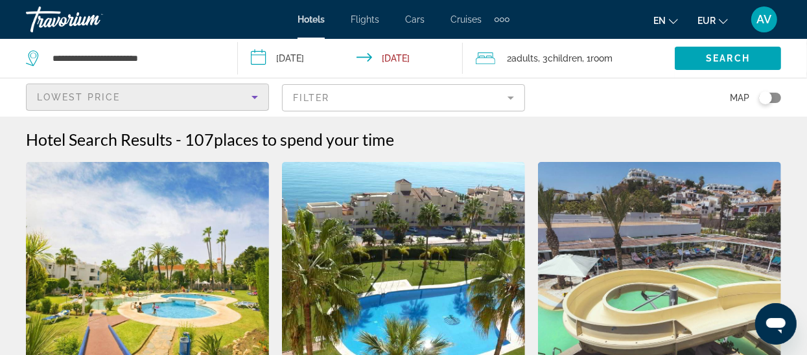
click at [502, 95] on mat-form-field "Filter" at bounding box center [403, 97] width 243 height 27
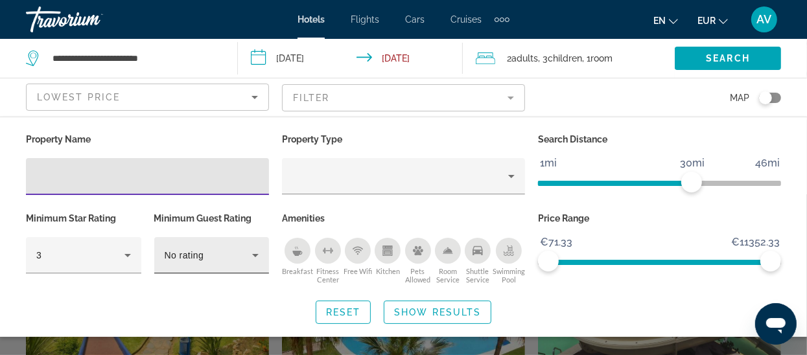
click at [253, 259] on icon "Hotel Filters" at bounding box center [255, 255] width 16 height 16
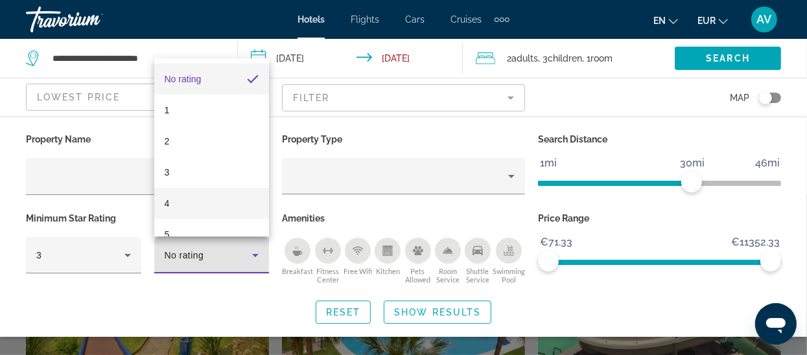
click at [172, 201] on mat-option "4" at bounding box center [211, 203] width 115 height 31
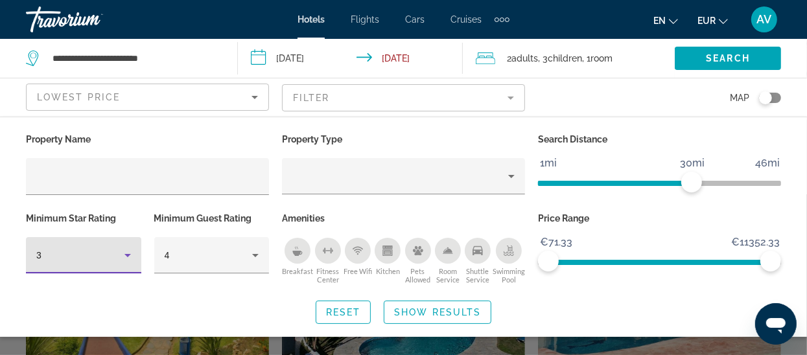
click at [124, 257] on icon "Hotel Filters" at bounding box center [128, 255] width 16 height 16
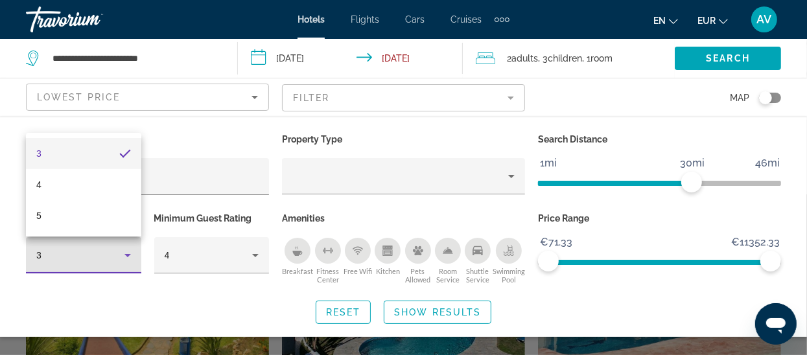
click at [255, 258] on div at bounding box center [403, 177] width 807 height 355
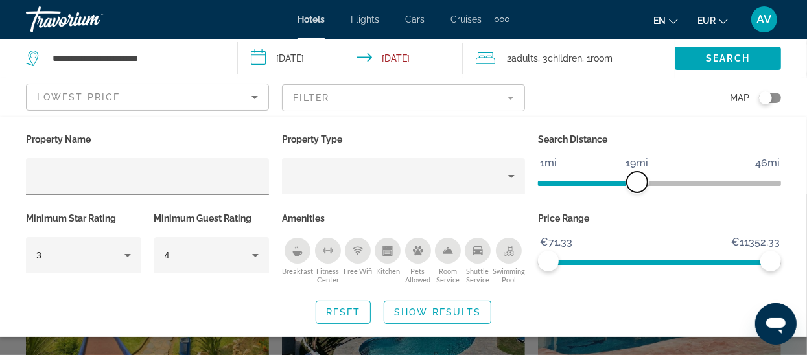
drag, startPoint x: 689, startPoint y: 178, endPoint x: 629, endPoint y: 184, distance: 60.6
click at [629, 184] on span "ngx-slider" at bounding box center [636, 182] width 21 height 21
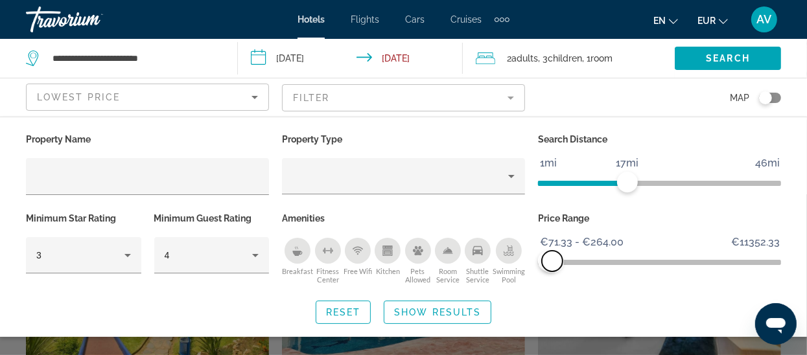
drag, startPoint x: 764, startPoint y: 262, endPoint x: 552, endPoint y: 277, distance: 212.4
click at [552, 277] on div "Price Range €71.33 €11352.33 €71.33 €264.00 €71.33 - €264.00" at bounding box center [659, 248] width 256 height 78
click at [453, 307] on span "Show Results" at bounding box center [437, 312] width 87 height 10
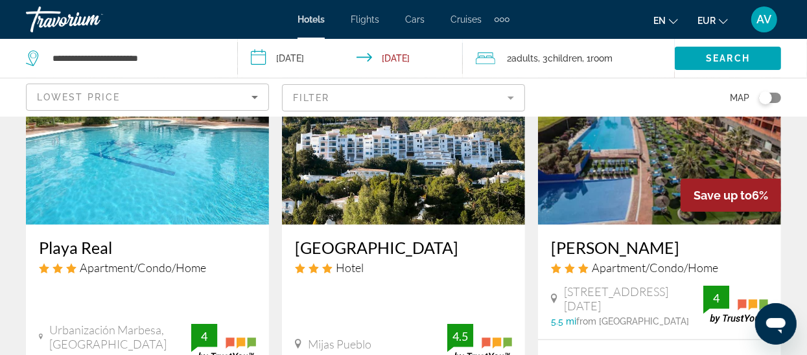
scroll to position [683, 0]
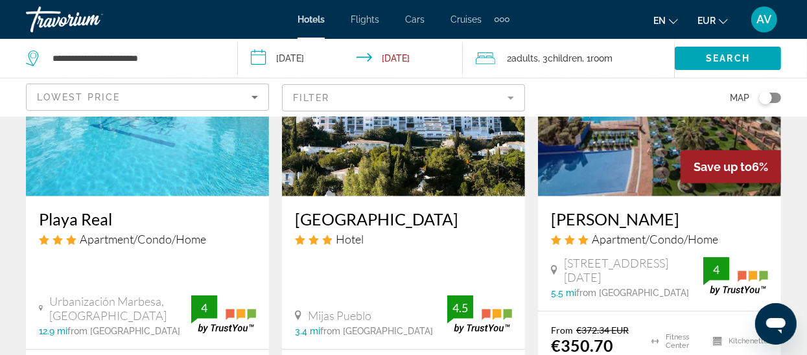
click at [507, 97] on mat-form-field "Filter" at bounding box center [403, 97] width 243 height 27
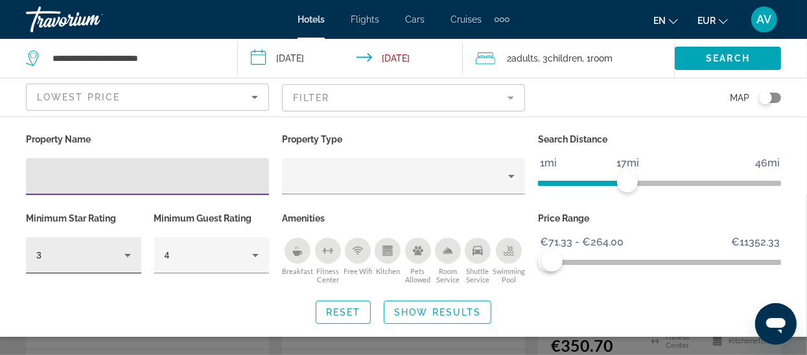
click at [131, 257] on icon "Hotel Filters" at bounding box center [128, 255] width 16 height 16
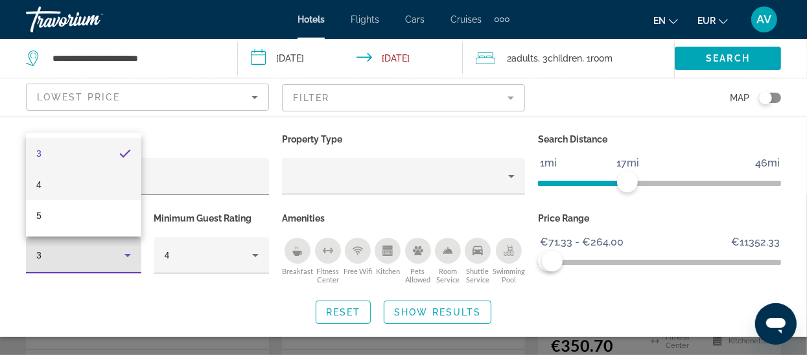
click at [51, 188] on mat-option "4" at bounding box center [83, 184] width 115 height 31
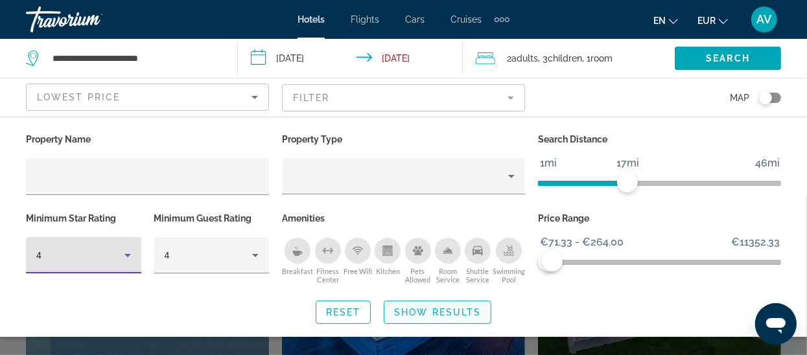
click at [427, 312] on span "Show Results" at bounding box center [437, 312] width 87 height 10
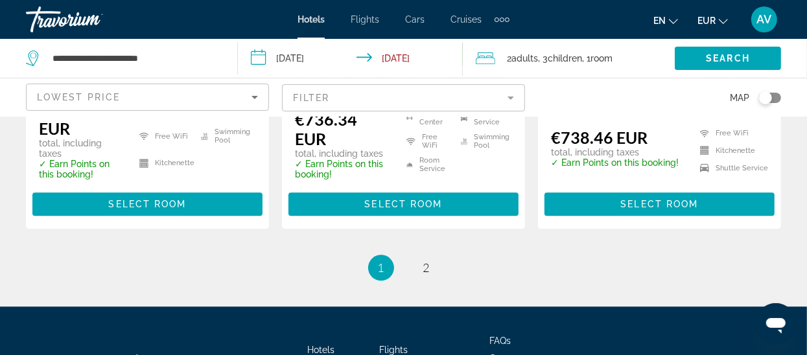
scroll to position [1947, 0]
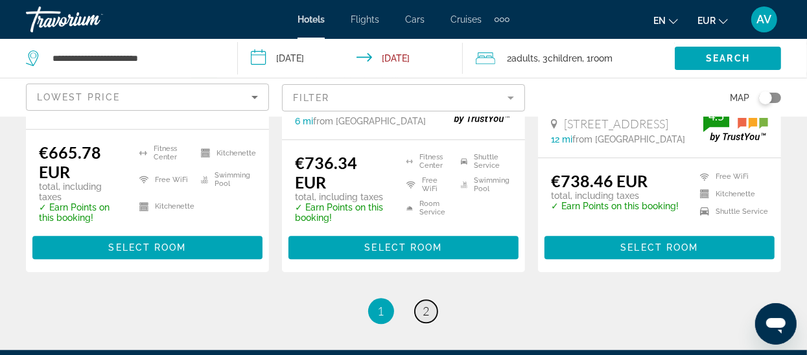
click at [423, 304] on span "2" at bounding box center [426, 311] width 6 height 14
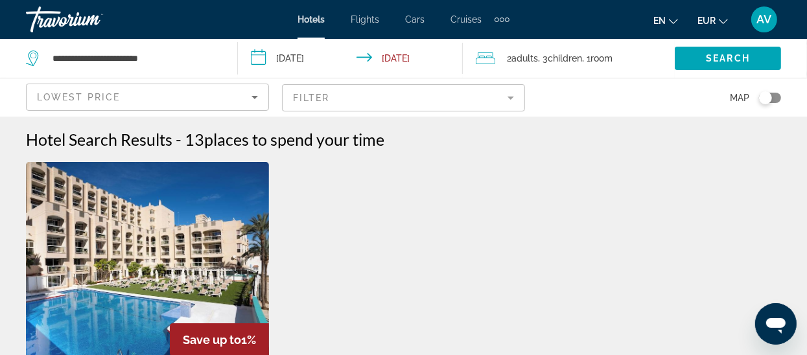
click at [513, 97] on mat-form-field "Filter" at bounding box center [403, 97] width 243 height 27
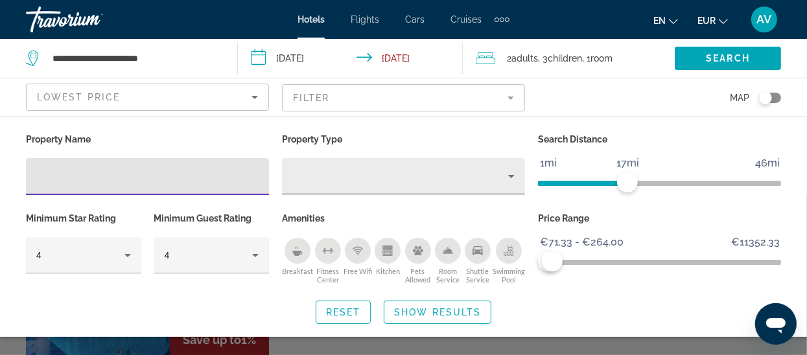
click at [505, 180] on icon "Property type" at bounding box center [511, 176] width 16 height 16
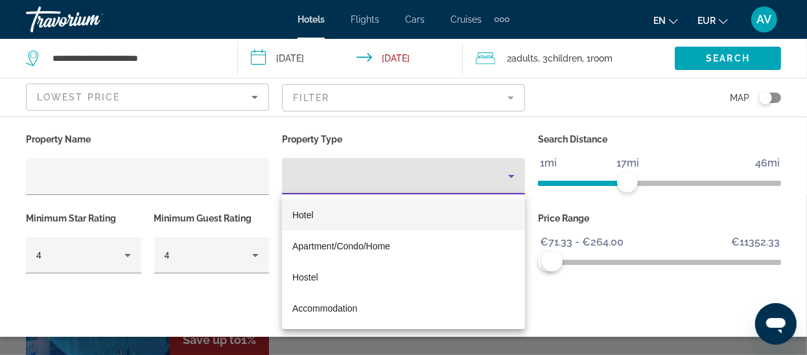
click at [133, 255] on div at bounding box center [403, 177] width 807 height 355
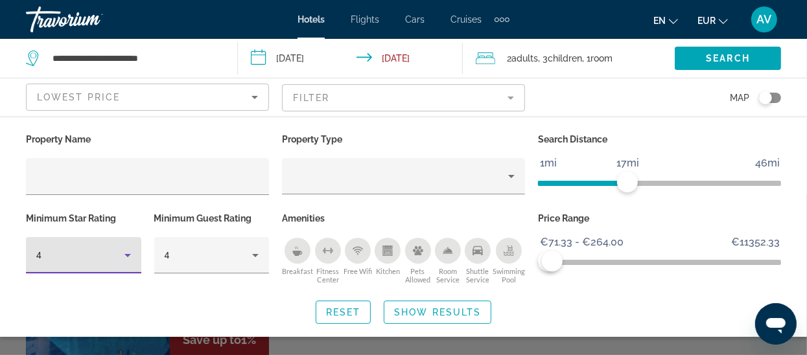
click at [133, 255] on icon "Hotel Filters" at bounding box center [128, 255] width 16 height 16
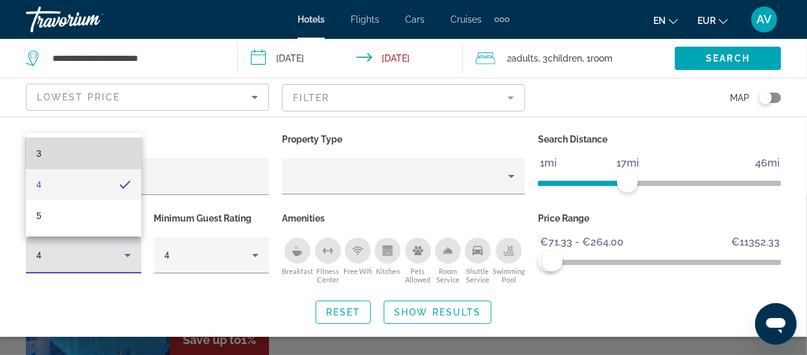
click at [85, 147] on mat-option "3" at bounding box center [83, 153] width 115 height 31
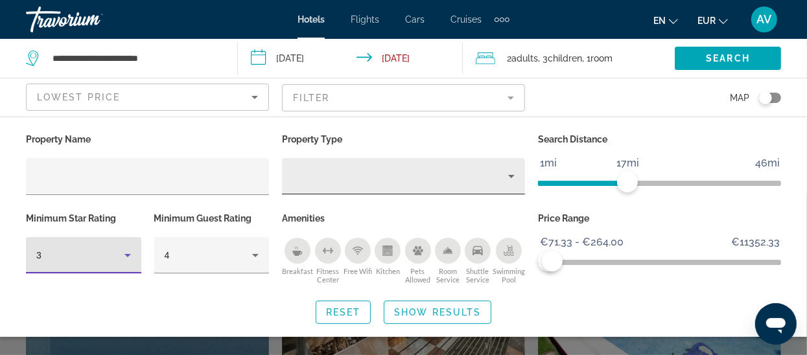
click at [337, 172] on div "Property type" at bounding box center [400, 176] width 216 height 16
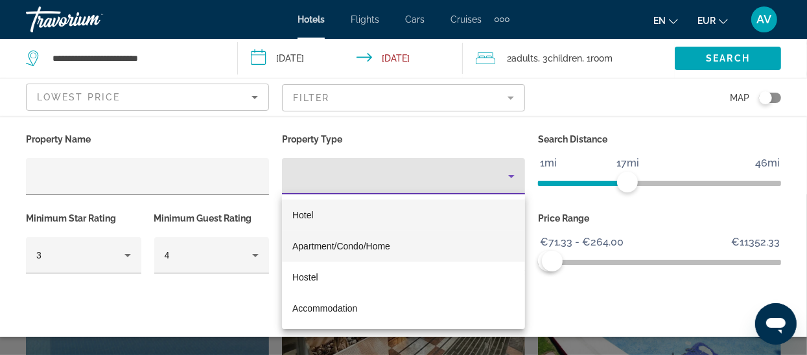
click at [329, 247] on span "Apartment/Condo/Home" at bounding box center [341, 246] width 98 height 10
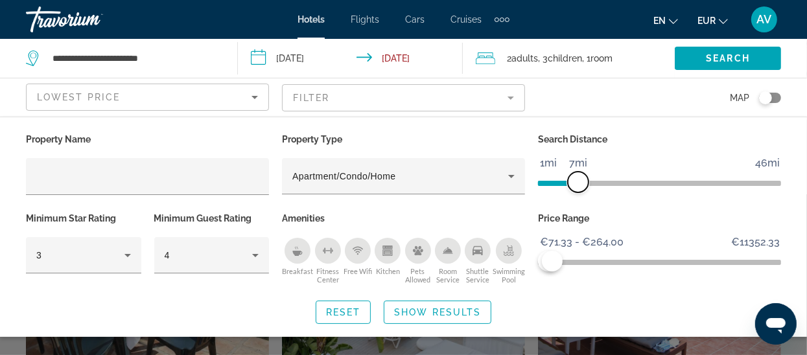
drag, startPoint x: 625, startPoint y: 184, endPoint x: 577, endPoint y: 187, distance: 48.7
click at [577, 187] on span "ngx-slider" at bounding box center [577, 182] width 21 height 21
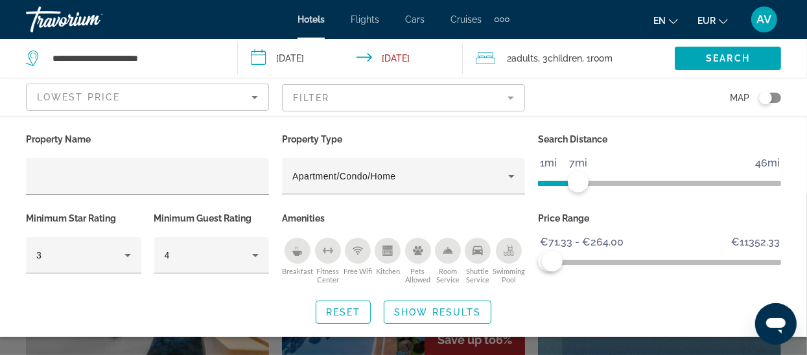
drag, startPoint x: 457, startPoint y: 310, endPoint x: 432, endPoint y: 316, distance: 26.1
click at [432, 316] on span "Show Results" at bounding box center [437, 312] width 87 height 10
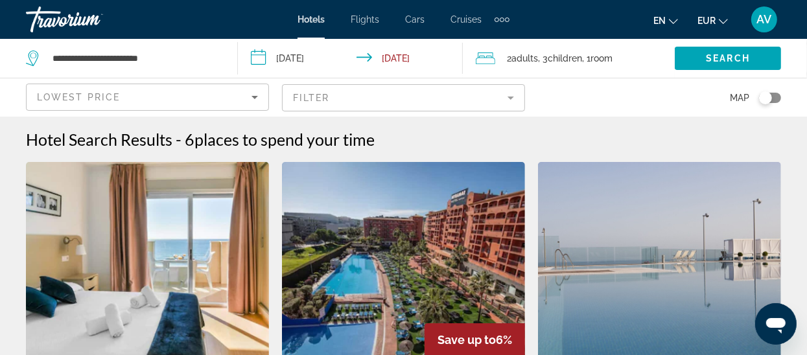
click at [459, 98] on mat-form-field "Filter" at bounding box center [403, 97] width 243 height 27
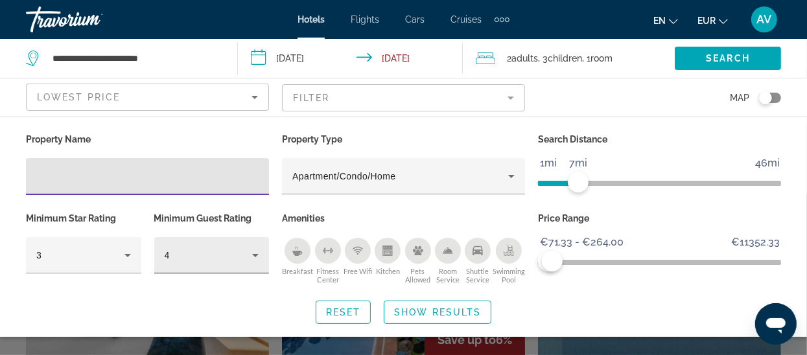
click at [253, 255] on icon "Hotel Filters" at bounding box center [255, 255] width 16 height 16
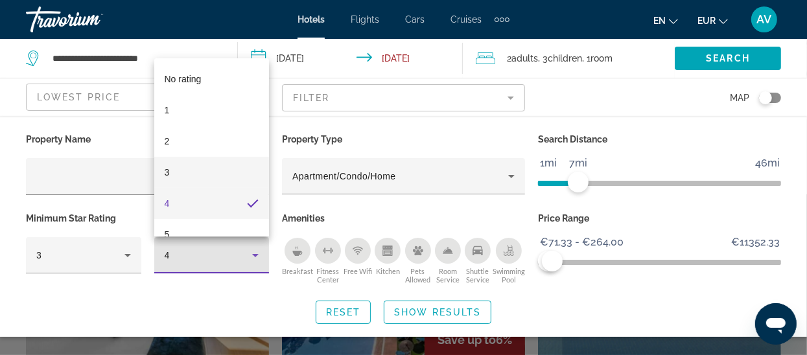
click at [182, 172] on mat-option "3" at bounding box center [211, 172] width 115 height 31
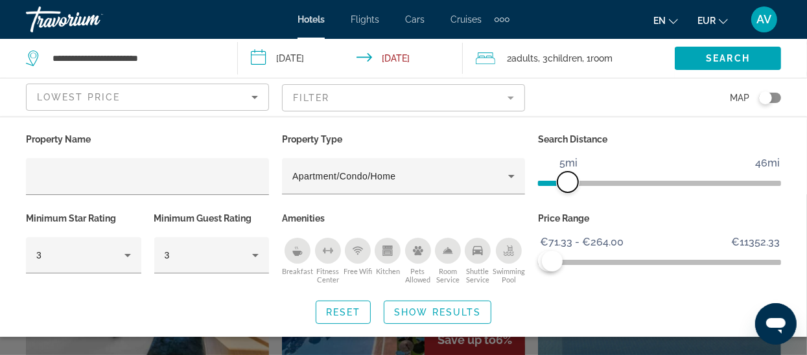
click at [569, 185] on span "ngx-slider" at bounding box center [567, 182] width 21 height 21
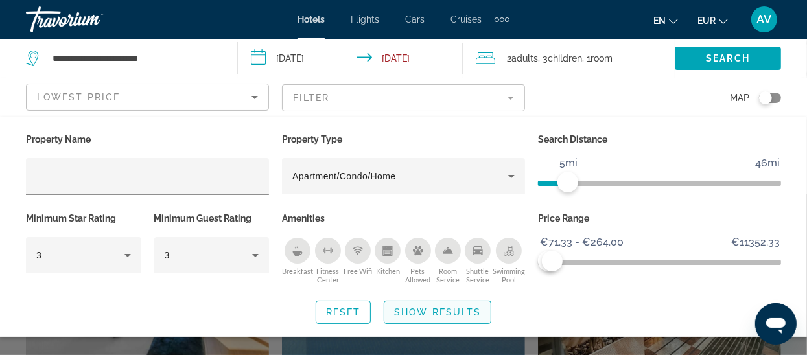
click at [444, 314] on span "Show Results" at bounding box center [437, 312] width 87 height 10
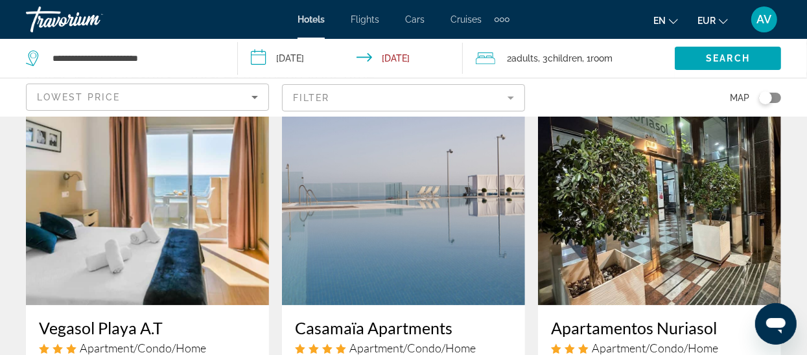
scroll to position [51, 0]
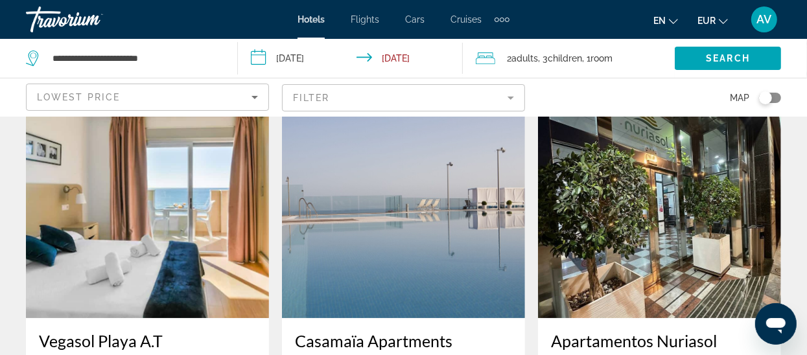
drag, startPoint x: 162, startPoint y: 241, endPoint x: 130, endPoint y: 238, distance: 31.8
drag, startPoint x: 130, startPoint y: 238, endPoint x: 146, endPoint y: 257, distance: 23.9
drag, startPoint x: 146, startPoint y: 257, endPoint x: 91, endPoint y: 225, distance: 63.6
click at [91, 225] on img "Main content" at bounding box center [147, 214] width 243 height 207
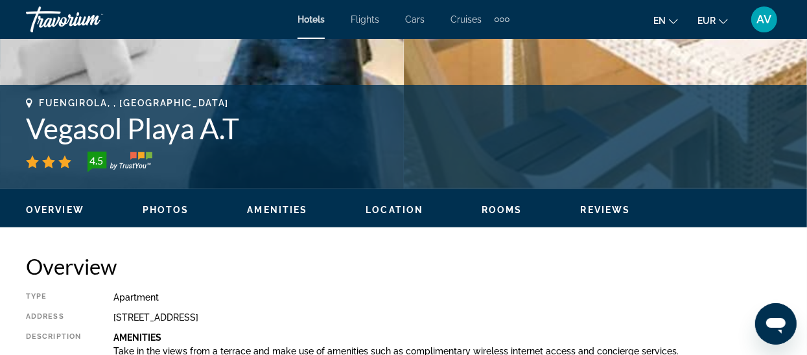
scroll to position [471, 0]
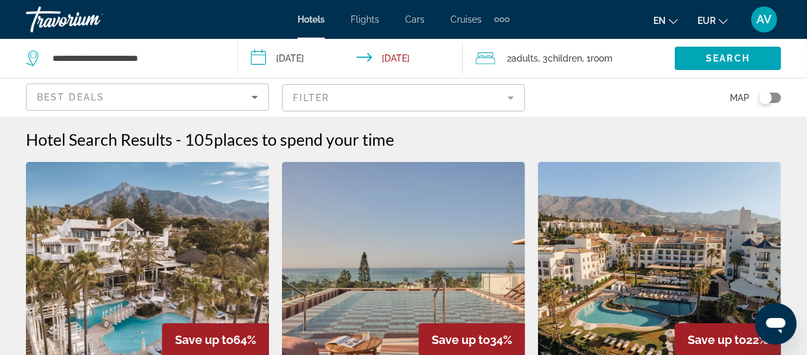
click at [495, 98] on mat-form-field "Filter" at bounding box center [403, 97] width 243 height 27
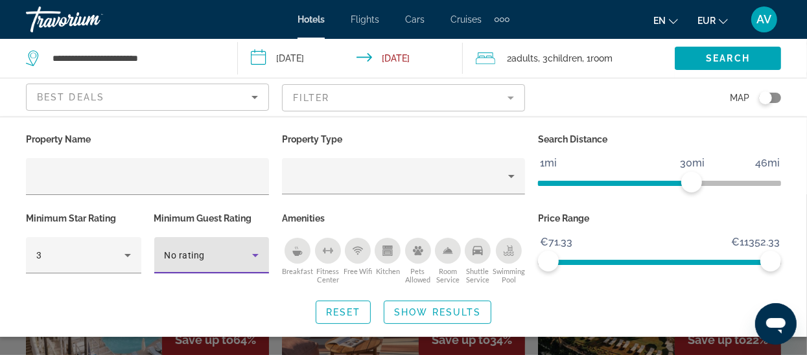
click at [250, 252] on icon "Hotel Filters" at bounding box center [255, 255] width 16 height 16
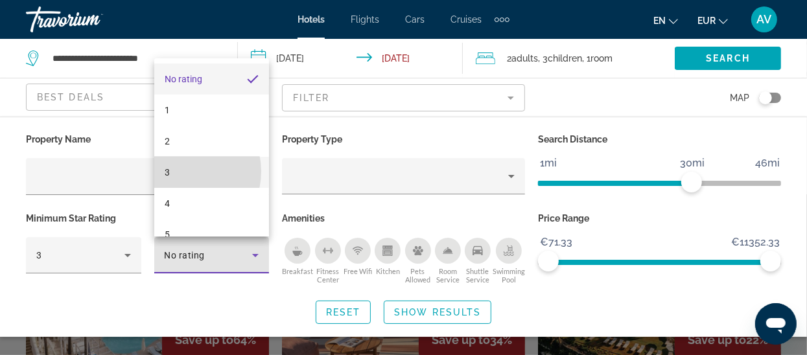
click at [182, 173] on mat-option "3" at bounding box center [211, 172] width 115 height 31
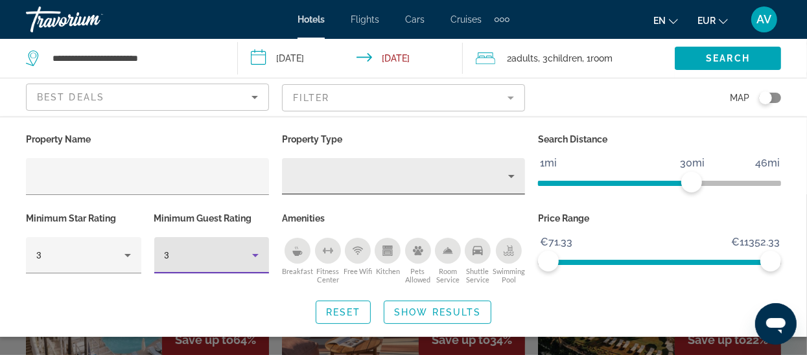
click at [514, 179] on icon "Property type" at bounding box center [511, 176] width 16 height 16
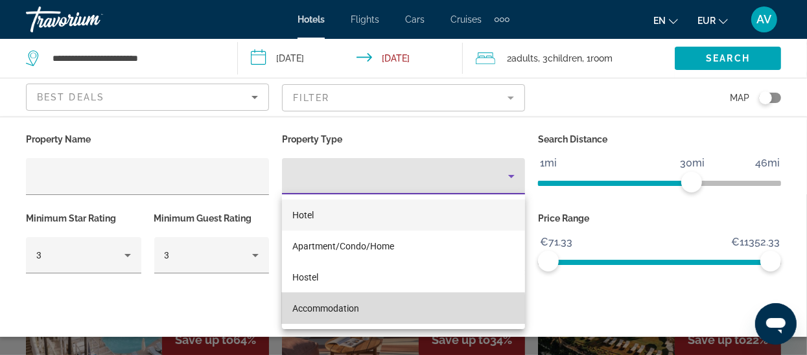
click at [325, 310] on span "Accommodation" at bounding box center [325, 308] width 67 height 10
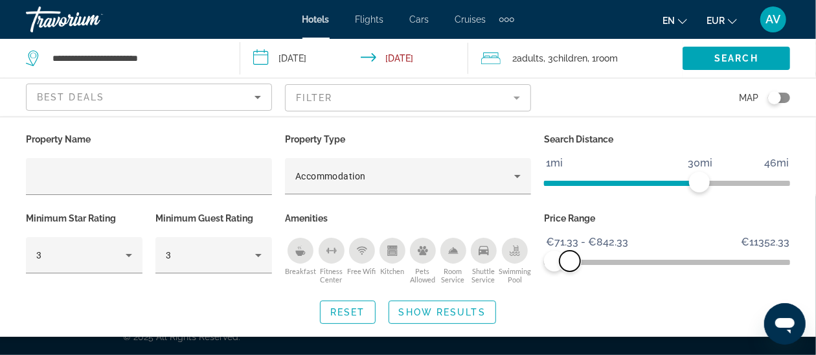
drag, startPoint x: 781, startPoint y: 261, endPoint x: 562, endPoint y: 273, distance: 218.7
click at [562, 273] on div "Price Range €71.33 €11352.33 €71.33 €842.33 €71.33 - €842.33" at bounding box center [667, 248] width 259 height 78
drag, startPoint x: 700, startPoint y: 184, endPoint x: 577, endPoint y: 194, distance: 122.8
click at [577, 194] on div "Search Distance 1mi 46mi 5mi" at bounding box center [667, 169] width 259 height 79
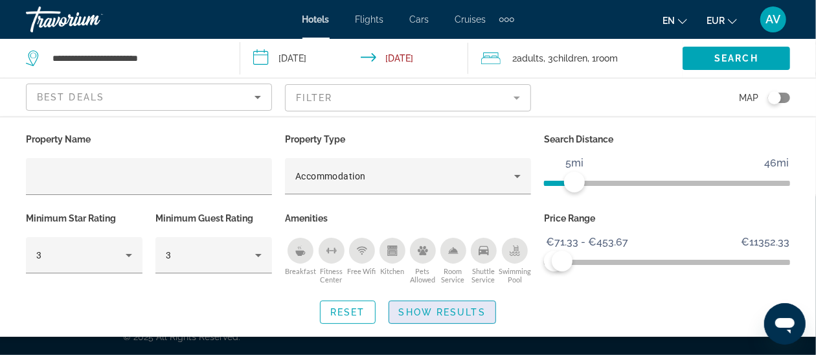
click at [457, 314] on span "Show Results" at bounding box center [442, 312] width 87 height 10
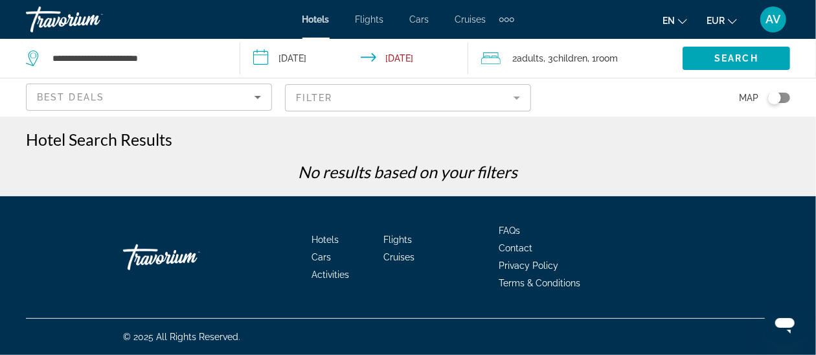
click at [515, 98] on mat-form-field "Filter" at bounding box center [408, 97] width 246 height 27
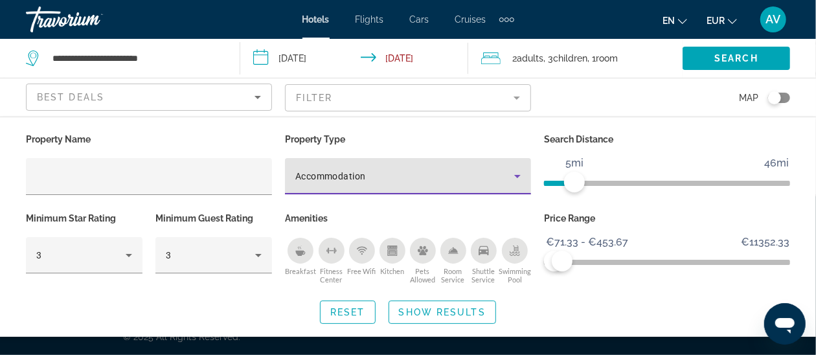
click at [517, 174] on icon "Property type" at bounding box center [518, 176] width 16 height 16
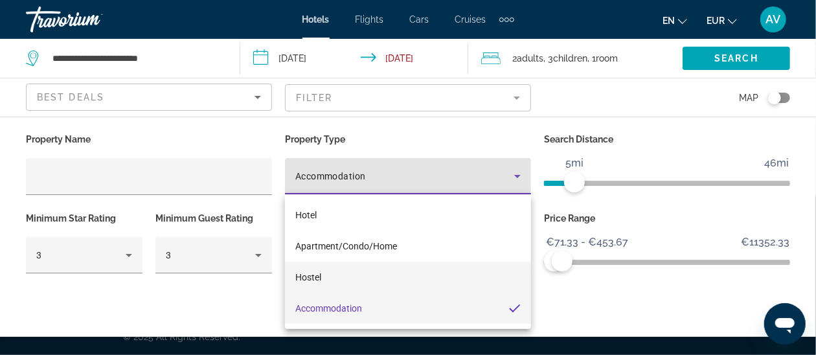
click at [314, 280] on span "Hostel" at bounding box center [308, 277] width 26 height 10
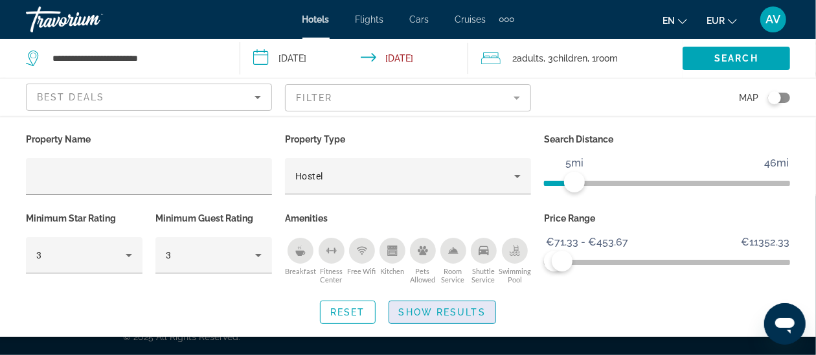
click at [448, 309] on span "Show Results" at bounding box center [442, 312] width 87 height 10
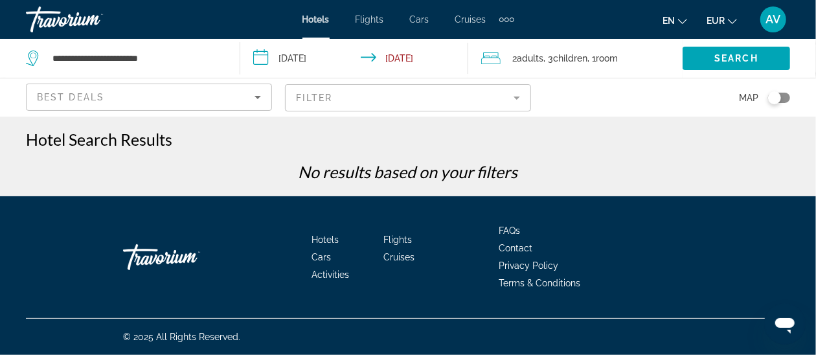
click at [518, 102] on mat-form-field "Filter" at bounding box center [408, 97] width 246 height 27
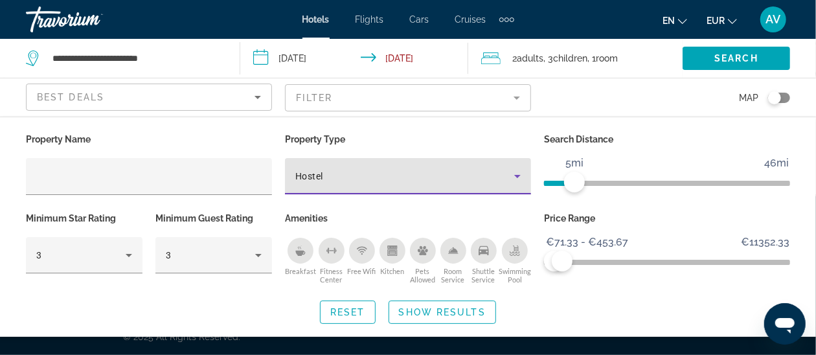
click at [514, 175] on icon "Property type" at bounding box center [518, 176] width 16 height 16
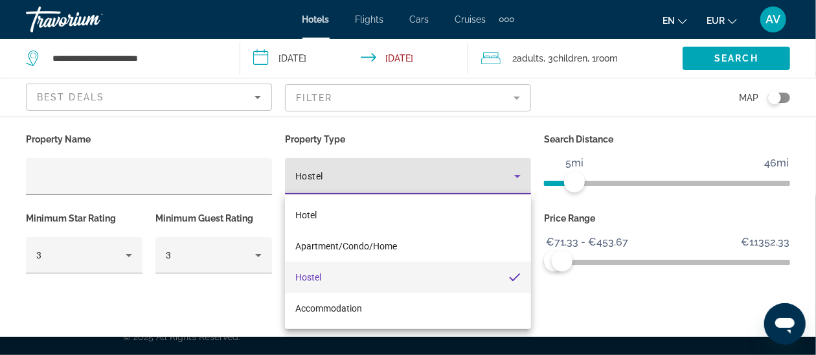
click at [175, 58] on div at bounding box center [408, 177] width 816 height 355
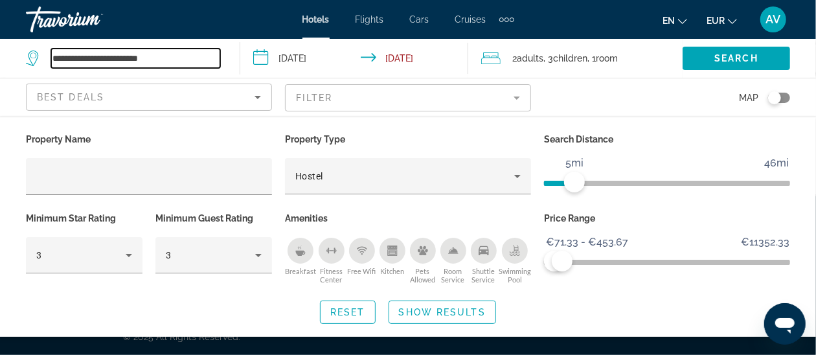
click at [190, 67] on input "**********" at bounding box center [135, 58] width 169 height 19
type input "*"
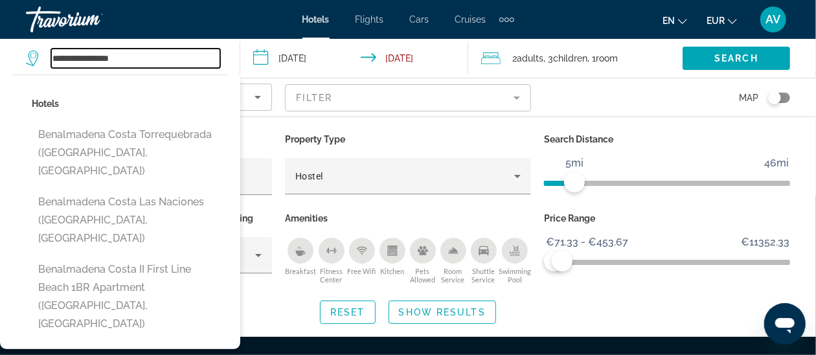
type input "**********"
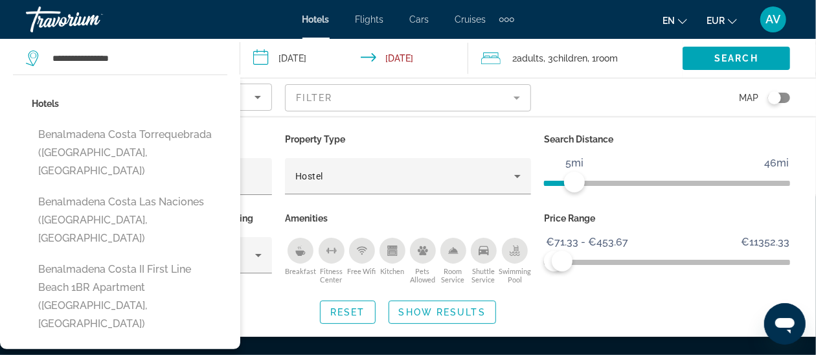
click at [572, 58] on span "Children" at bounding box center [570, 58] width 34 height 10
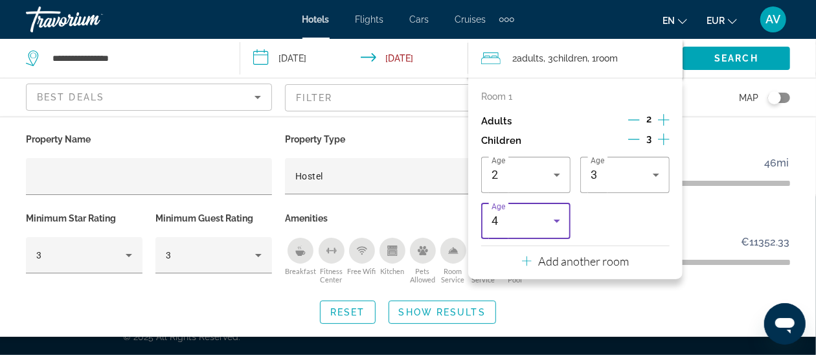
click at [557, 223] on icon "Travelers: 2 adults, 3 children" at bounding box center [557, 221] width 16 height 16
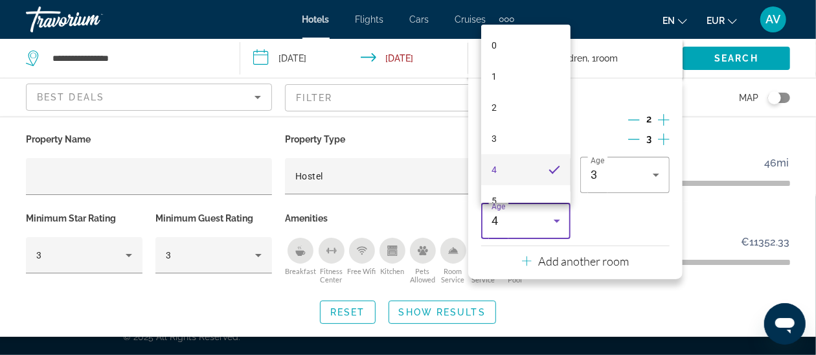
click at [639, 141] on div at bounding box center [408, 177] width 816 height 355
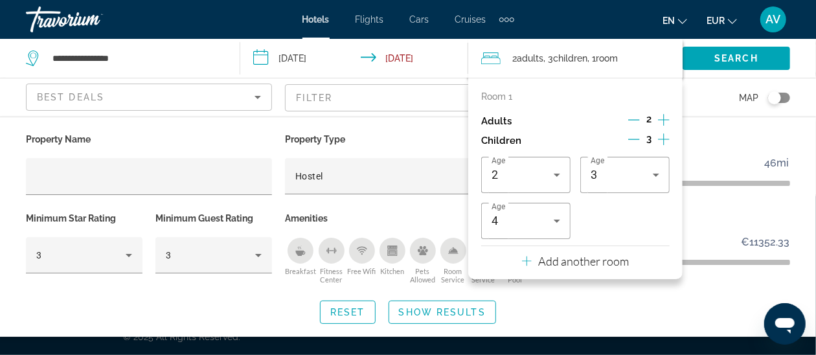
click at [639, 141] on icon "Decrement children" at bounding box center [634, 139] width 12 height 12
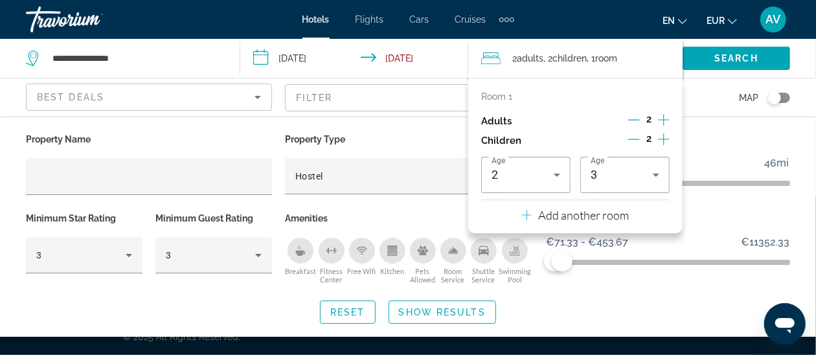
click at [639, 141] on icon "Decrement children" at bounding box center [634, 139] width 12 height 12
click at [573, 215] on p "Add another room" at bounding box center [583, 215] width 91 height 14
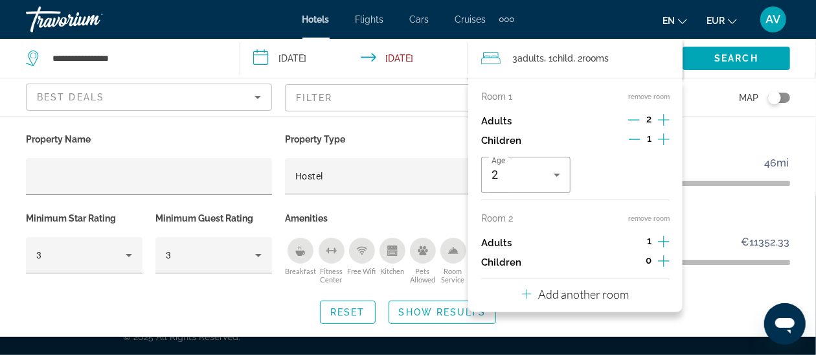
click at [631, 120] on icon "Decrement adults" at bounding box center [634, 120] width 12 height 12
click at [661, 262] on icon "Increment children" at bounding box center [664, 261] width 12 height 16
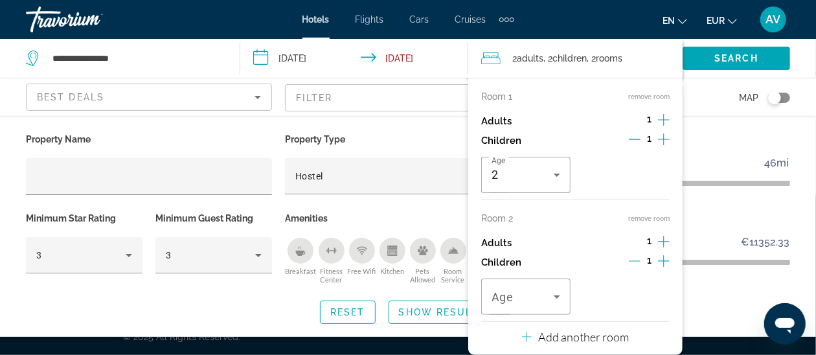
click at [661, 262] on icon "Increment children" at bounding box center [664, 261] width 12 height 16
click at [553, 297] on icon "Travelers: 2 adults, 3 children" at bounding box center [557, 297] width 16 height 16
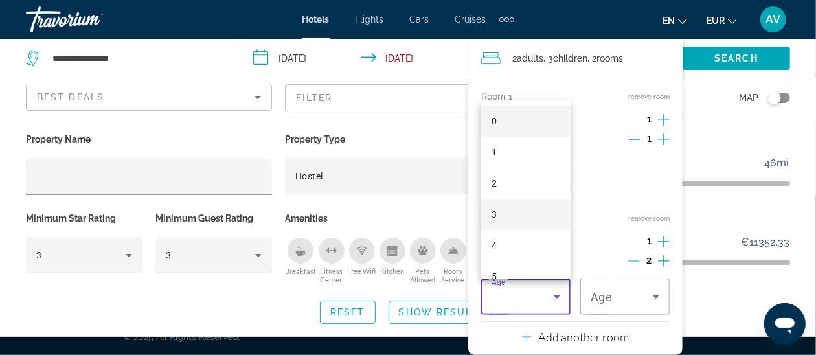
click at [500, 214] on mat-option "3" at bounding box center [525, 214] width 89 height 31
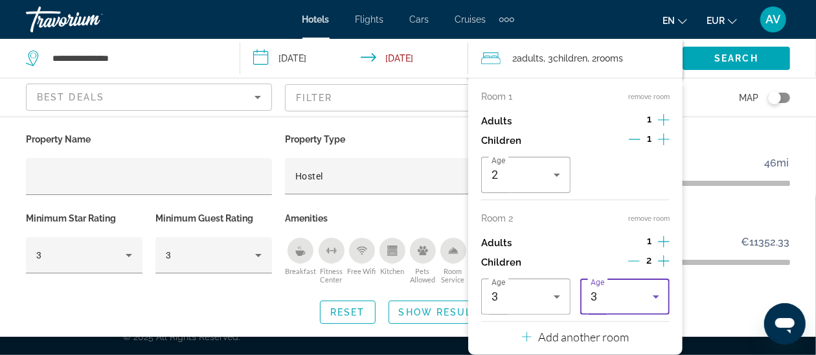
click at [655, 298] on icon "Travelers: 2 adults, 3 children" at bounding box center [656, 297] width 16 height 16
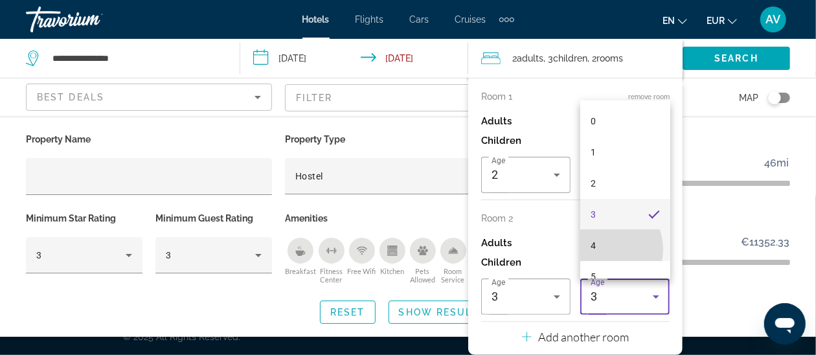
click at [602, 249] on mat-option "4" at bounding box center [624, 245] width 89 height 31
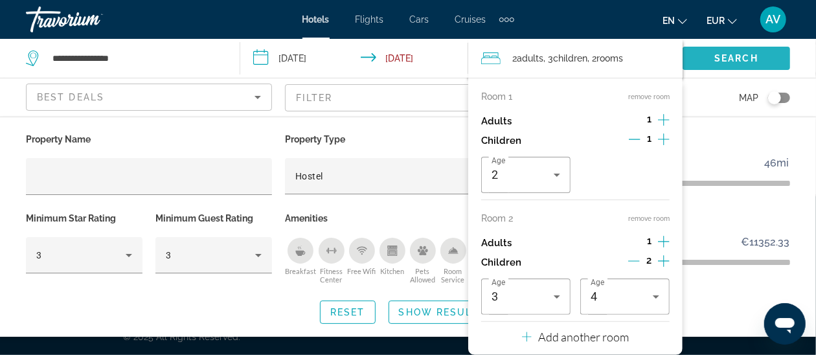
click at [720, 60] on span "Search" at bounding box center [737, 58] width 44 height 10
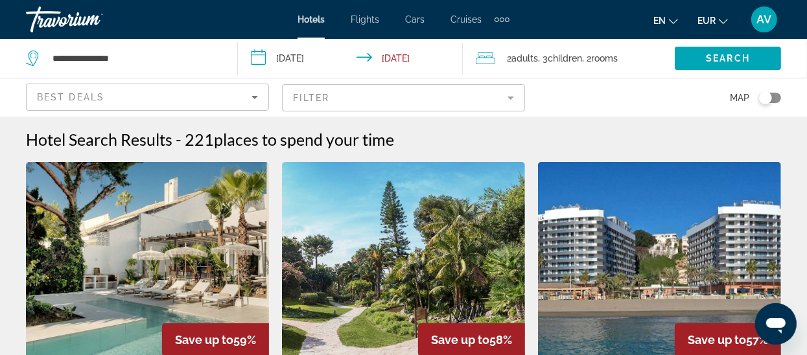
click at [501, 98] on mat-form-field "Filter" at bounding box center [403, 97] width 243 height 27
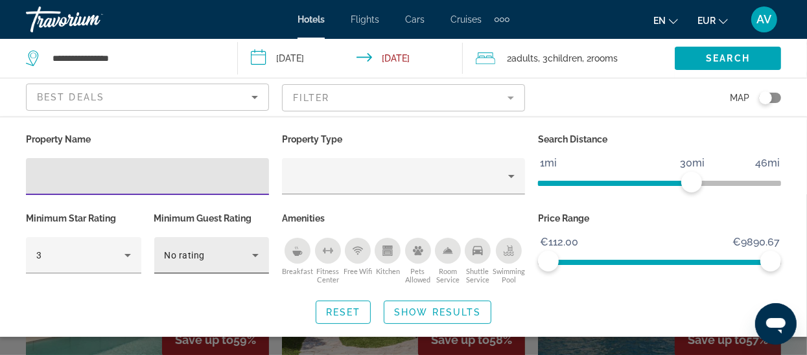
click at [247, 260] on icon "Hotel Filters" at bounding box center [255, 255] width 16 height 16
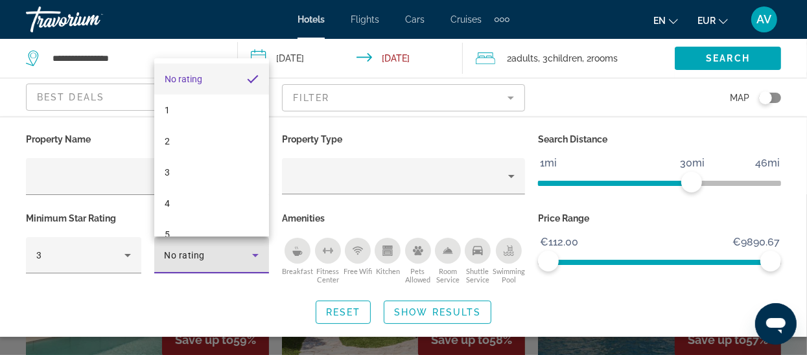
click at [128, 258] on div at bounding box center [403, 177] width 807 height 355
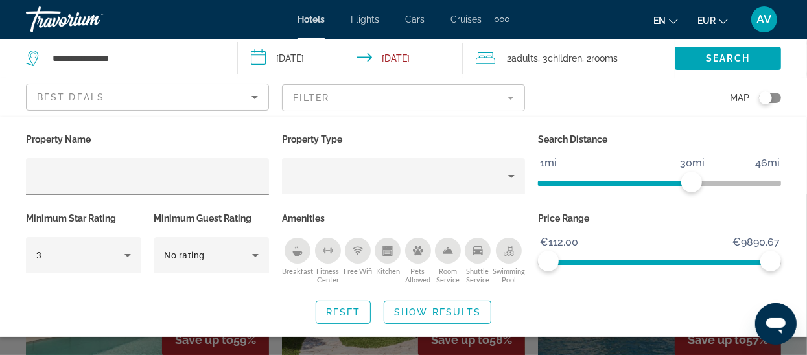
click at [128, 258] on icon "Hotel Filters" at bounding box center [128, 255] width 16 height 16
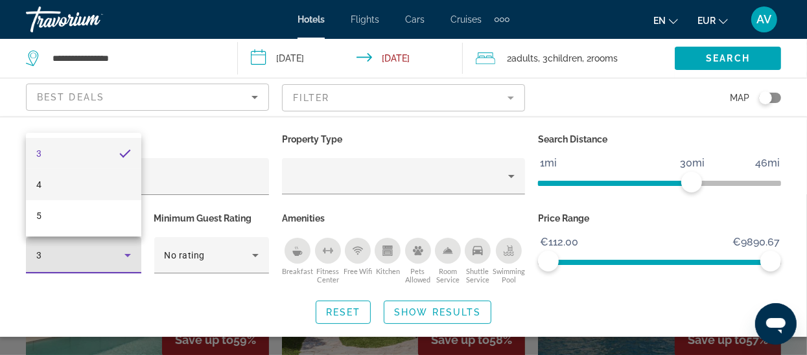
click at [70, 186] on mat-option "4" at bounding box center [83, 184] width 115 height 31
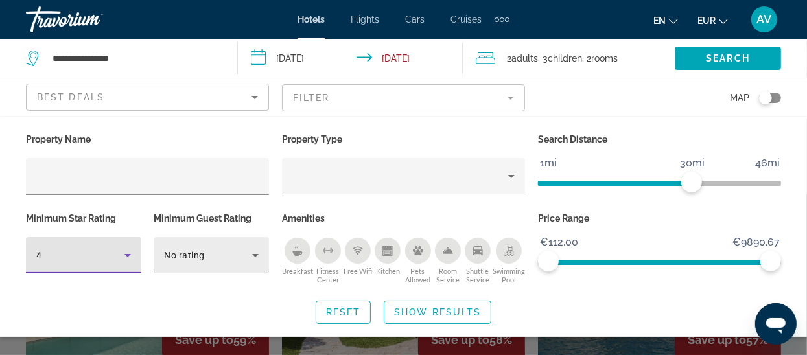
click at [257, 257] on icon "Hotel Filters" at bounding box center [255, 255] width 16 height 16
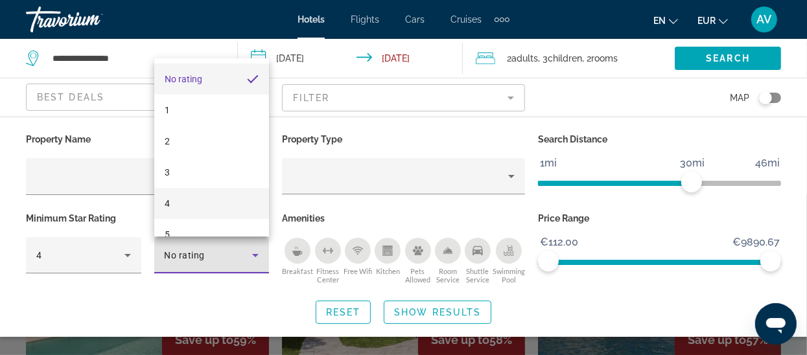
drag, startPoint x: 178, startPoint y: 204, endPoint x: 170, endPoint y: 205, distance: 7.8
drag, startPoint x: 170, startPoint y: 205, endPoint x: 163, endPoint y: 205, distance: 6.5
click at [163, 205] on mat-option "4" at bounding box center [211, 203] width 115 height 31
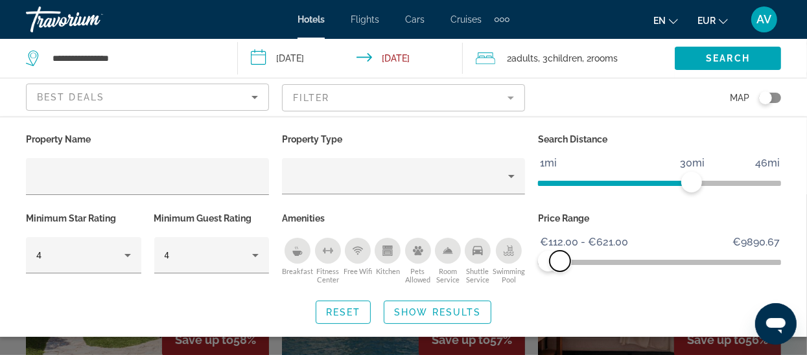
drag, startPoint x: 773, startPoint y: 258, endPoint x: 554, endPoint y: 273, distance: 219.5
click at [554, 273] on div "Price Range €112.00 €9890.67 €112.00 €621.00 €112.00 - €621.00" at bounding box center [659, 248] width 256 height 78
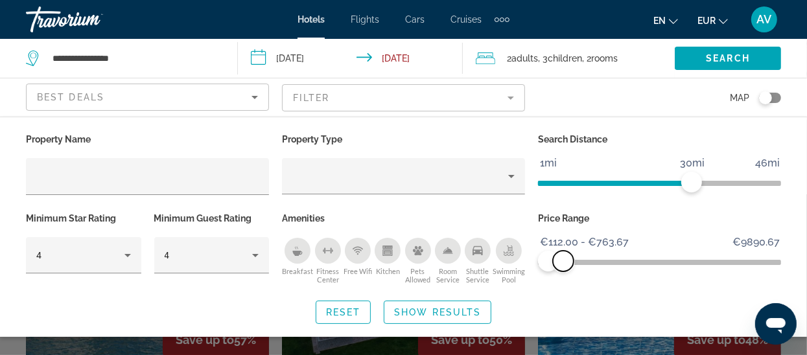
drag, startPoint x: 553, startPoint y: 263, endPoint x: 563, endPoint y: 264, distance: 10.4
click at [563, 264] on span "ngx-slider-max" at bounding box center [563, 261] width 21 height 21
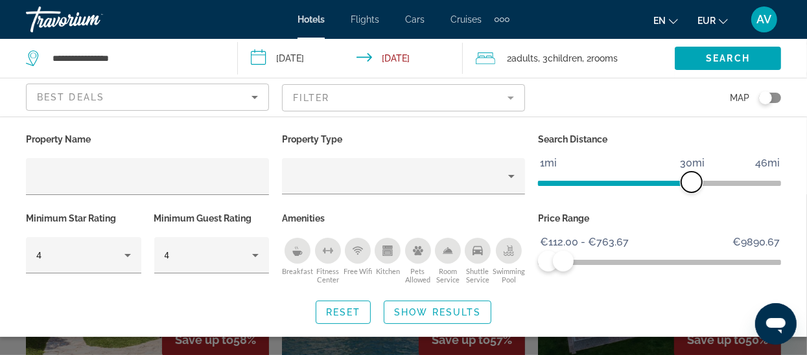
click at [689, 181] on span "ngx-slider" at bounding box center [691, 182] width 21 height 21
drag, startPoint x: 695, startPoint y: 179, endPoint x: 567, endPoint y: 184, distance: 127.7
click at [567, 184] on span "ngx-slider" at bounding box center [567, 182] width 21 height 21
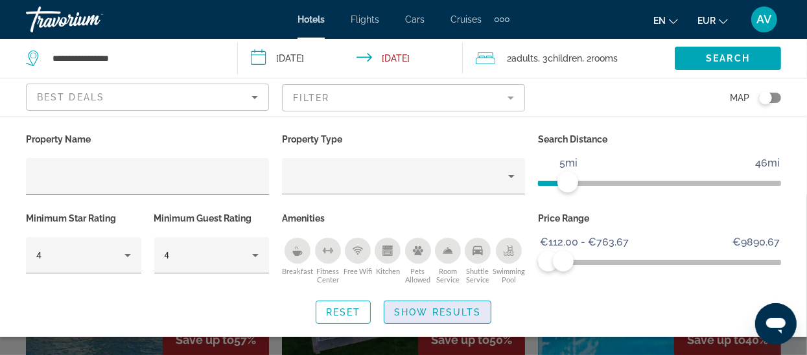
click at [426, 317] on span "Search widget" at bounding box center [437, 312] width 106 height 31
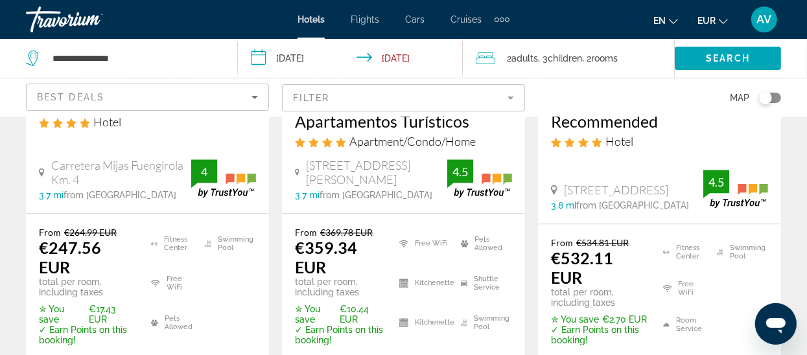
scroll to position [1894, 0]
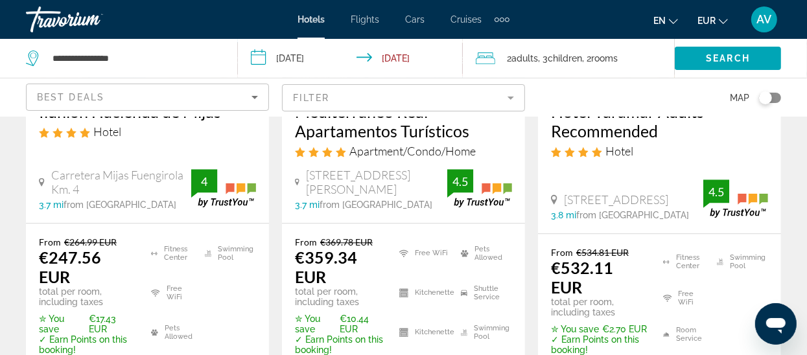
click at [482, 100] on mat-form-field "Filter" at bounding box center [403, 97] width 243 height 27
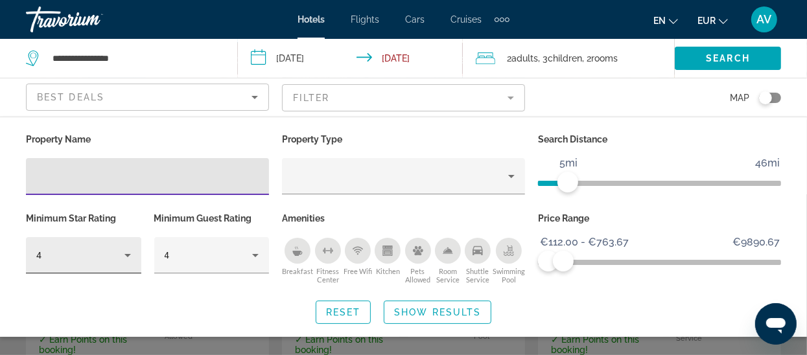
click at [127, 249] on icon "Hotel Filters" at bounding box center [128, 255] width 16 height 16
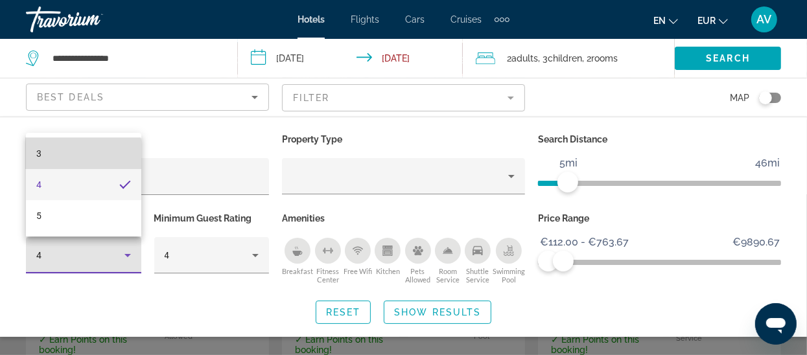
click at [79, 155] on mat-option "3" at bounding box center [83, 153] width 115 height 31
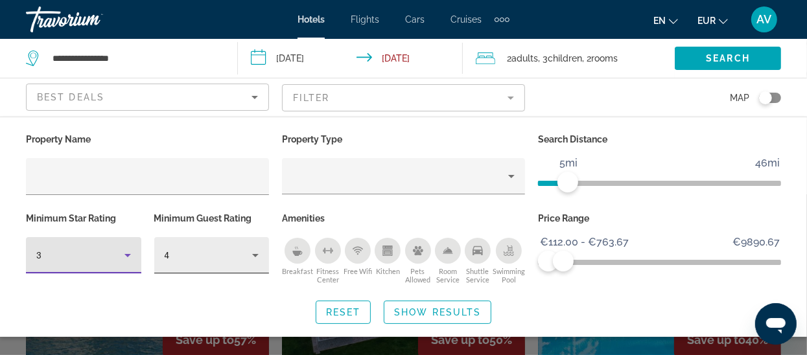
click at [242, 262] on div "4" at bounding box center [209, 255] width 88 height 16
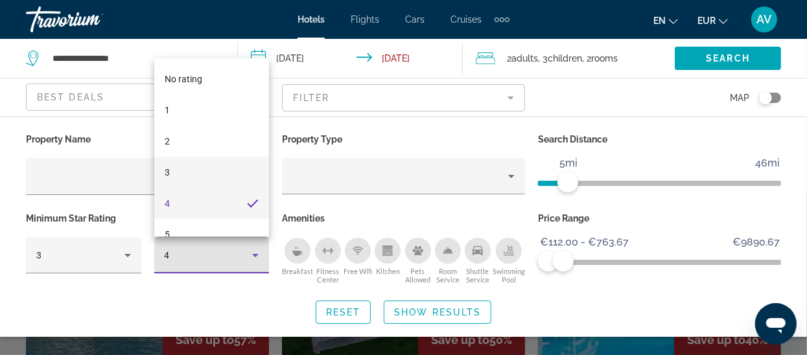
click at [171, 183] on mat-option "3" at bounding box center [211, 172] width 115 height 31
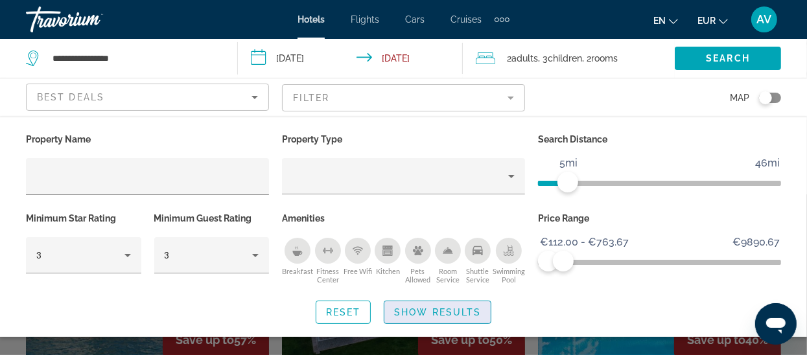
click at [444, 312] on span "Show Results" at bounding box center [437, 312] width 87 height 10
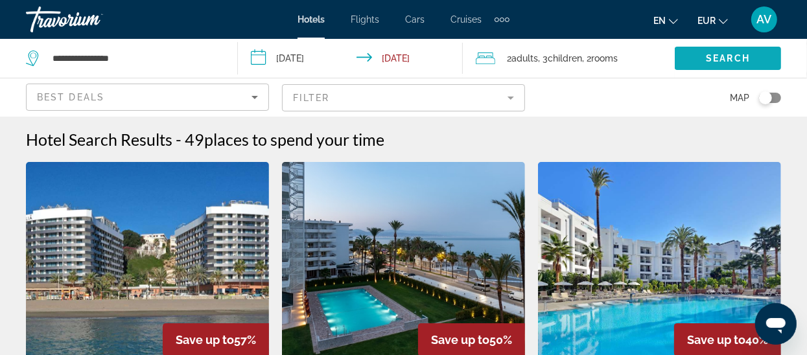
click at [729, 63] on span "Search" at bounding box center [727, 58] width 44 height 10
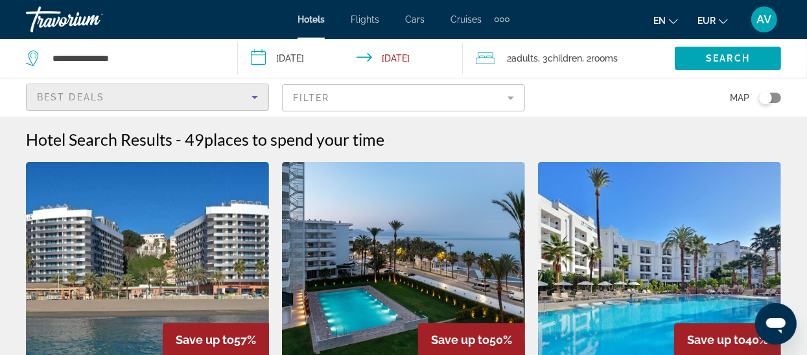
drag, startPoint x: 257, startPoint y: 100, endPoint x: 233, endPoint y: 102, distance: 24.8
click at [233, 102] on div "Best Deals" at bounding box center [144, 97] width 214 height 16
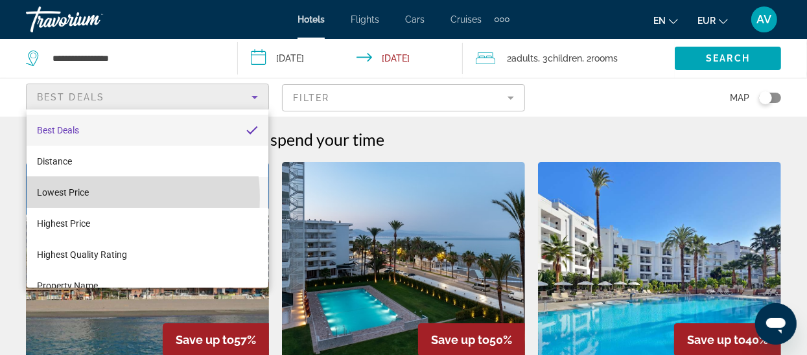
click at [79, 198] on span "Lowest Price" at bounding box center [63, 193] width 52 height 16
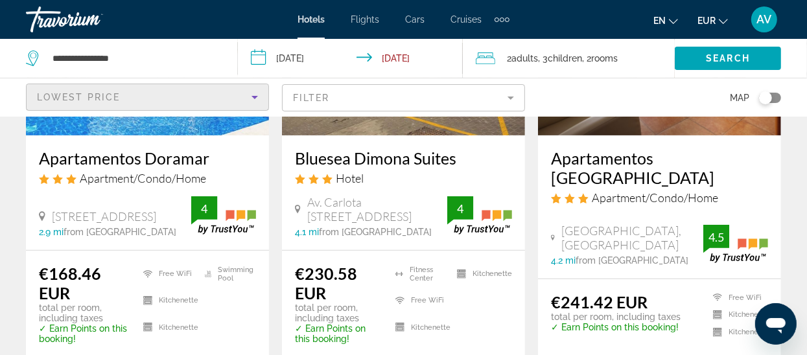
scroll to position [221, 0]
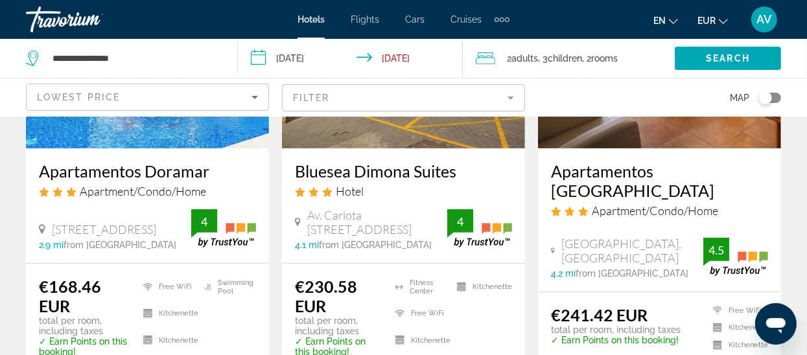
click at [136, 132] on img "Main content" at bounding box center [147, 44] width 243 height 207
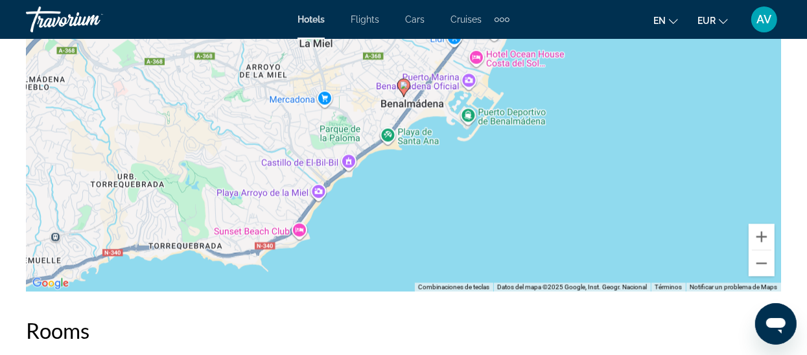
scroll to position [1589, 0]
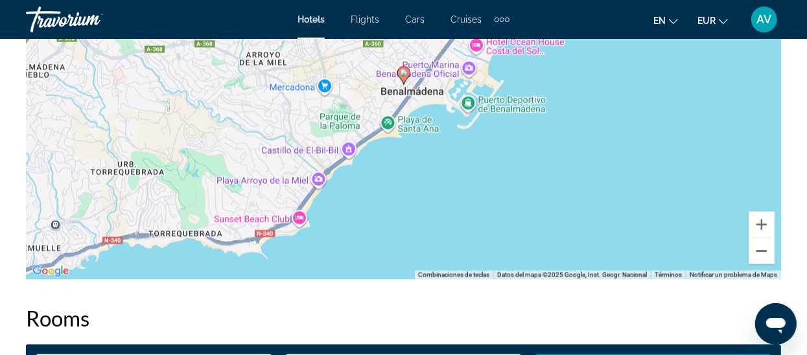
click at [761, 246] on button "Reducir" at bounding box center [761, 251] width 26 height 26
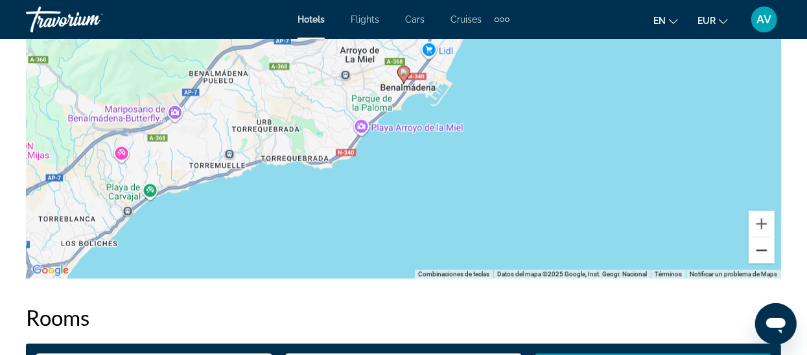
scroll to position [1594, 0]
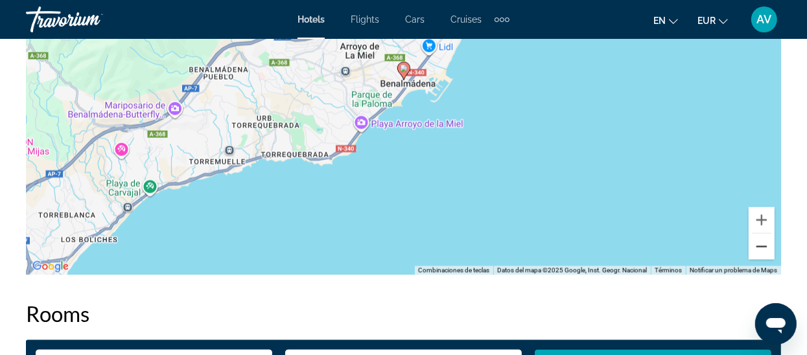
click at [759, 248] on button "Reducir" at bounding box center [761, 247] width 26 height 26
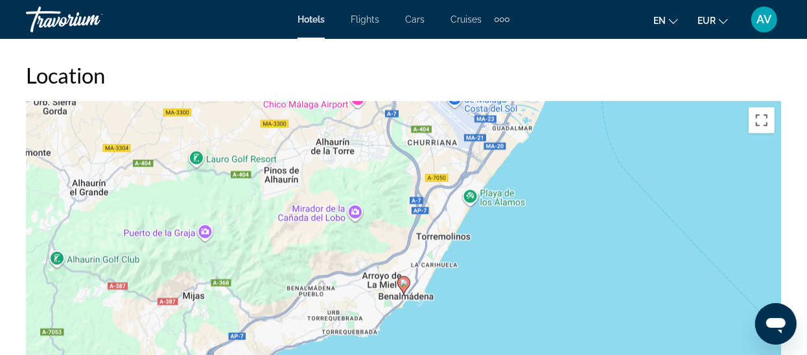
scroll to position [1388, 0]
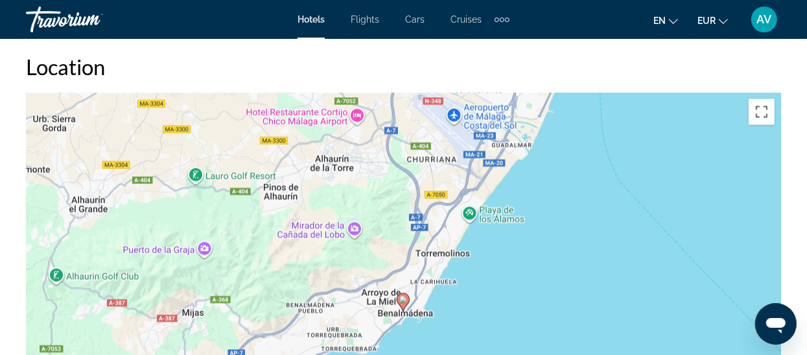
drag, startPoint x: 593, startPoint y: 203, endPoint x: 592, endPoint y: 231, distance: 27.9
click at [592, 231] on div "Para activar la función de arrastre con el teclado, pulsa Alt + Intro. Cuando h…" at bounding box center [403, 287] width 755 height 389
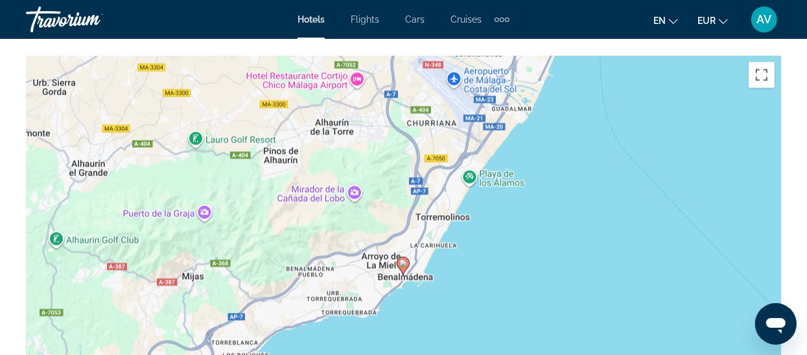
scroll to position [1428, 0]
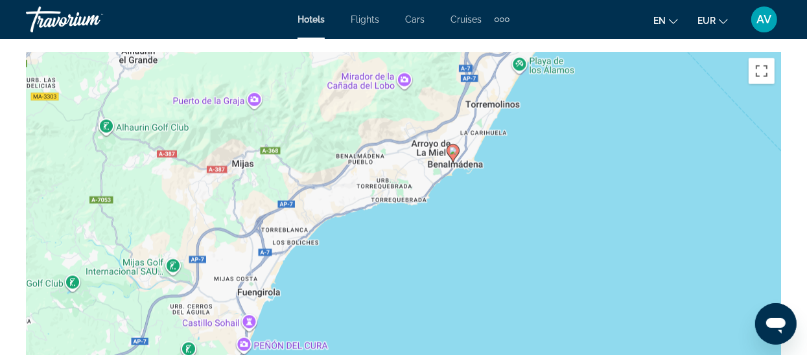
drag, startPoint x: 492, startPoint y: 277, endPoint x: 553, endPoint y: 140, distance: 150.2
click at [553, 140] on div "Para activar la función de arrastre con el teclado, pulsa Alt + Intro. Cuando h…" at bounding box center [403, 246] width 755 height 389
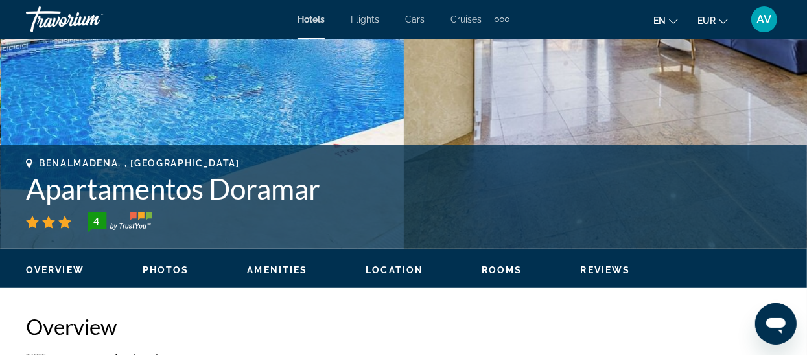
scroll to position [419, 0]
